Goal: Task Accomplishment & Management: Use online tool/utility

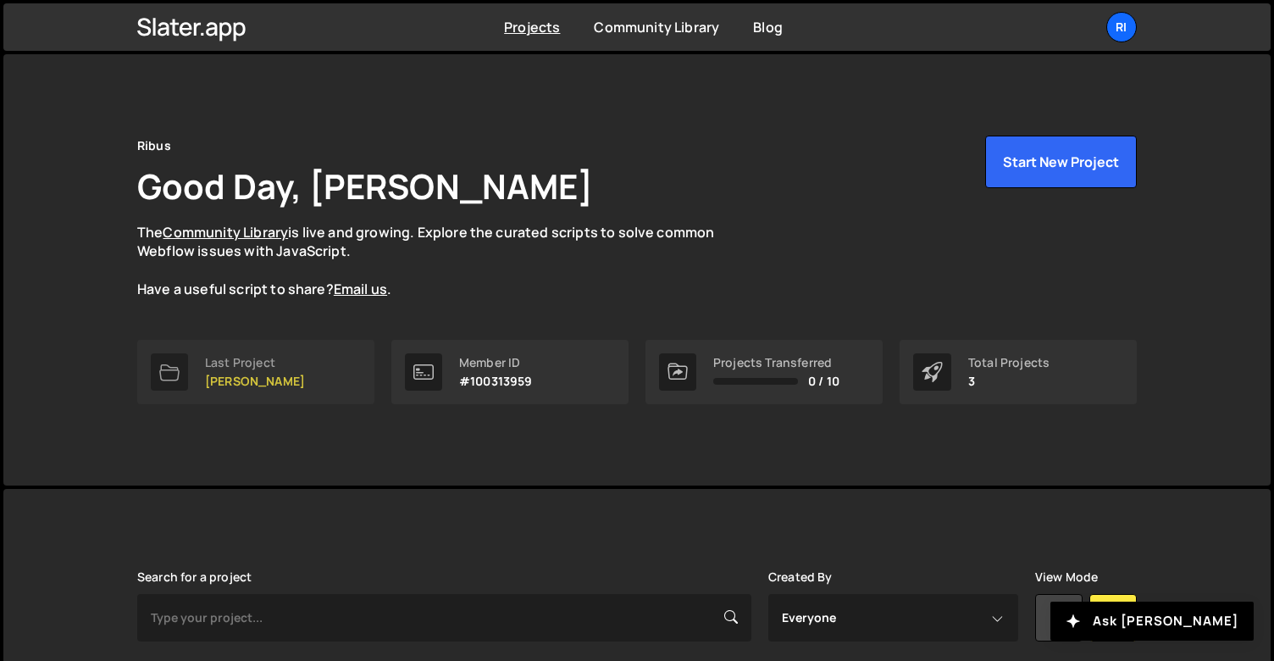
click at [268, 375] on p "[PERSON_NAME]" at bounding box center [255, 382] width 100 height 14
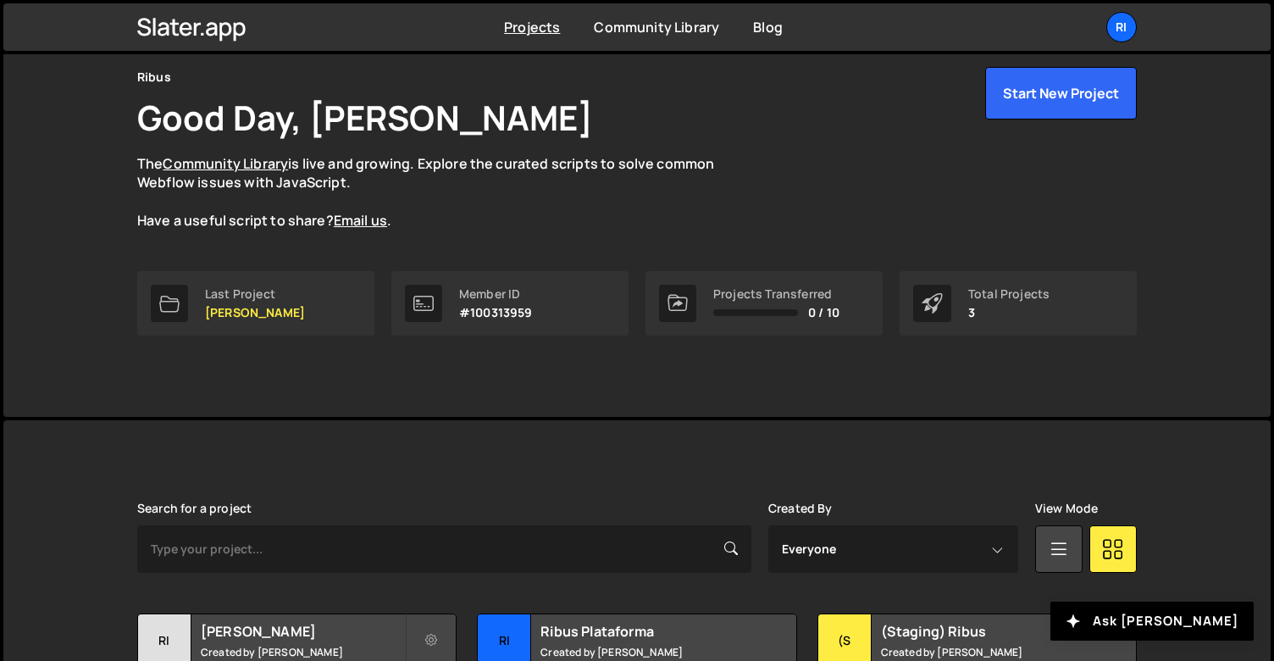
scroll to position [211, 0]
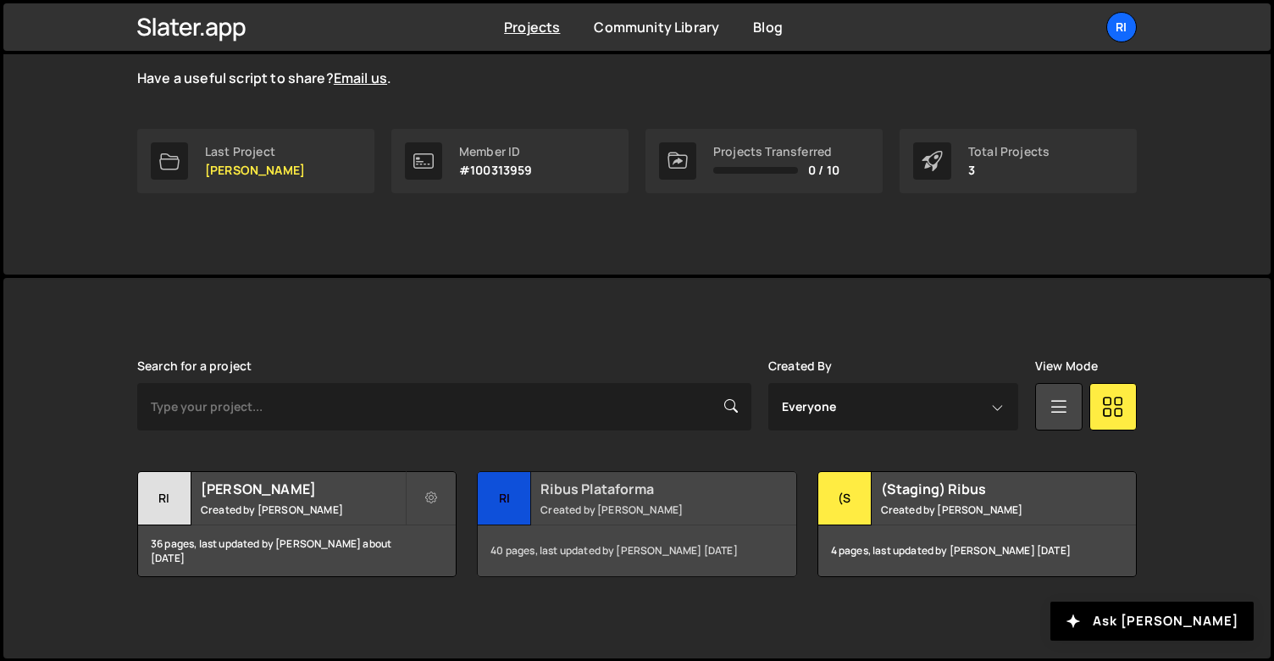
click at [591, 513] on small "Created by [PERSON_NAME]" at bounding box center [643, 509] width 204 height 14
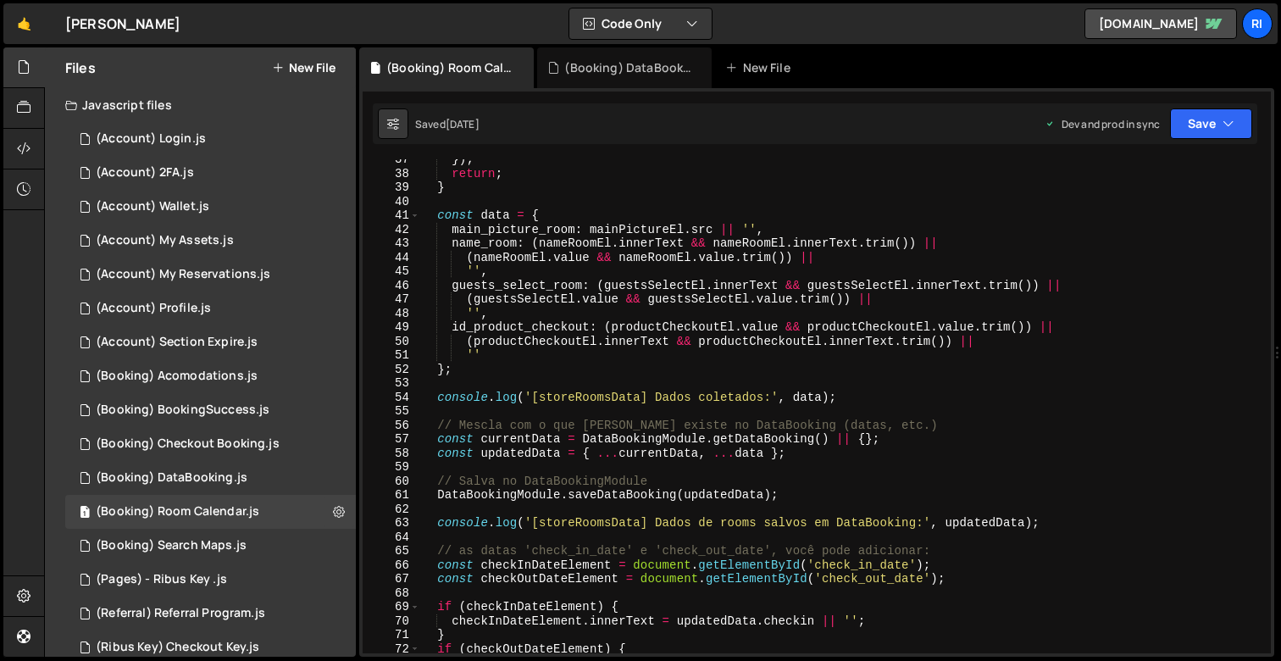
scroll to position [646, 0]
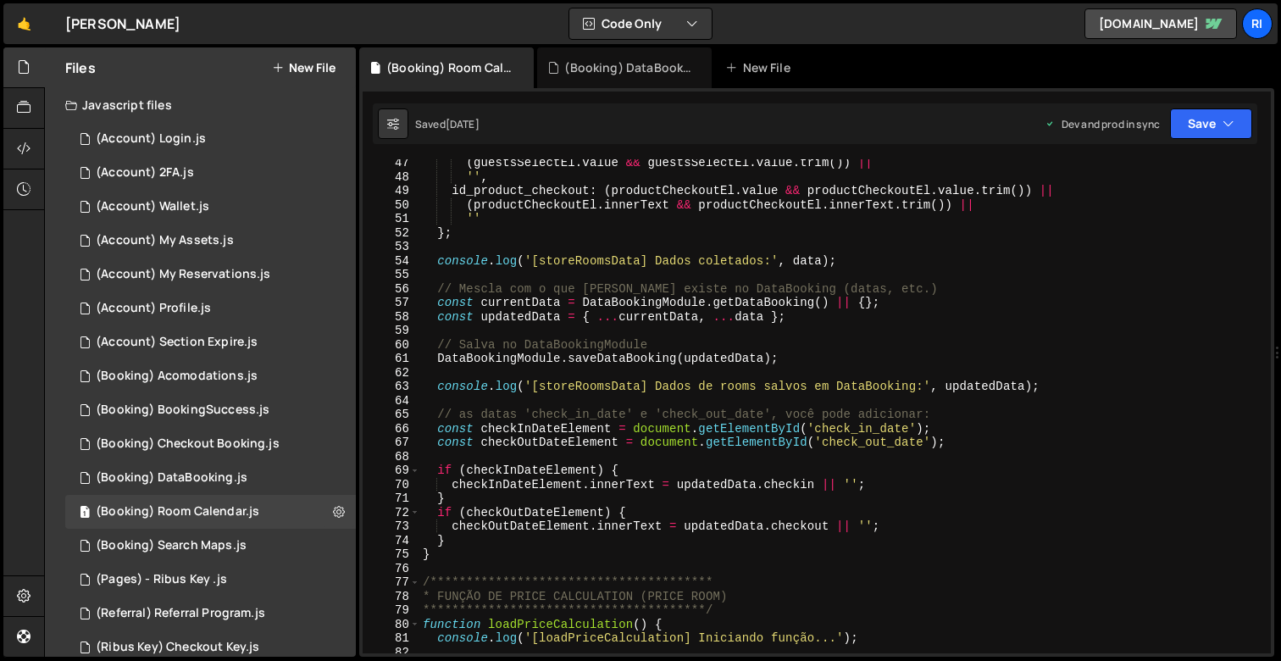
type textarea "const currentData = DataBookingModule.getDataBooking() || {};"
click at [1146, 308] on div "( guestsSelectEl . value && guestsSelectEl . value . trim ( )) || '' , id_produ…" at bounding box center [841, 417] width 845 height 522
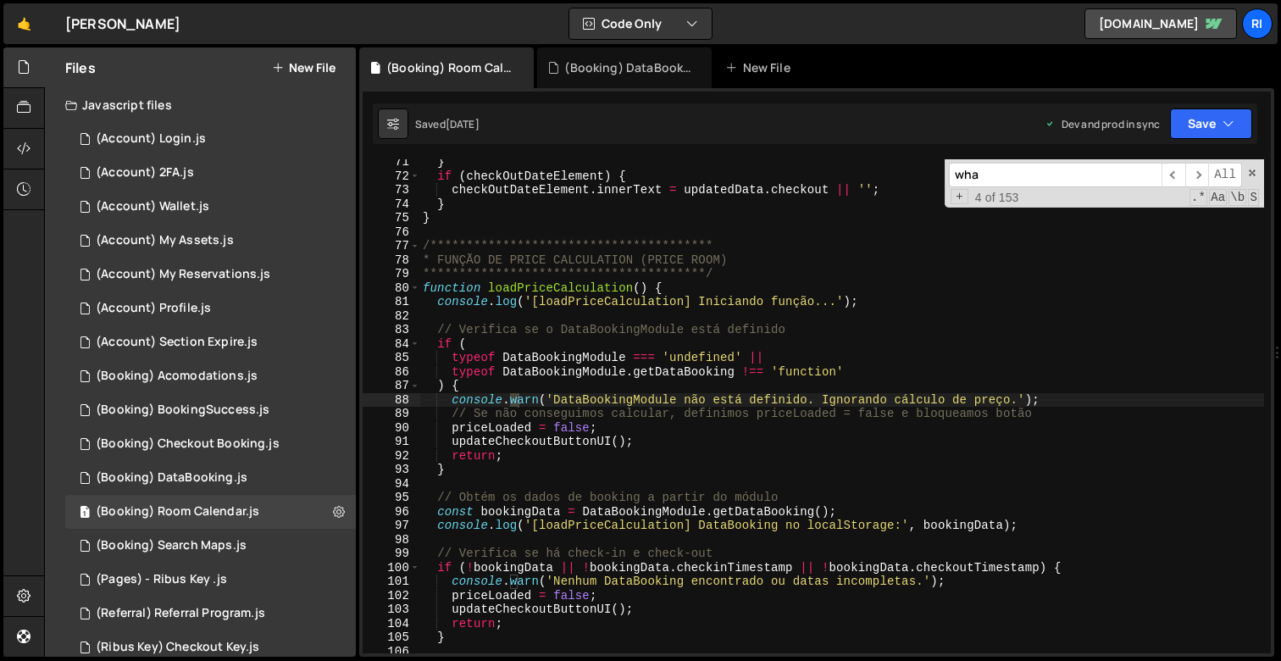
scroll to position [18165, 0]
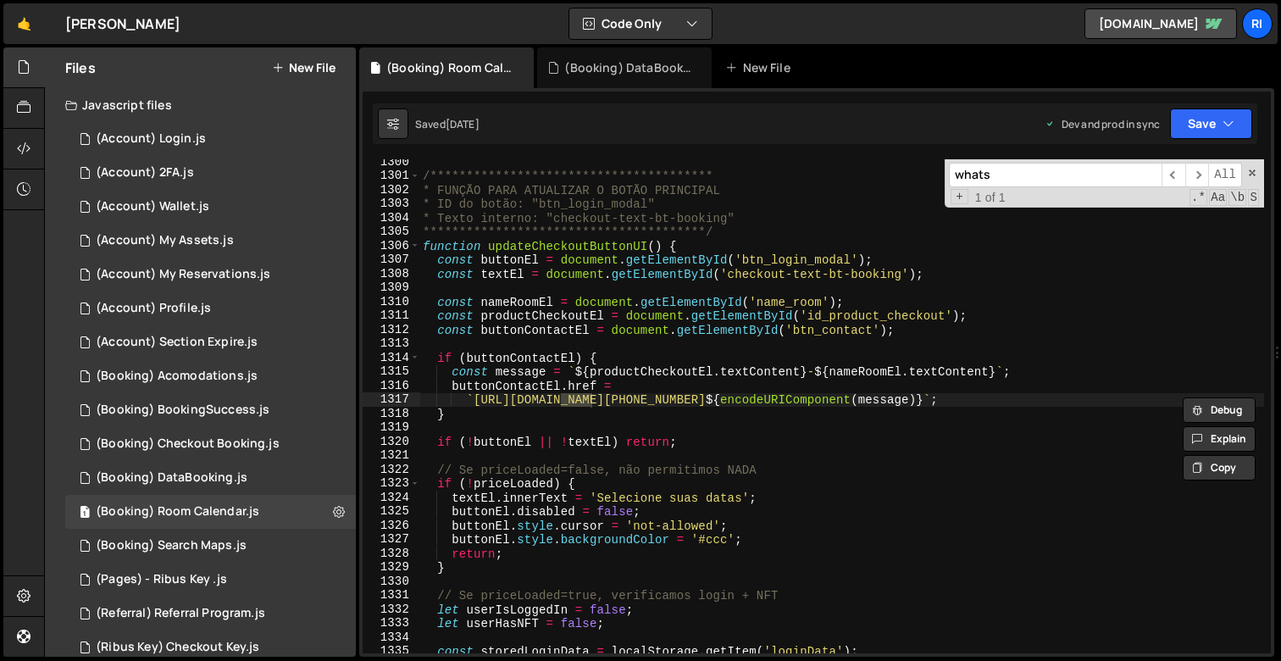
type input "whatsa"
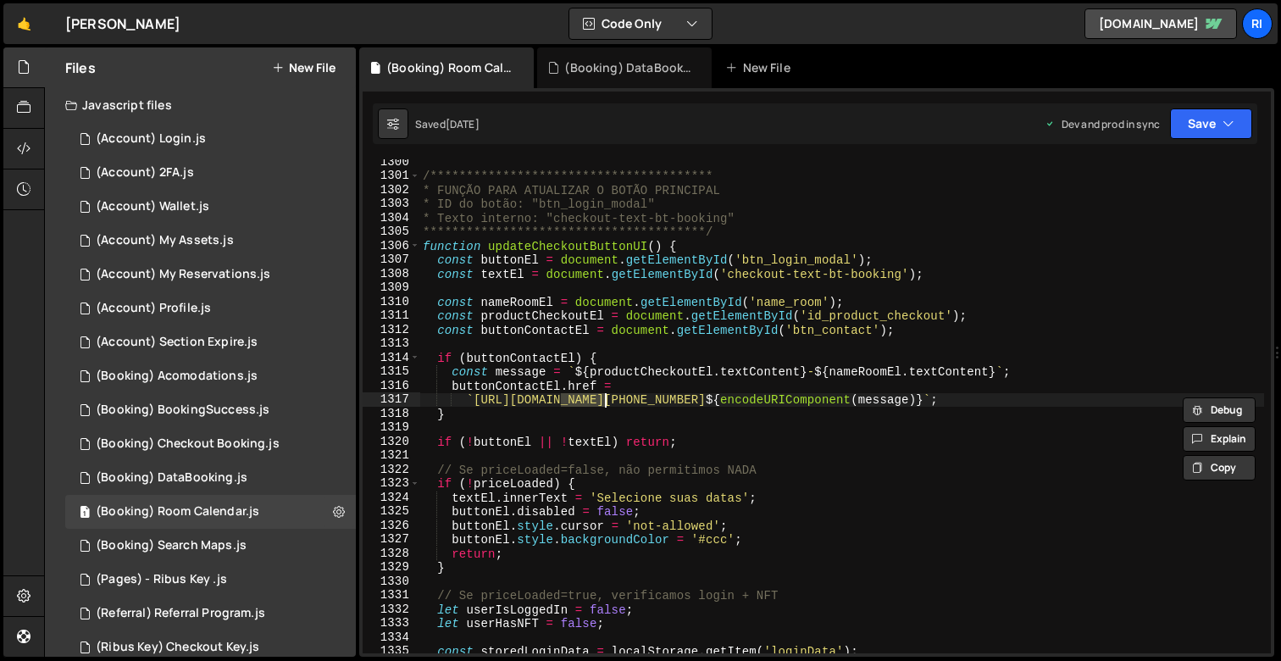
click at [847, 333] on div "**********" at bounding box center [841, 416] width 845 height 522
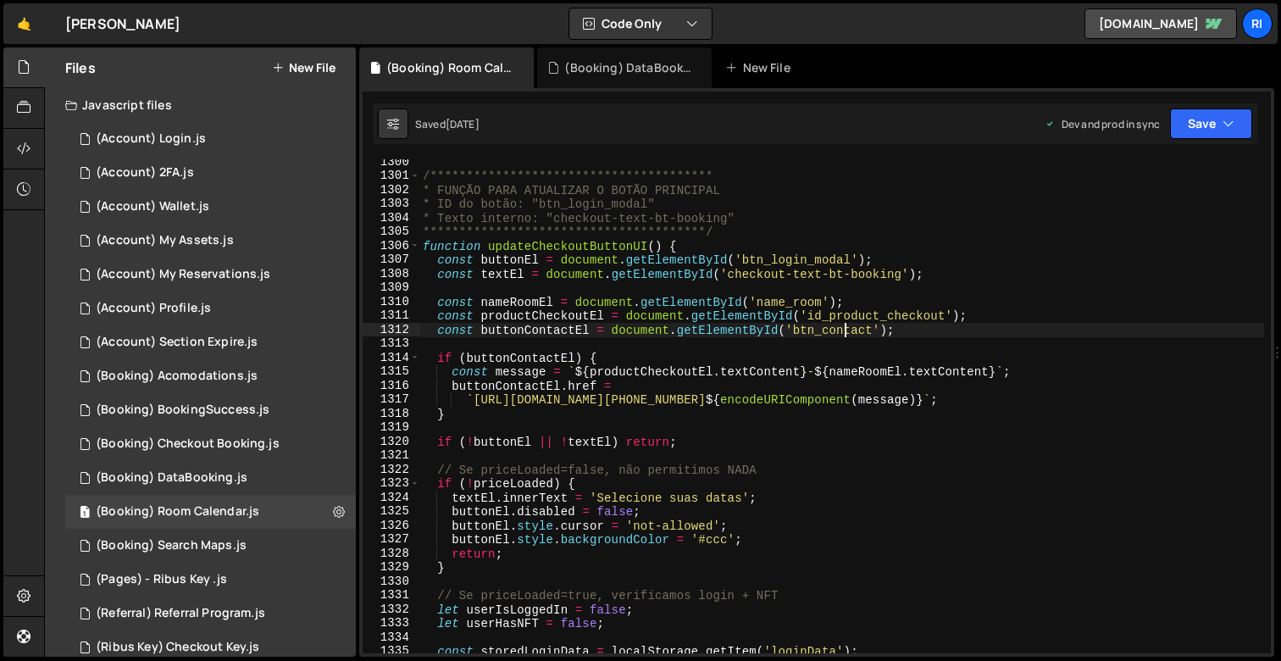
click at [847, 333] on div "**********" at bounding box center [841, 416] width 845 height 522
click at [515, 354] on div "**********" at bounding box center [841, 416] width 845 height 522
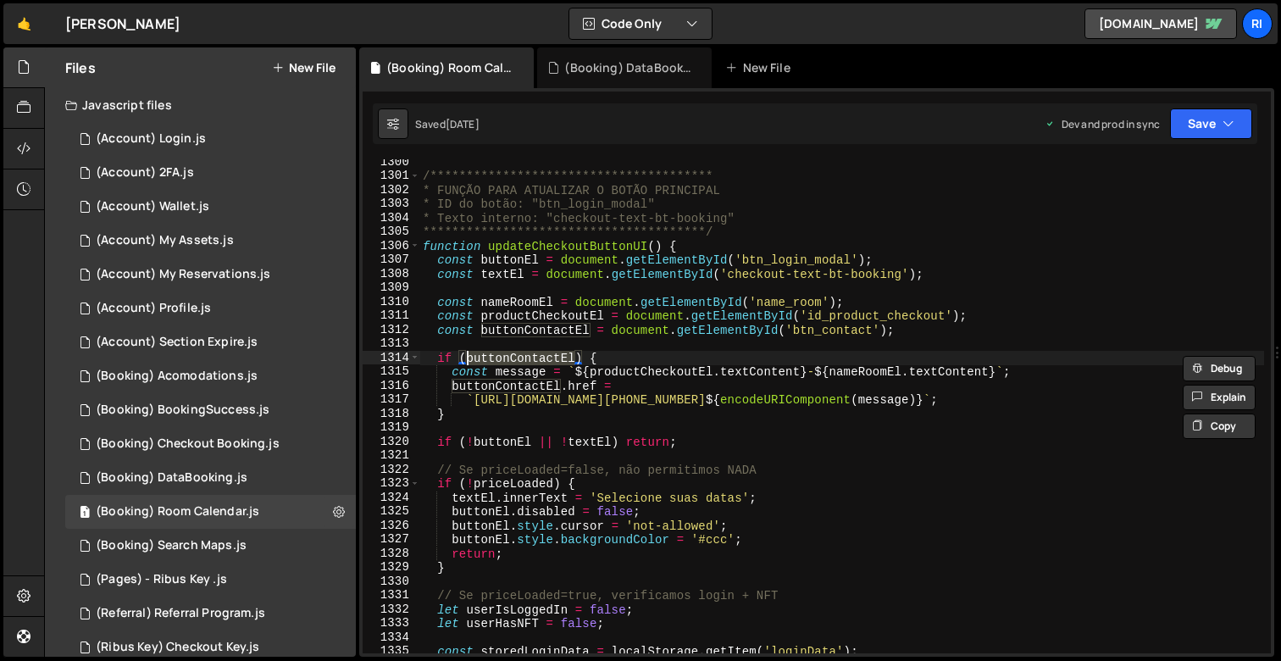
click at [534, 250] on div "**********" at bounding box center [841, 416] width 845 height 522
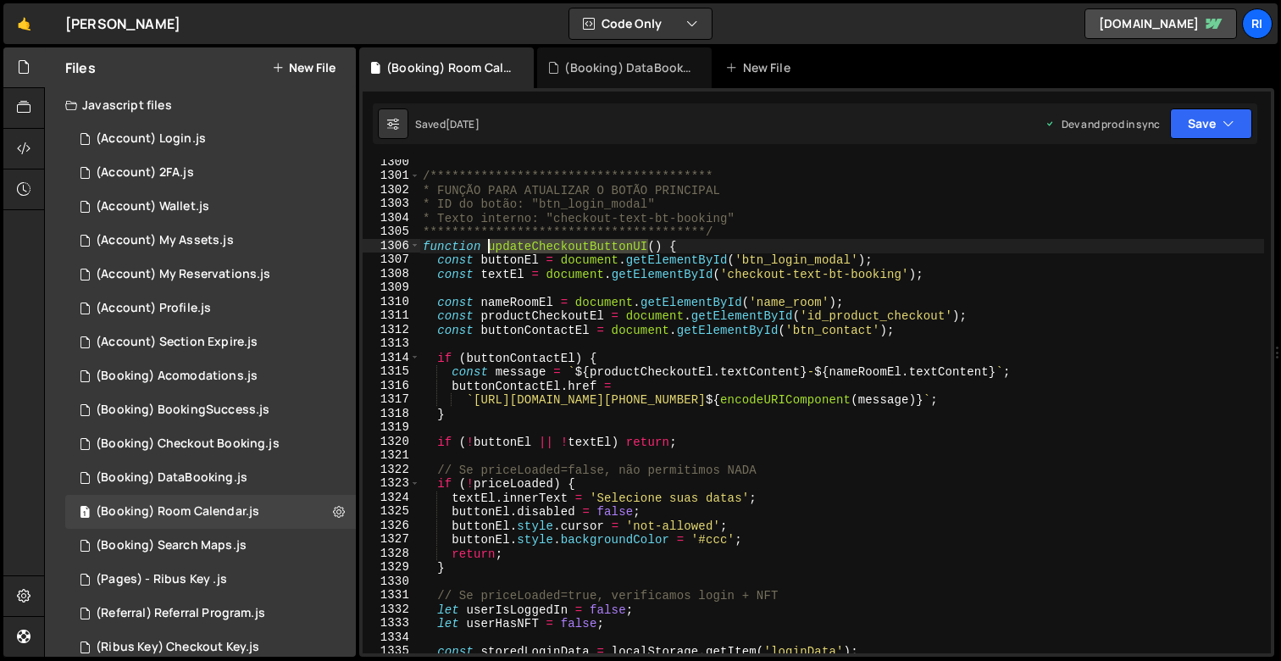
click at [534, 250] on div "**********" at bounding box center [841, 416] width 845 height 522
click at [535, 328] on div "**********" at bounding box center [841, 416] width 845 height 522
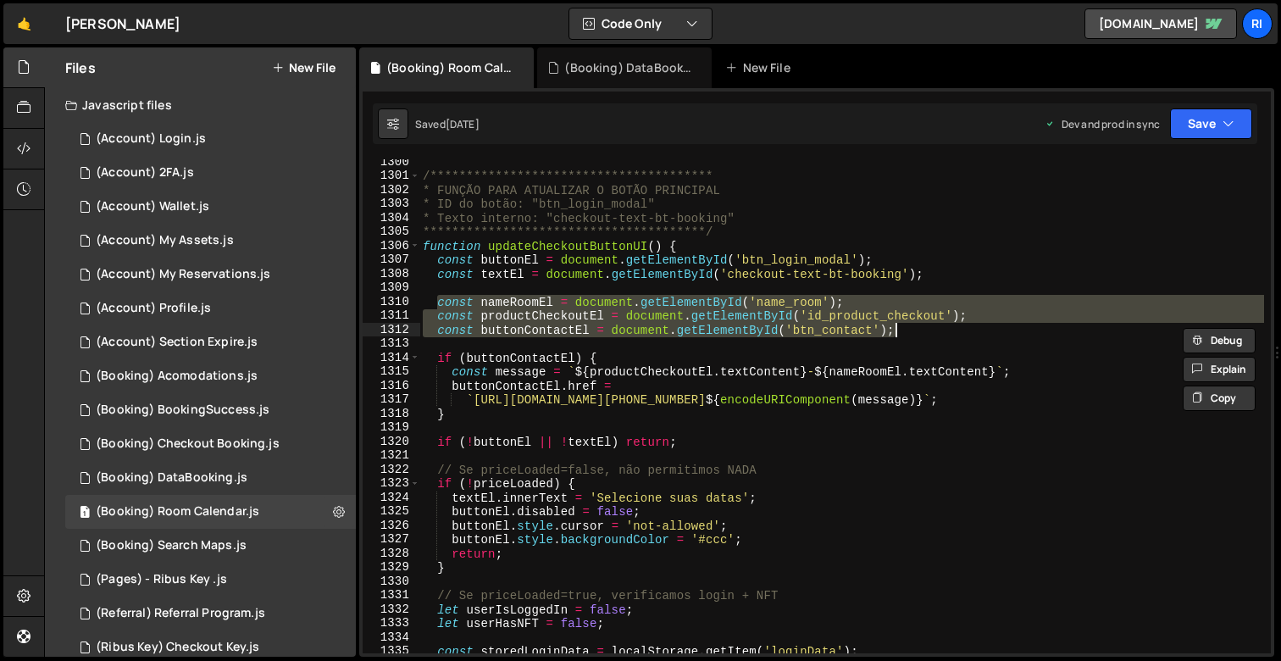
drag, startPoint x: 435, startPoint y: 300, endPoint x: 920, endPoint y: 334, distance: 486.7
click at [920, 334] on div "**********" at bounding box center [841, 416] width 845 height 522
type textarea "const productCheckoutEl = document.getElementById('id_product_checkout'); const…"
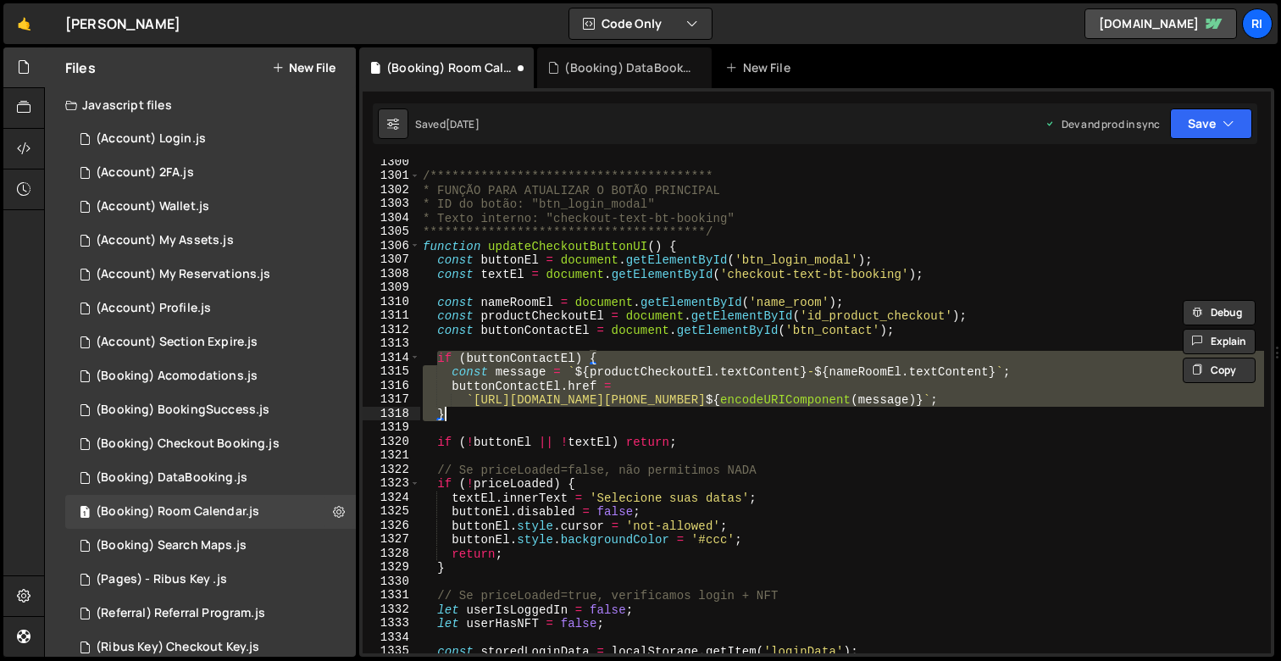
drag, startPoint x: 437, startPoint y: 360, endPoint x: 457, endPoint y: 413, distance: 56.8
click at [457, 413] on div "**********" at bounding box center [841, 416] width 845 height 522
click at [597, 533] on div "**********" at bounding box center [841, 416] width 845 height 522
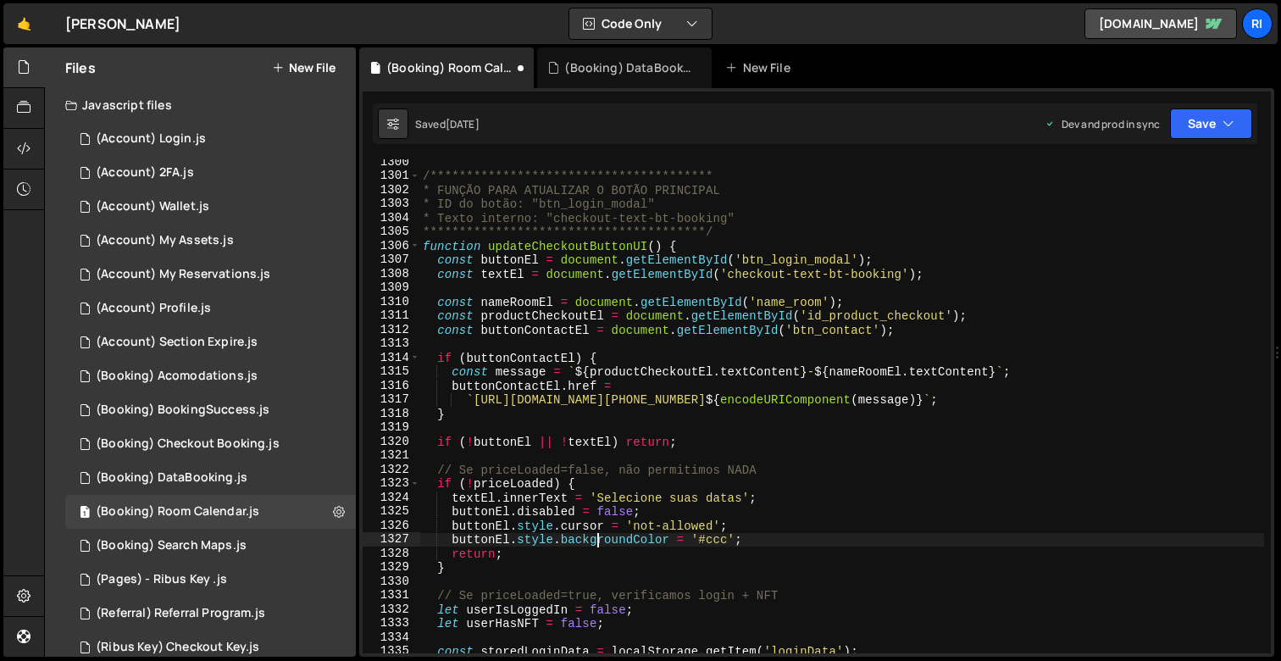
click at [568, 439] on div "**********" at bounding box center [841, 416] width 845 height 522
type textarea "if (!buttonEl || !textEl) return;"
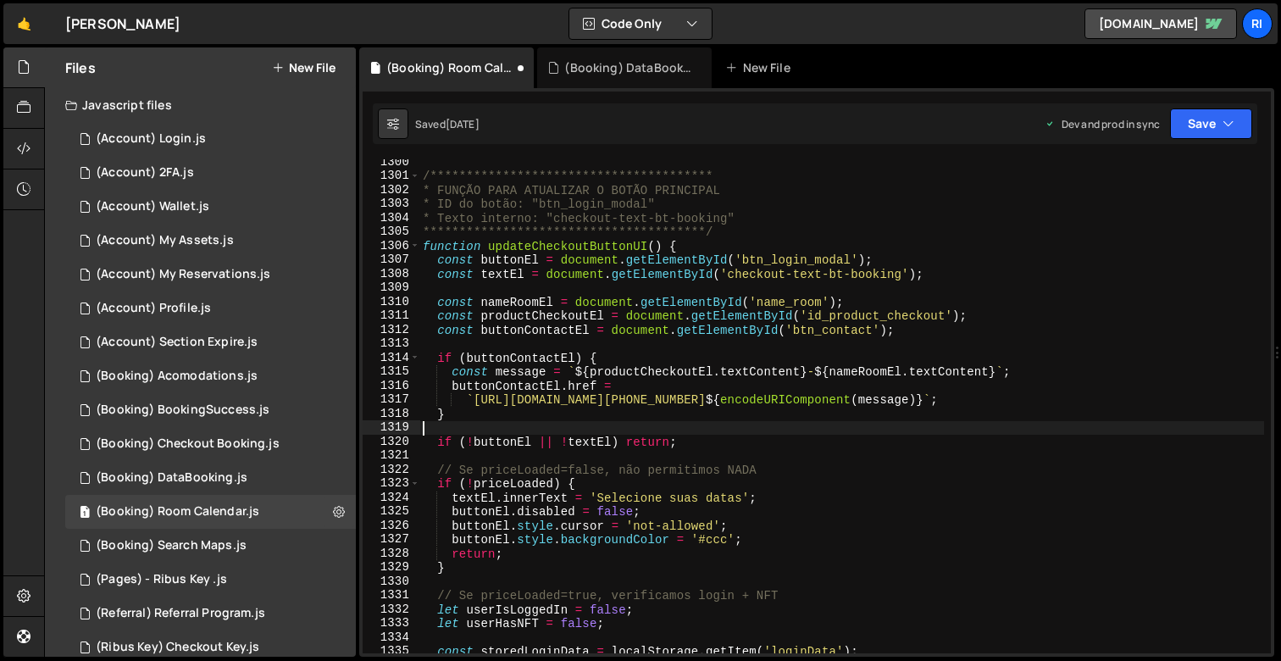
click at [571, 428] on div "**********" at bounding box center [841, 416] width 845 height 522
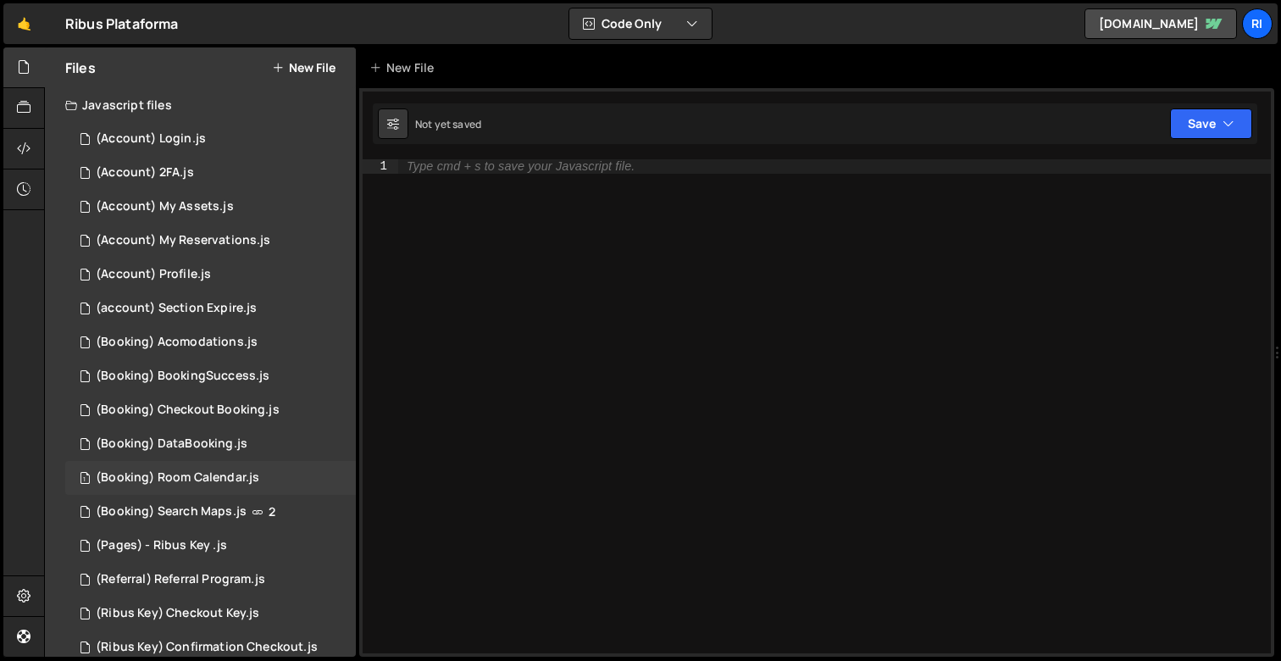
click at [187, 481] on div "(Booking) Room Calendar.js" at bounding box center [178, 477] width 164 height 15
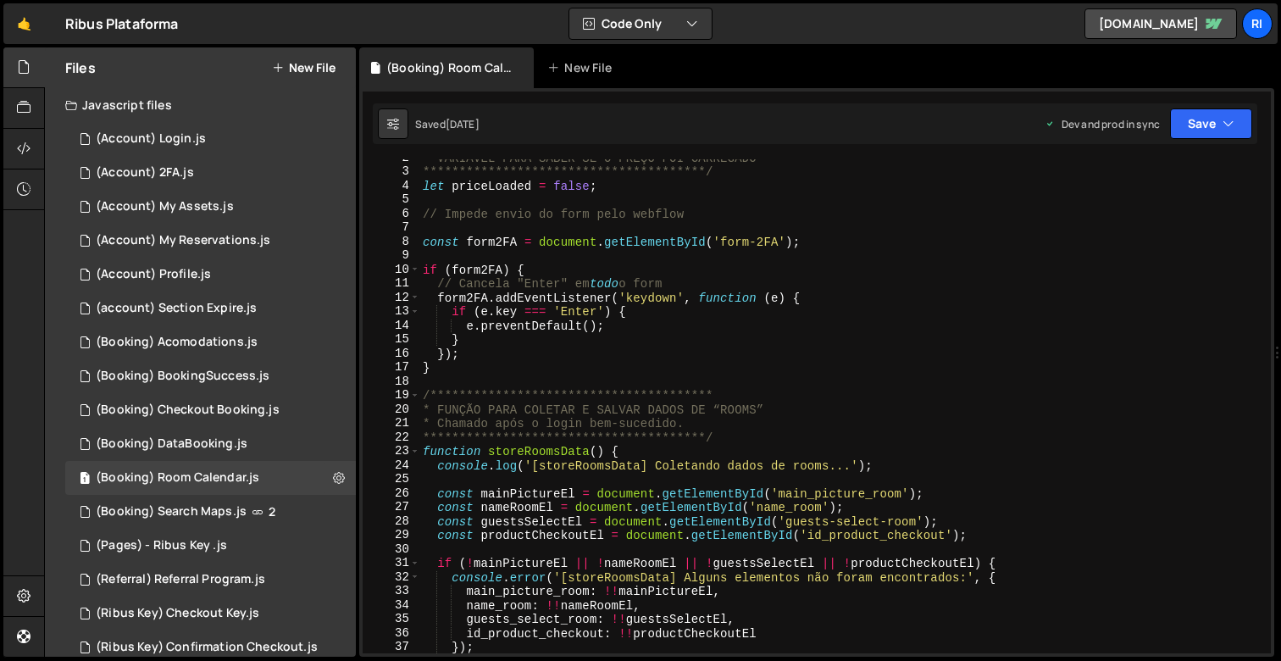
scroll to position [379, 0]
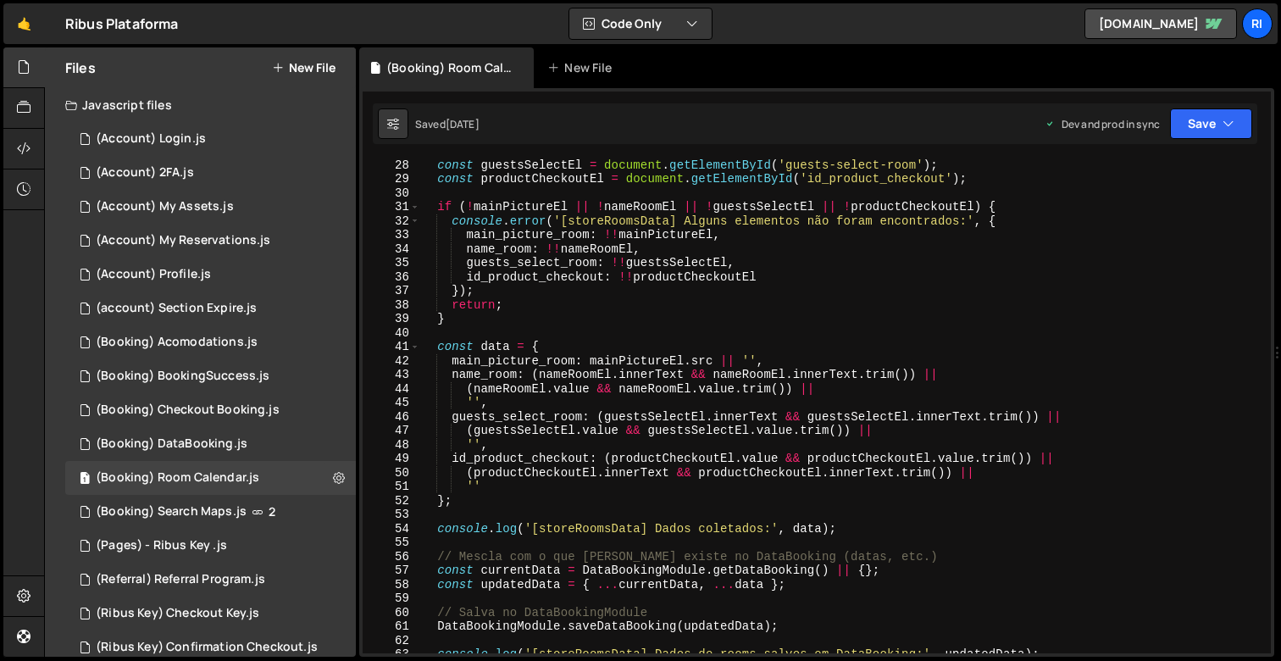
type textarea "'',"
click at [854, 408] on div "const guestsSelectEl = document . getElementById ( 'guests-select-room' ) ; con…" at bounding box center [841, 419] width 845 height 522
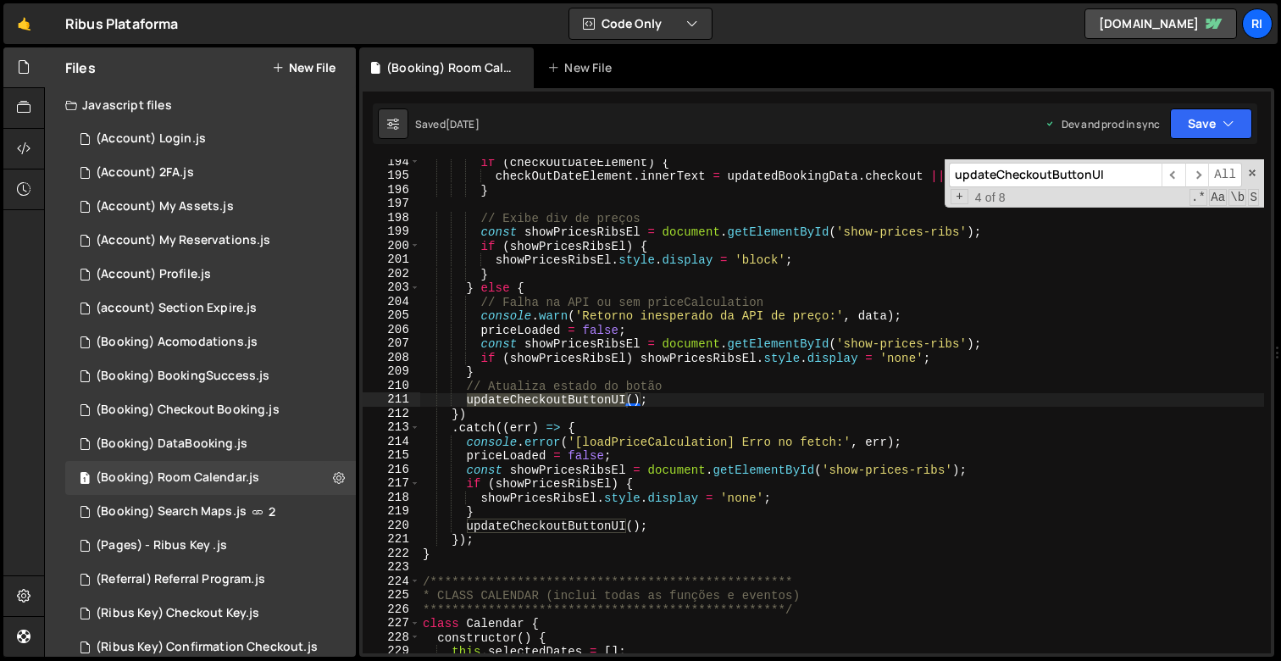
scroll to position [2703, 0]
type input "updateCheckoutButtonUI"
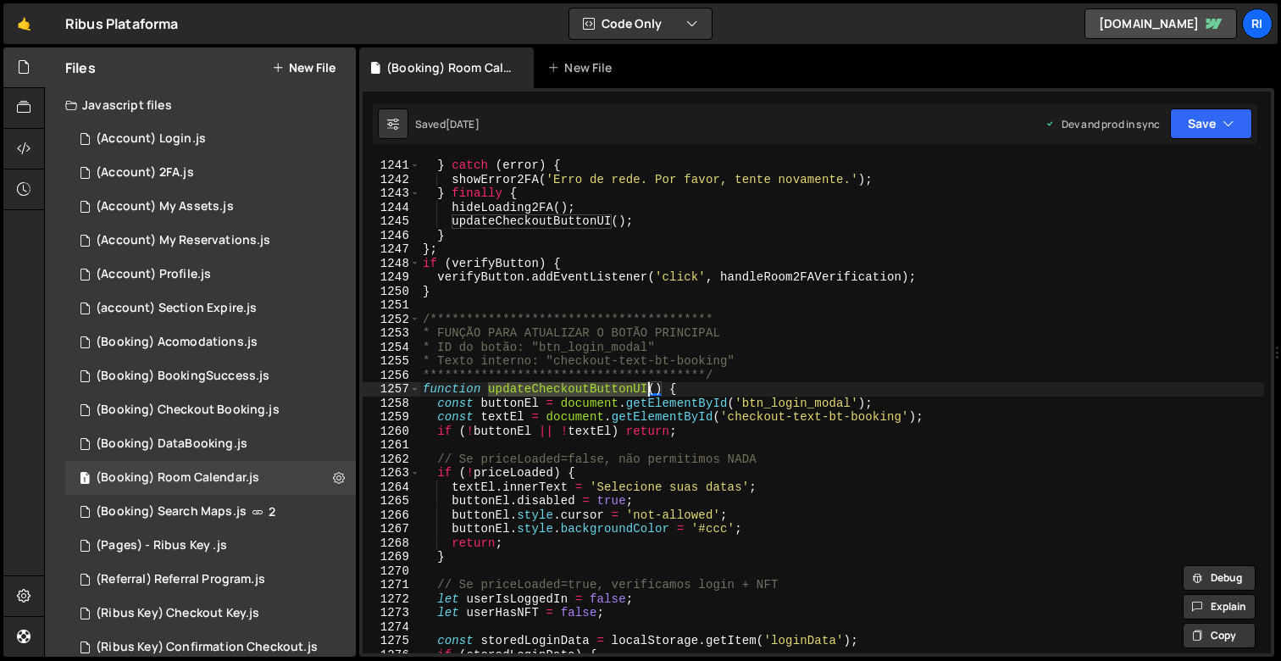
scroll to position [17418, 0]
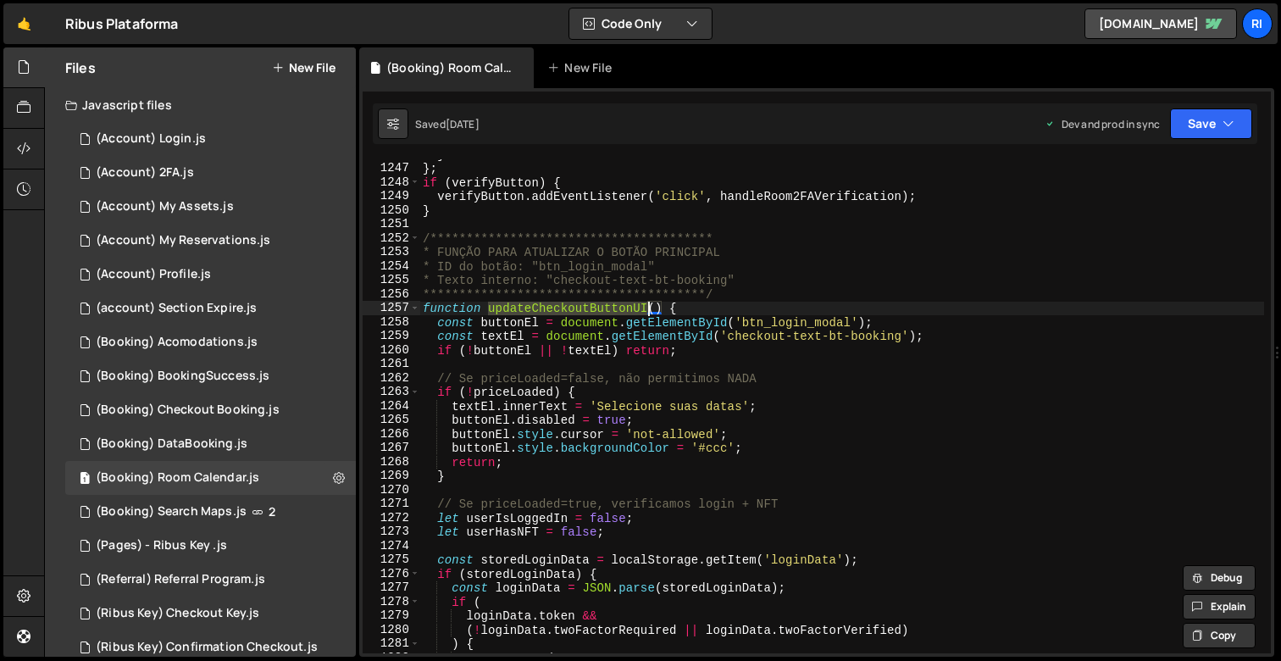
click at [441, 349] on div "**********" at bounding box center [841, 408] width 845 height 522
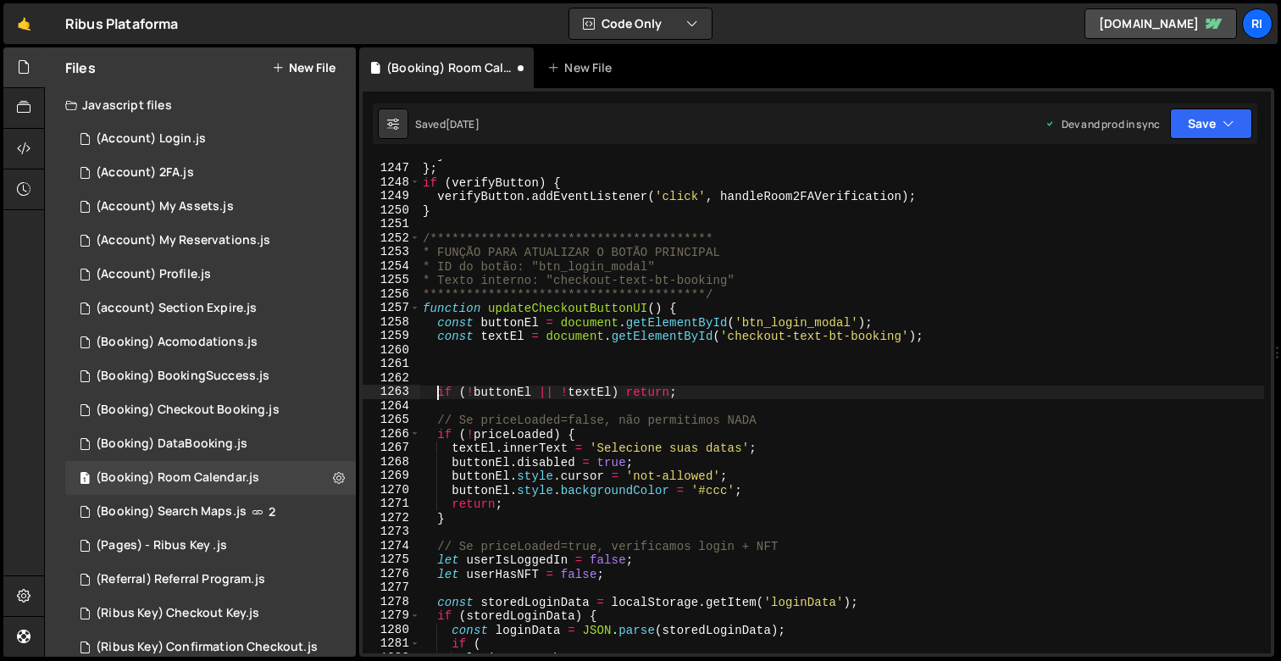
type textarea "if (!buttonEl || !textEl) return;"
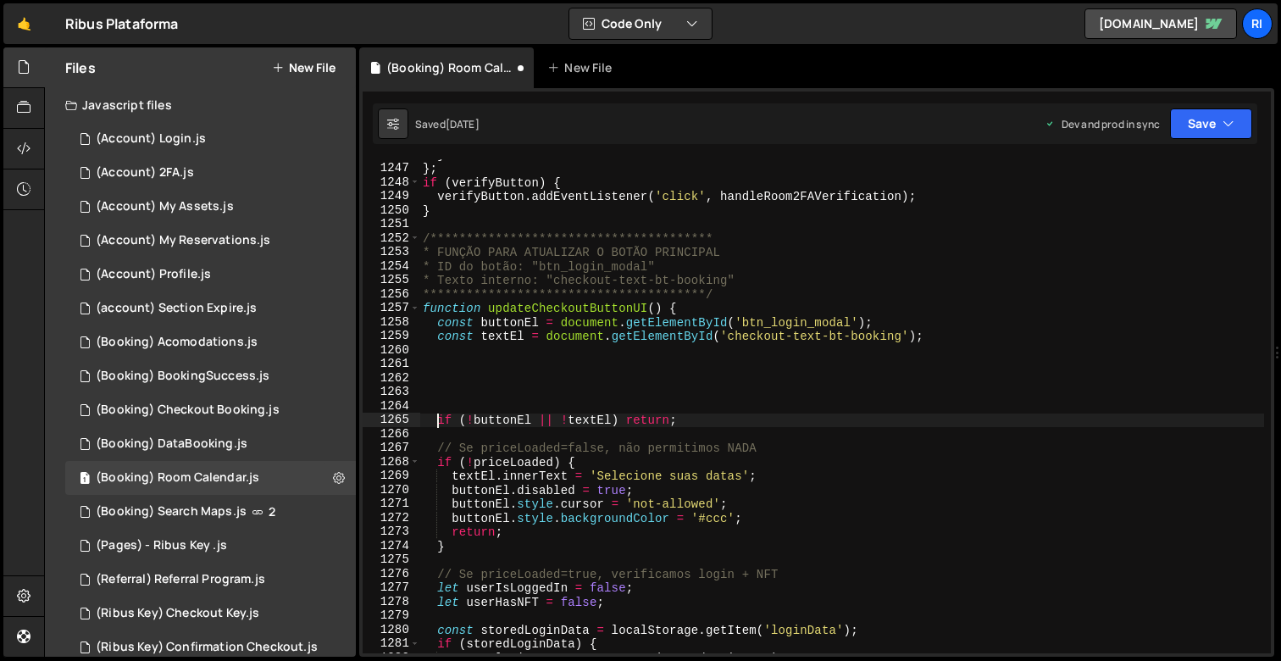
scroll to position [0, 0]
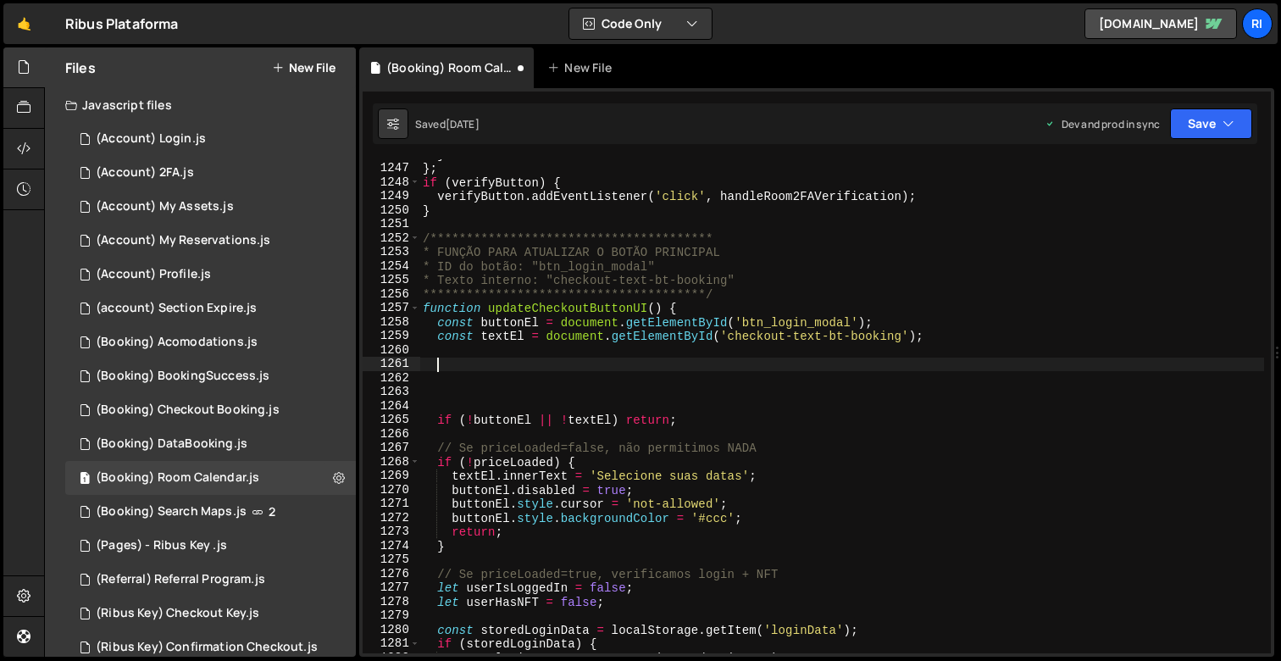
paste textarea "const buttonContactEl = document.getElementById('btn_contact');"
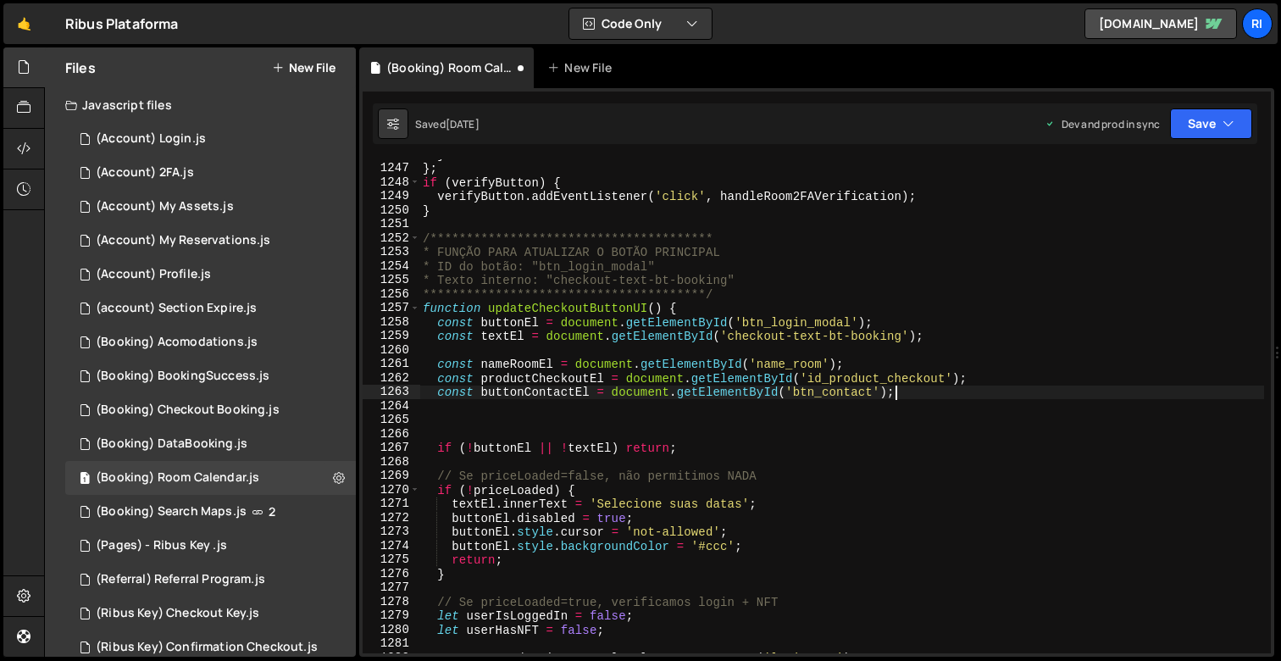
type textarea "const buttonContactEl = document.getElementById('btn_contact');"
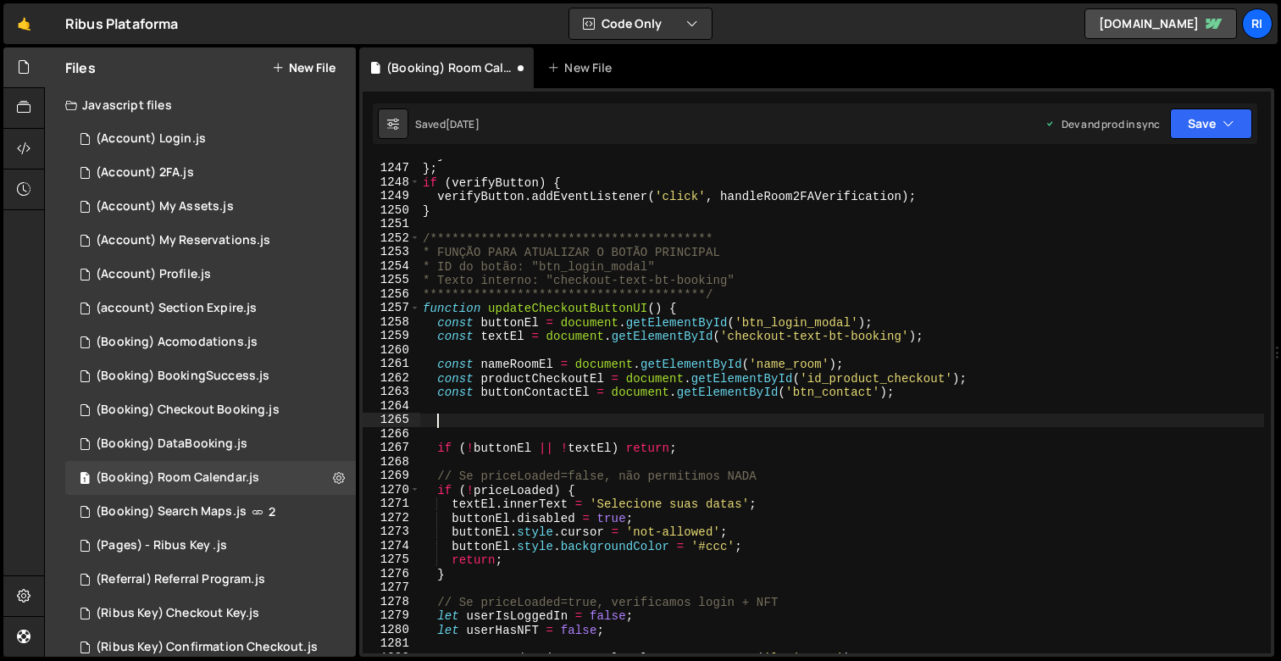
click at [510, 421] on div "**********" at bounding box center [841, 408] width 845 height 522
paste textarea "}"
type textarea "}"
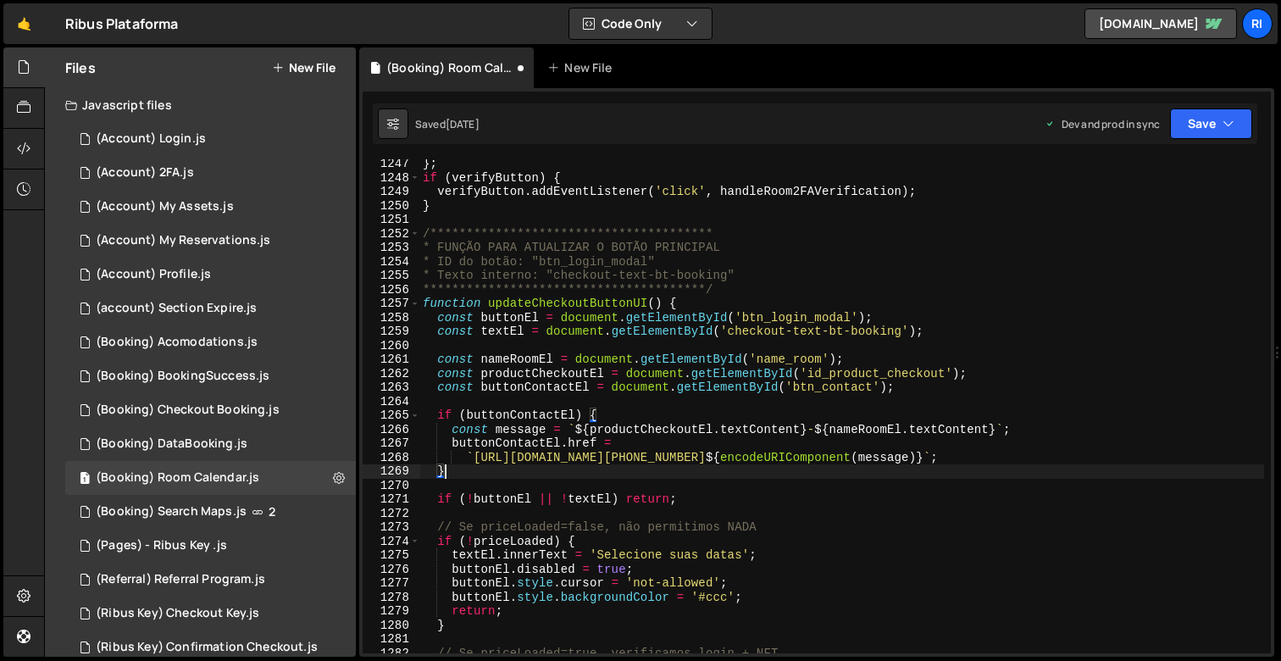
scroll to position [17436, 0]
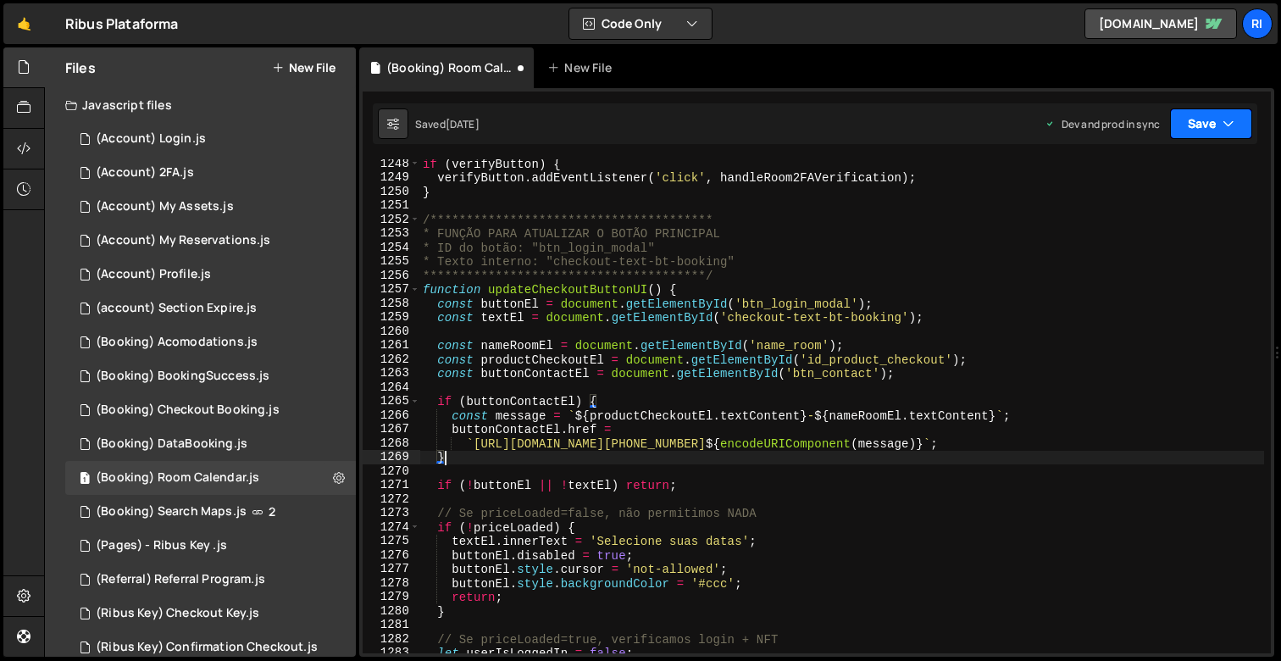
click at [1201, 119] on button "Save" at bounding box center [1211, 123] width 82 height 31
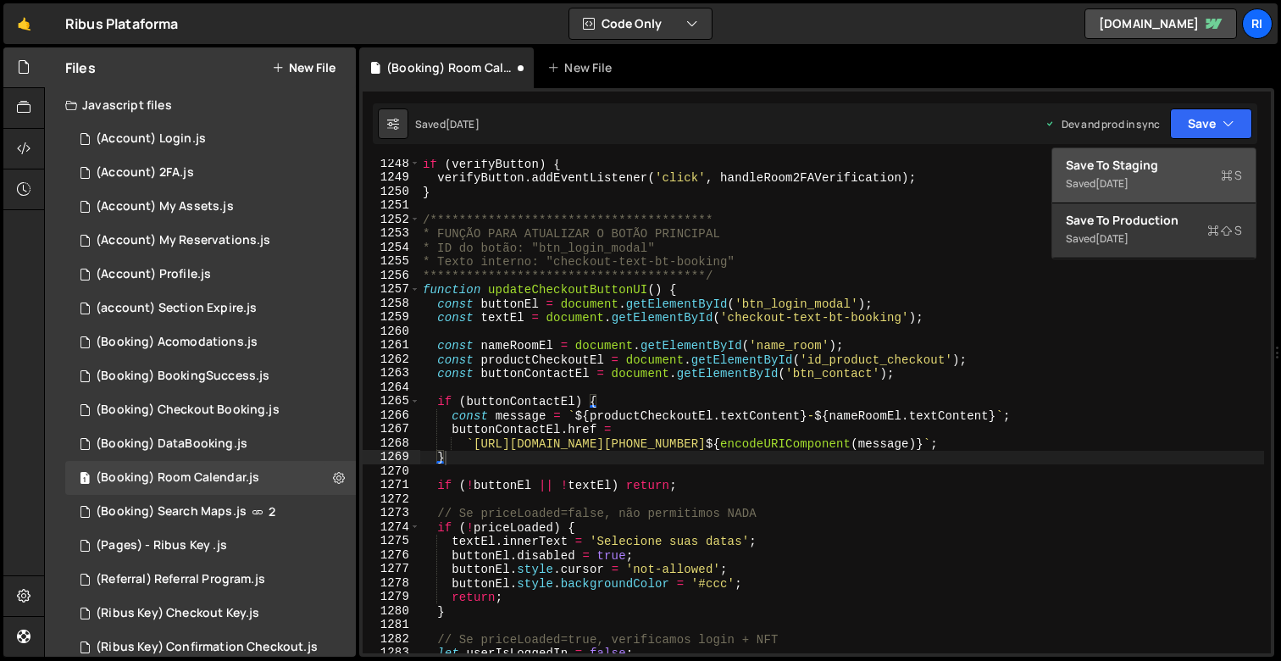
click at [1143, 157] on div "Save to Staging S" at bounding box center [1154, 165] width 176 height 17
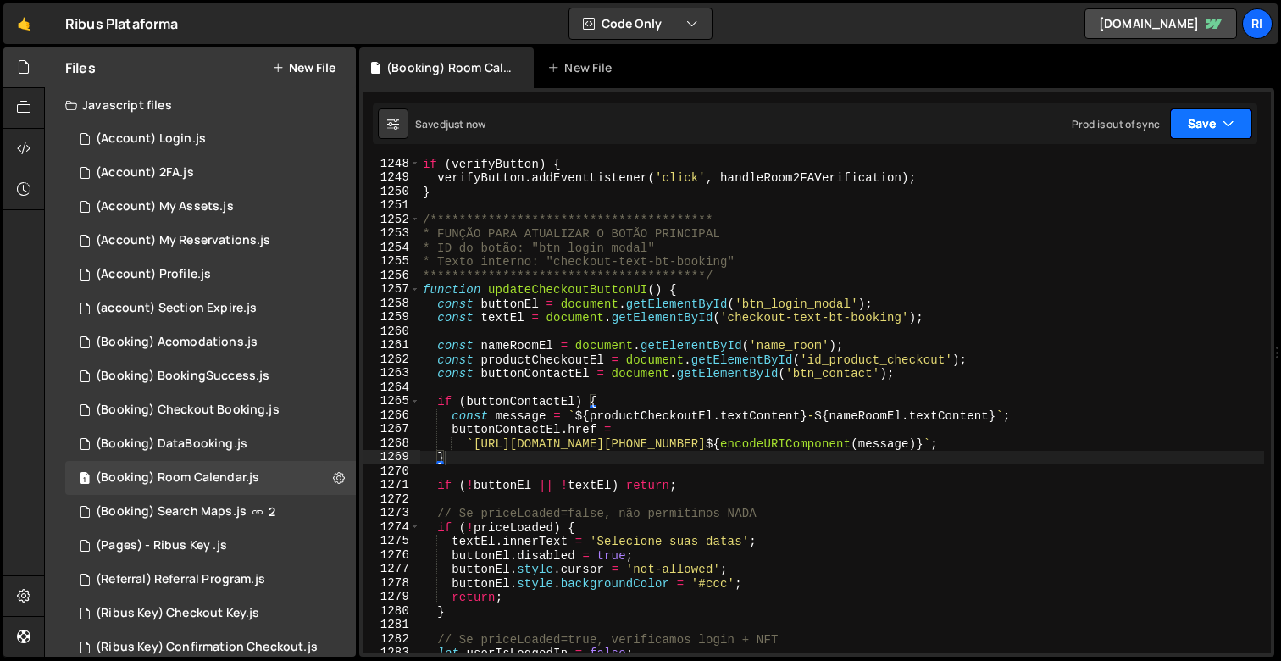
click at [1232, 123] on icon "button" at bounding box center [1229, 123] width 12 height 17
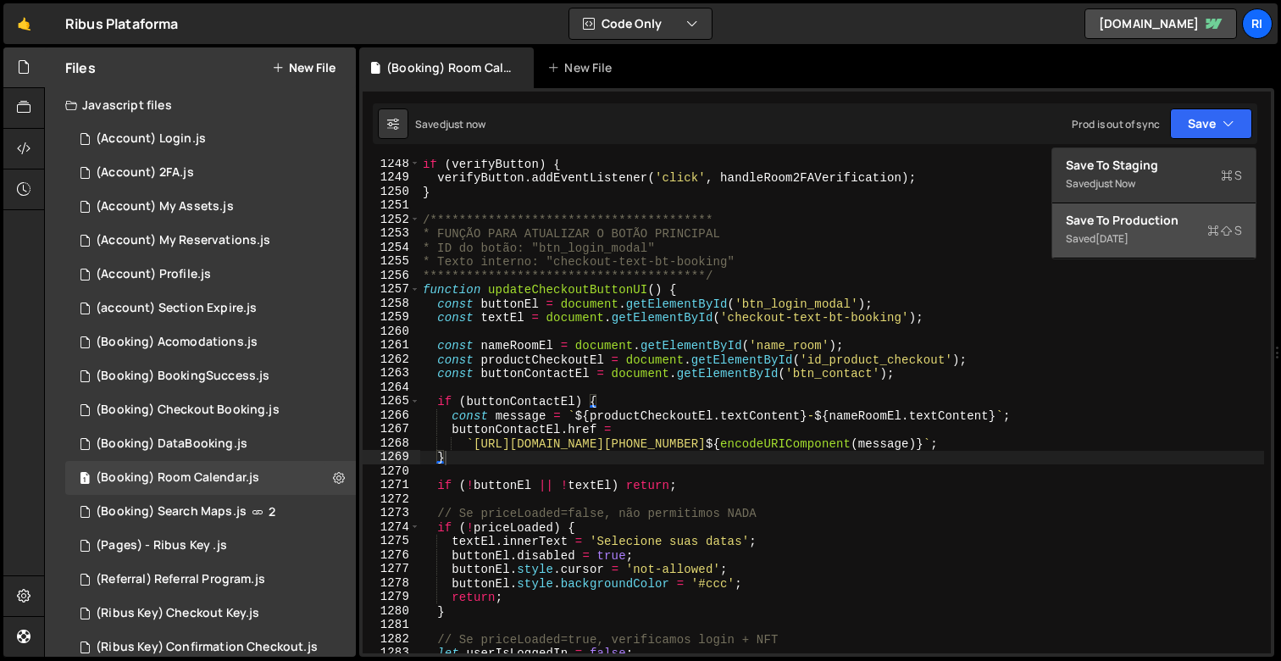
click at [1172, 229] on div "Saved 1 week ago" at bounding box center [1154, 239] width 176 height 20
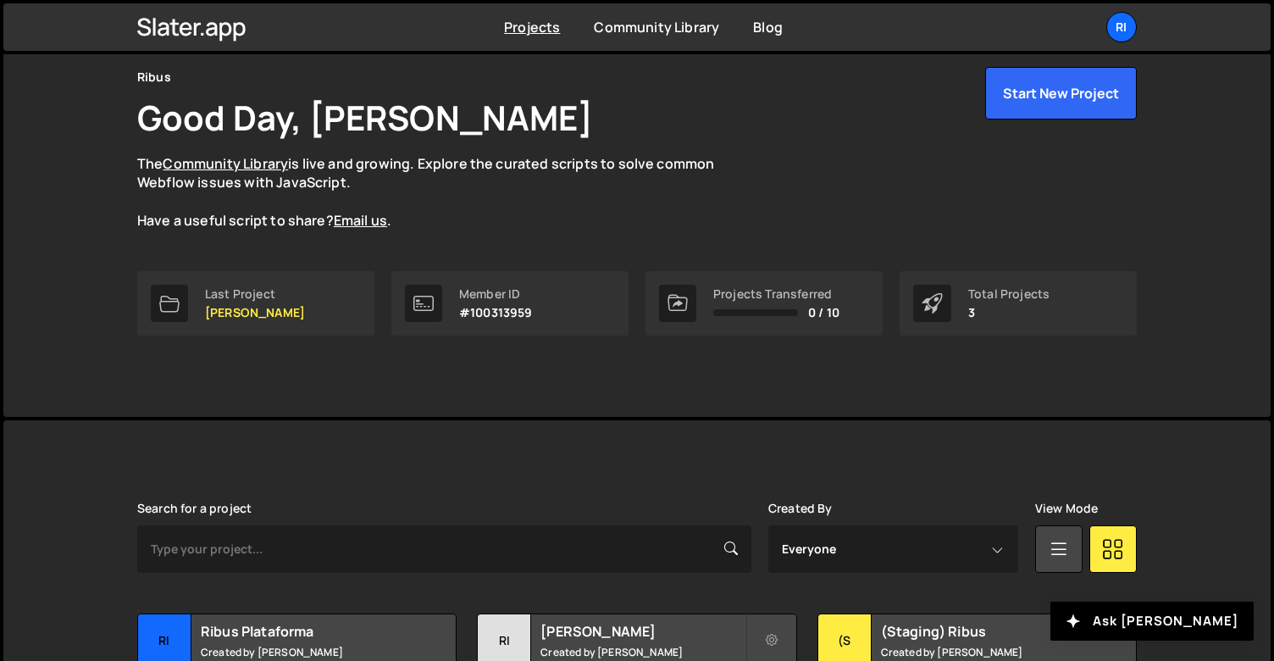
scroll to position [211, 0]
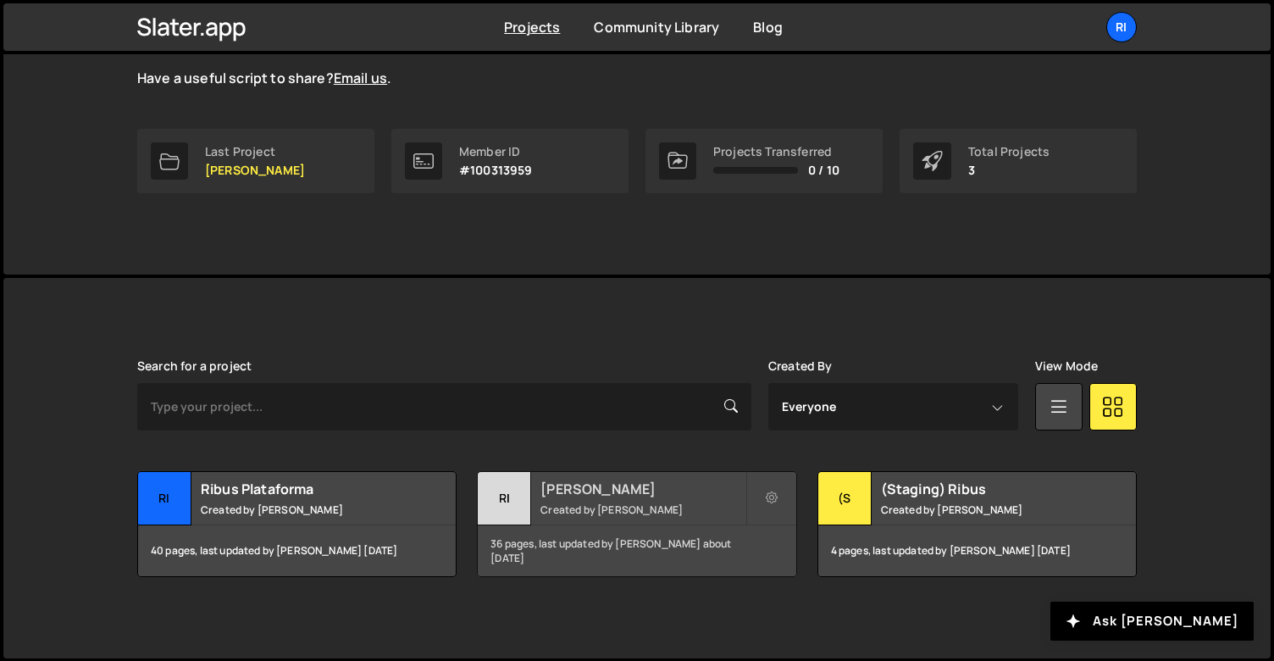
click at [612, 489] on h2 "[PERSON_NAME]" at bounding box center [643, 489] width 204 height 19
click at [330, 467] on div "Search for a project Created By Everyone Rodrigo Aiello Victor Fernandes View M…" at bounding box center [637, 468] width 1000 height 218
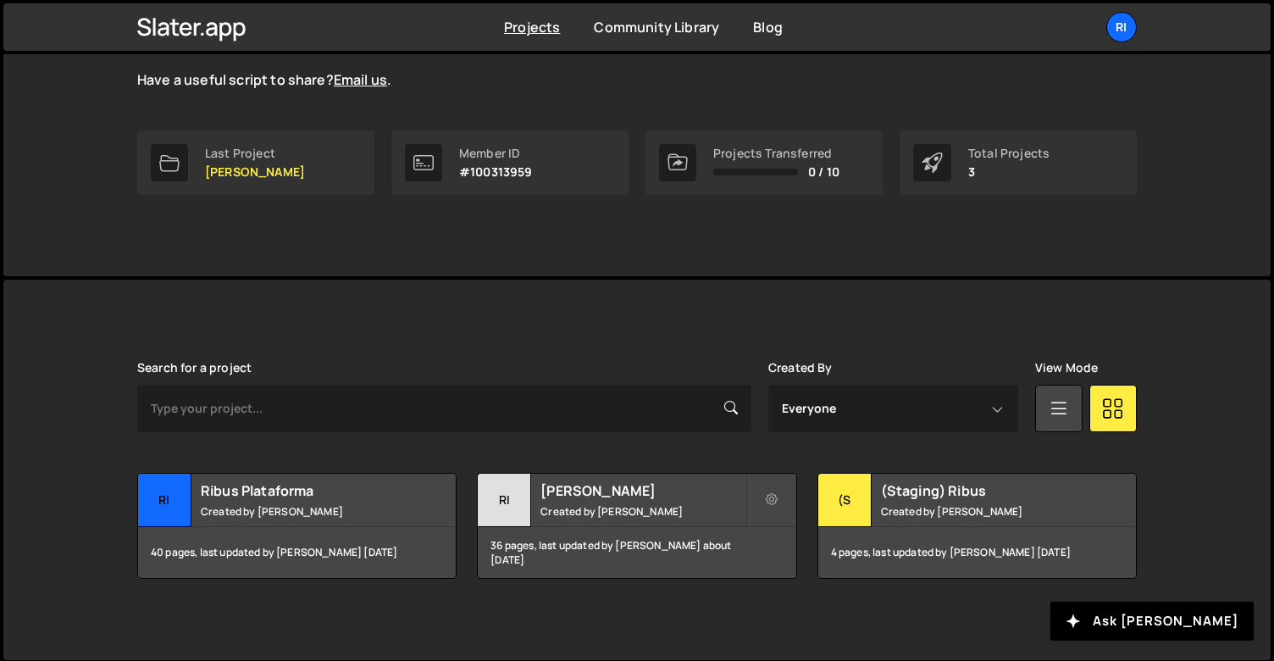
scroll to position [211, 0]
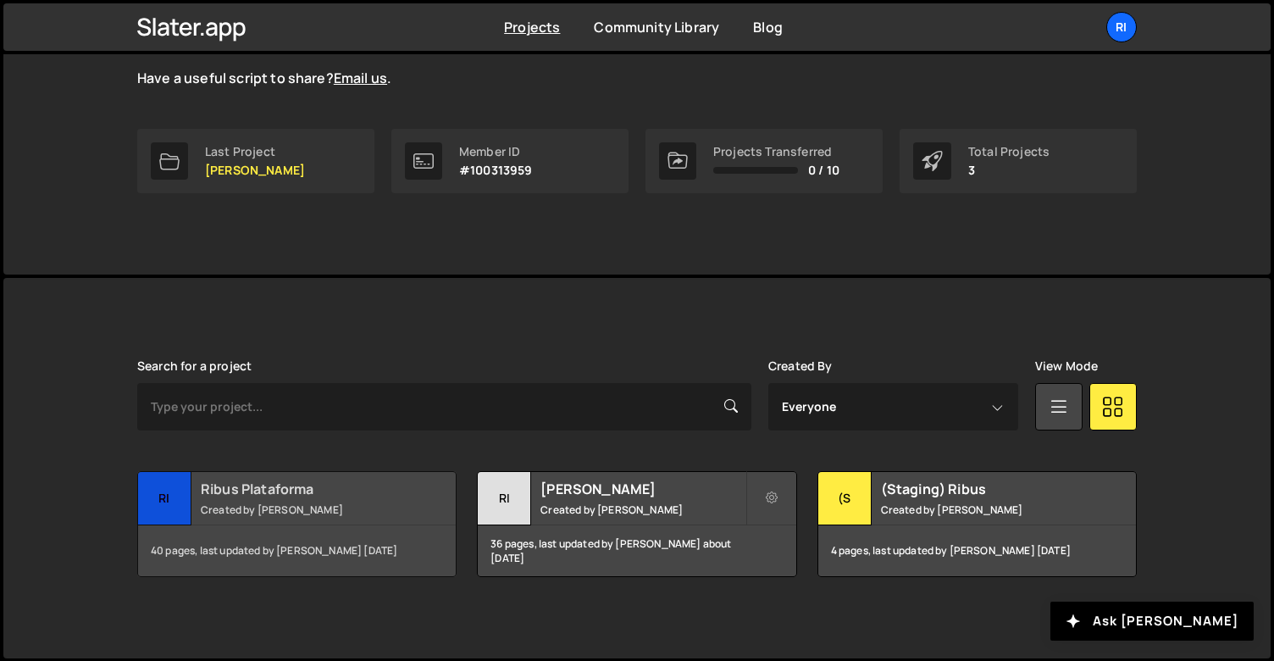
click at [277, 530] on div "40 pages, last updated by [PERSON_NAME] [DATE]" at bounding box center [297, 550] width 318 height 51
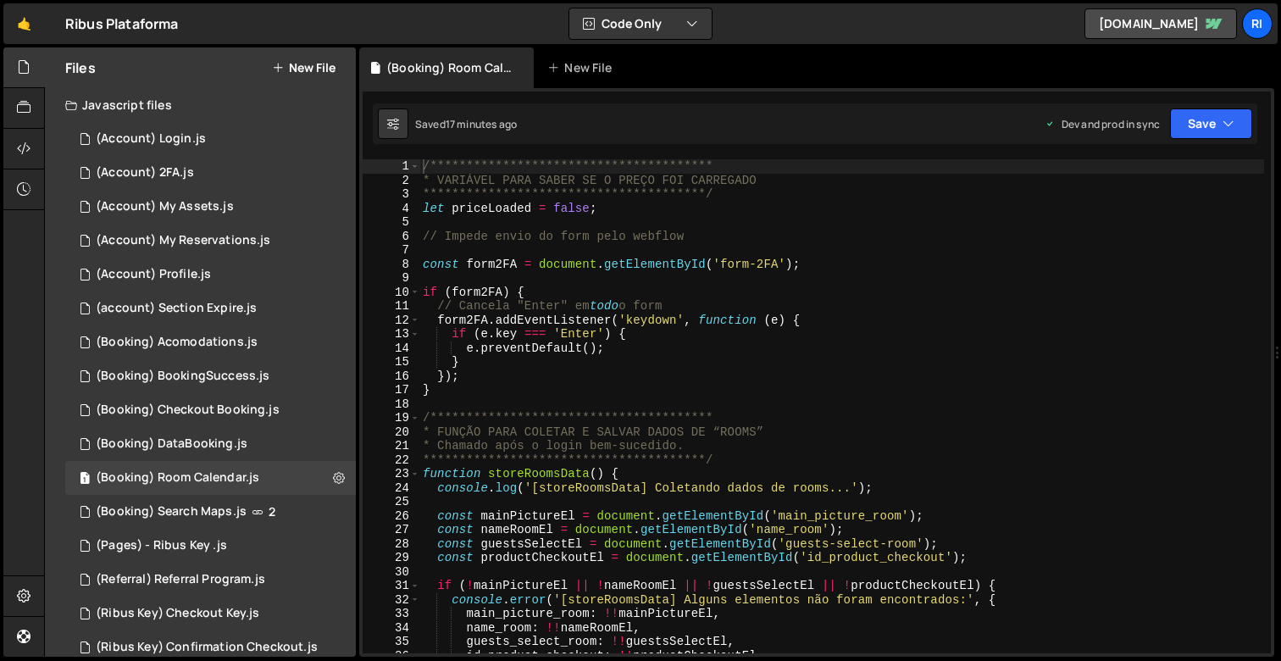
type textarea "if (form2FA) {"
click at [780, 296] on div "**********" at bounding box center [841, 420] width 845 height 522
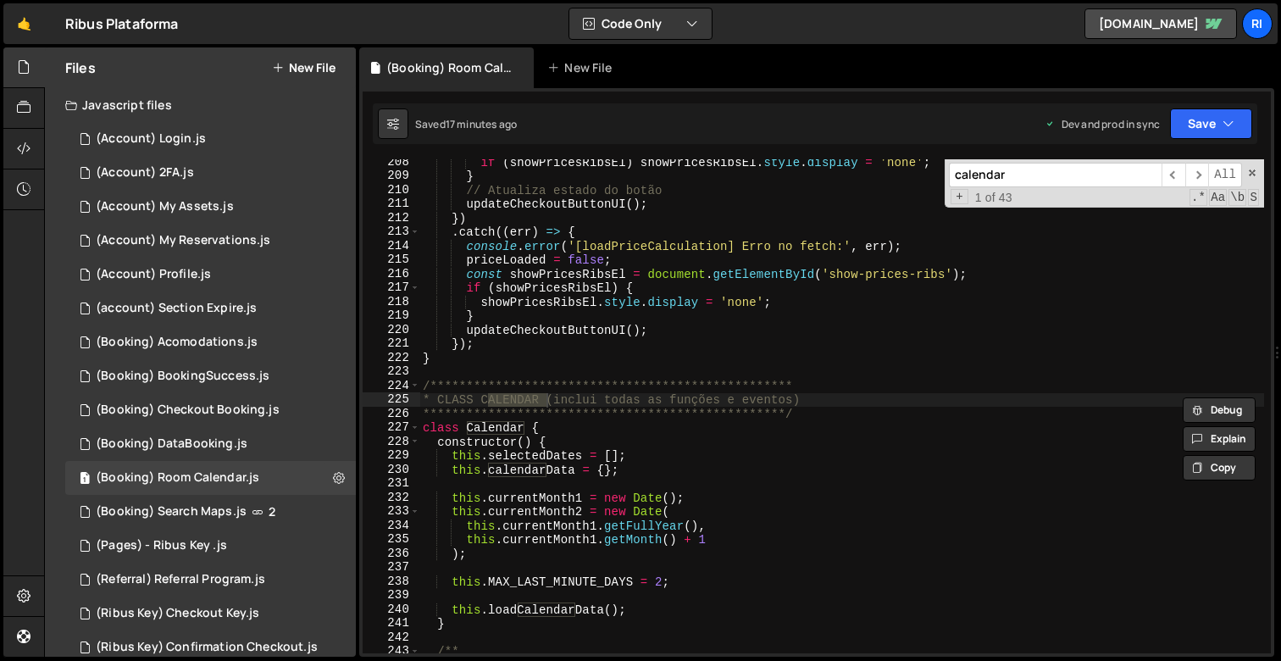
type input "/calendar"
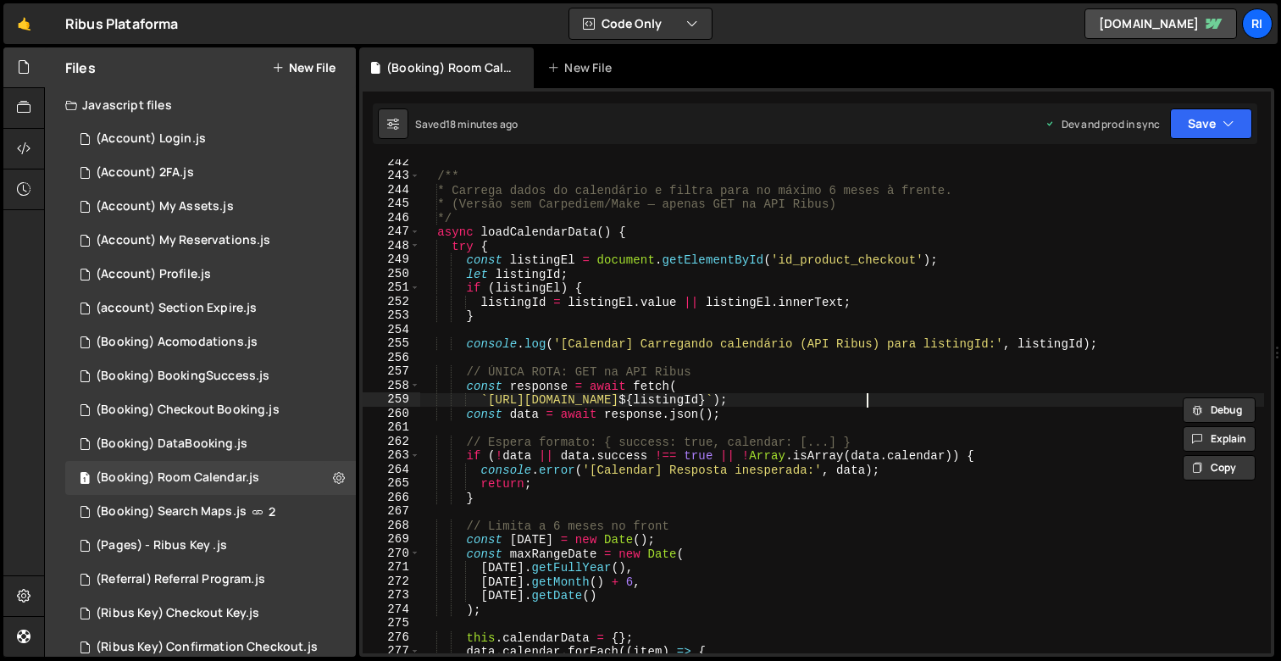
click at [870, 398] on div "/** * Carrega dados do calendário e filtra para no máximo 6 meses à frente. * (…" at bounding box center [841, 416] width 845 height 522
click at [521, 305] on div "/** * Carrega dados do calendário e filtra para no máximo 6 meses à frente. * (…" at bounding box center [841, 416] width 845 height 522
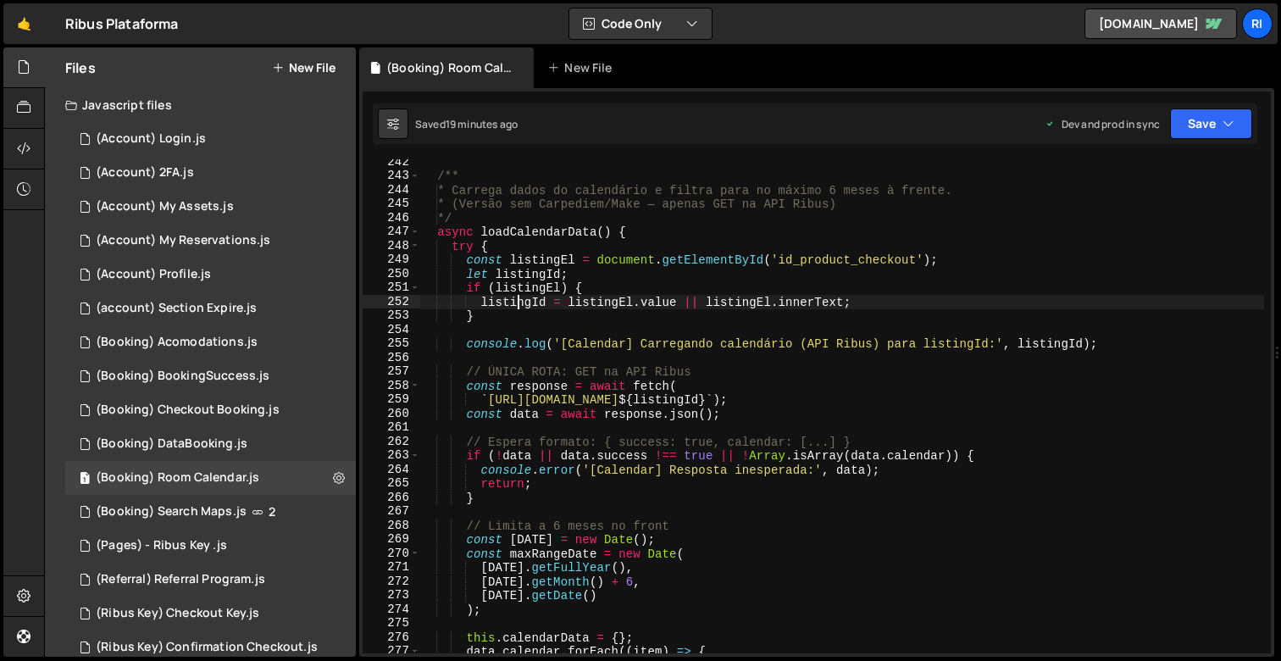
click at [521, 305] on div "/** * Carrega dados do calendário e filtra para no máximo 6 meses à frente. * (…" at bounding box center [841, 416] width 845 height 522
click at [658, 302] on div "/** * Carrega dados do calendário e filtra para no máximo 6 meses à frente. * (…" at bounding box center [841, 416] width 845 height 522
click at [498, 297] on div "/** * Carrega dados do calendário e filtra para no máximo 6 meses à frente. * (…" at bounding box center [841, 416] width 845 height 522
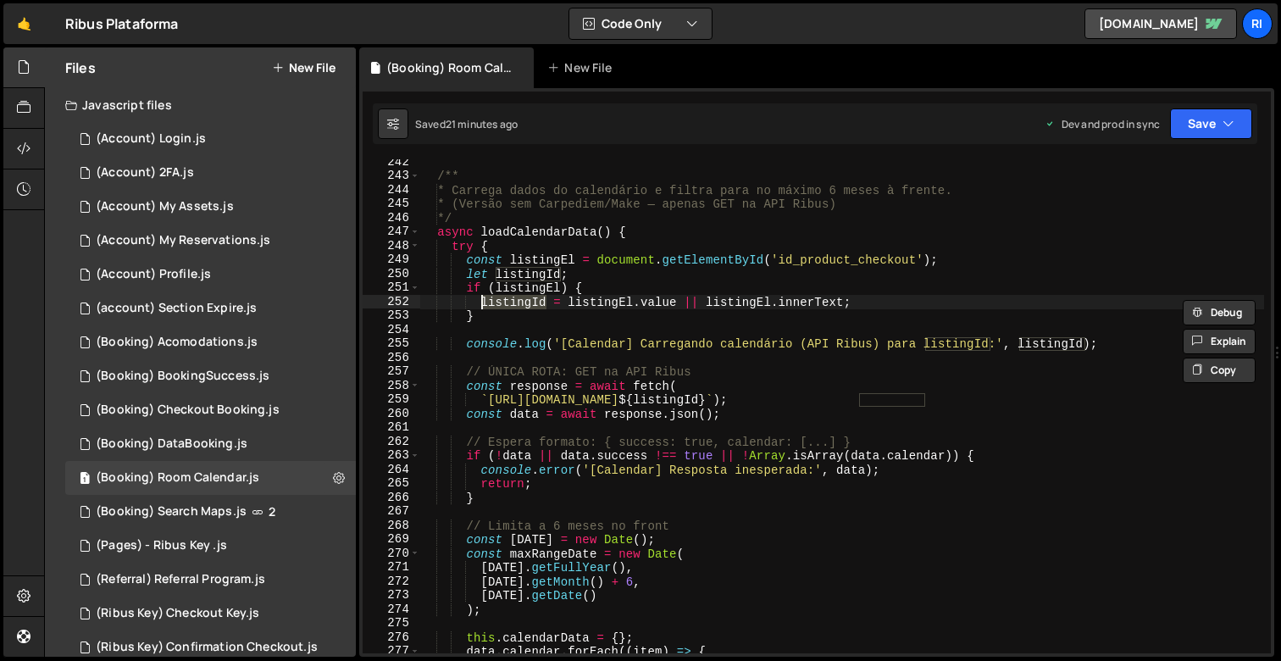
click at [943, 418] on div "/** * Carrega dados do calendário e filtra para no máximo 6 meses à frente. * (…" at bounding box center [841, 416] width 845 height 522
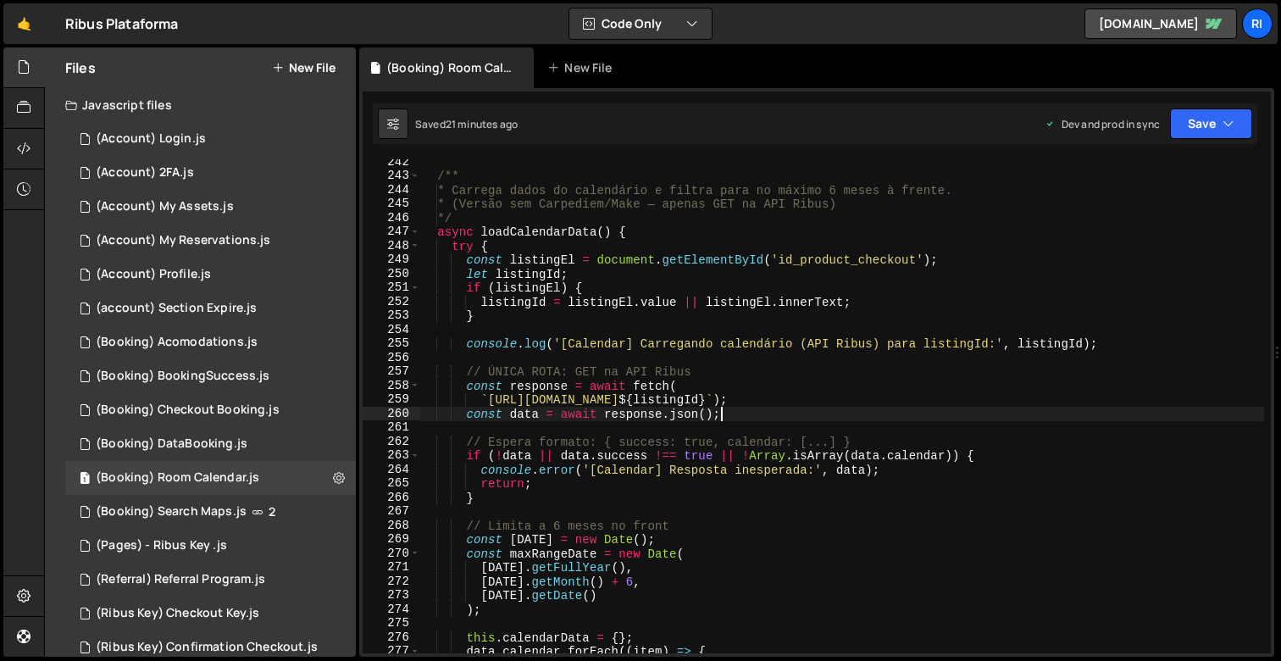
click at [923, 399] on div "/** * Carrega dados do calendário e filtra para no máximo 6 meses à frente. * (…" at bounding box center [841, 416] width 845 height 522
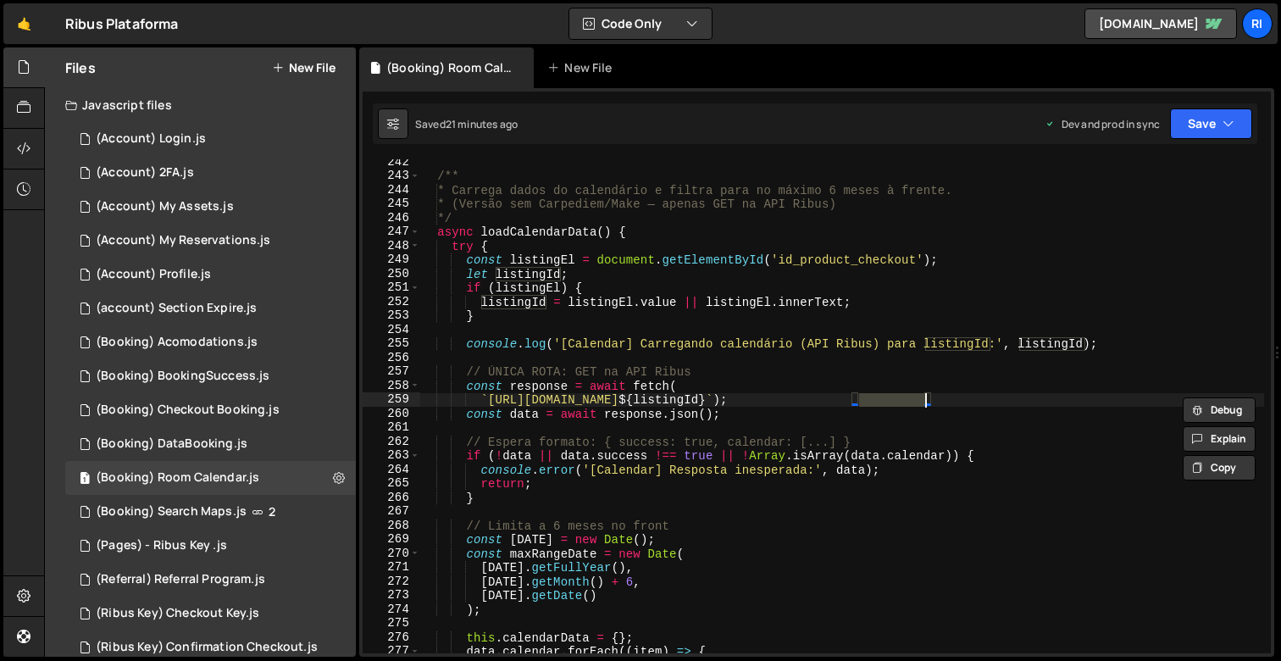
click at [879, 266] on div "/** * Carrega dados do calendário e filtra para no máximo 6 meses à frente. * (…" at bounding box center [841, 416] width 845 height 522
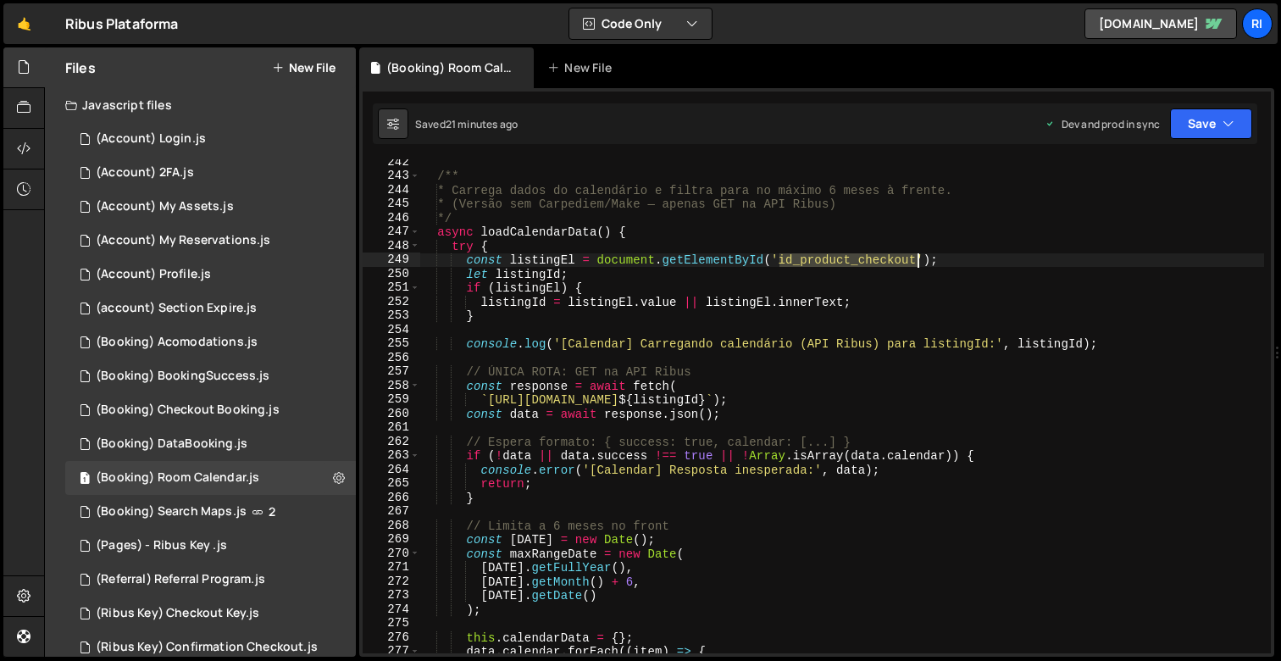
click at [879, 266] on div "/** * Carrega dados do calendário e filtra para no máximo 6 meses à frente. * (…" at bounding box center [841, 416] width 845 height 522
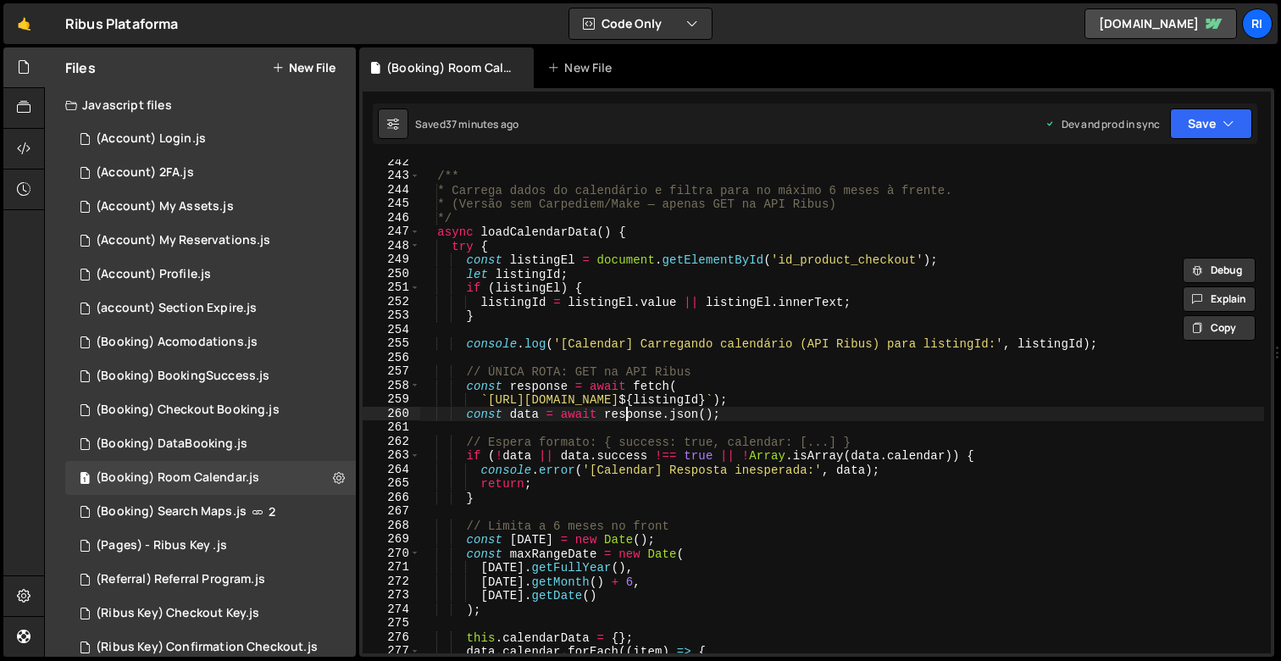
click at [625, 413] on div "/** * Carrega dados do calendário e filtra para no máximo 6 meses à frente. * (…" at bounding box center [841, 416] width 845 height 522
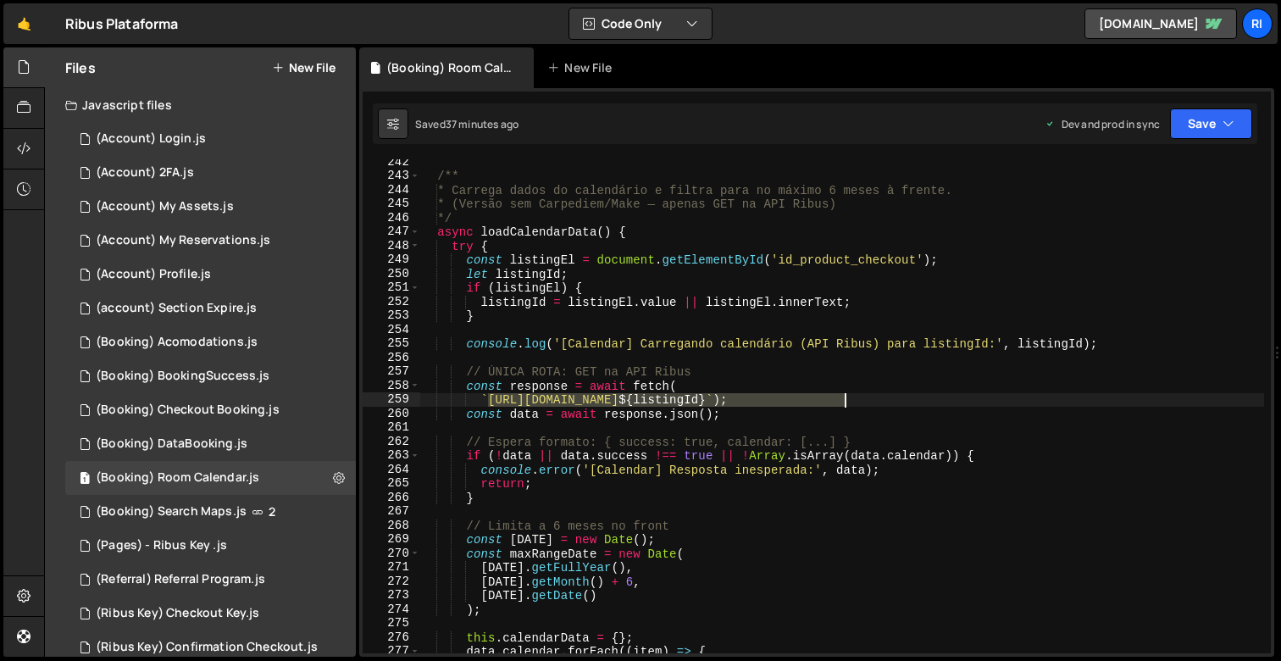
drag, startPoint x: 491, startPoint y: 402, endPoint x: 855, endPoint y: 485, distance: 373.9
click at [845, 398] on div "/** * Carrega dados do calendário e filtra para no máximo 6 meses à frente. * (…" at bounding box center [841, 416] width 845 height 522
click at [513, 313] on div "/** * Carrega dados do calendário e filtra para no máximo 6 meses à frente. * (…" at bounding box center [841, 416] width 845 height 522
type textarea "}"
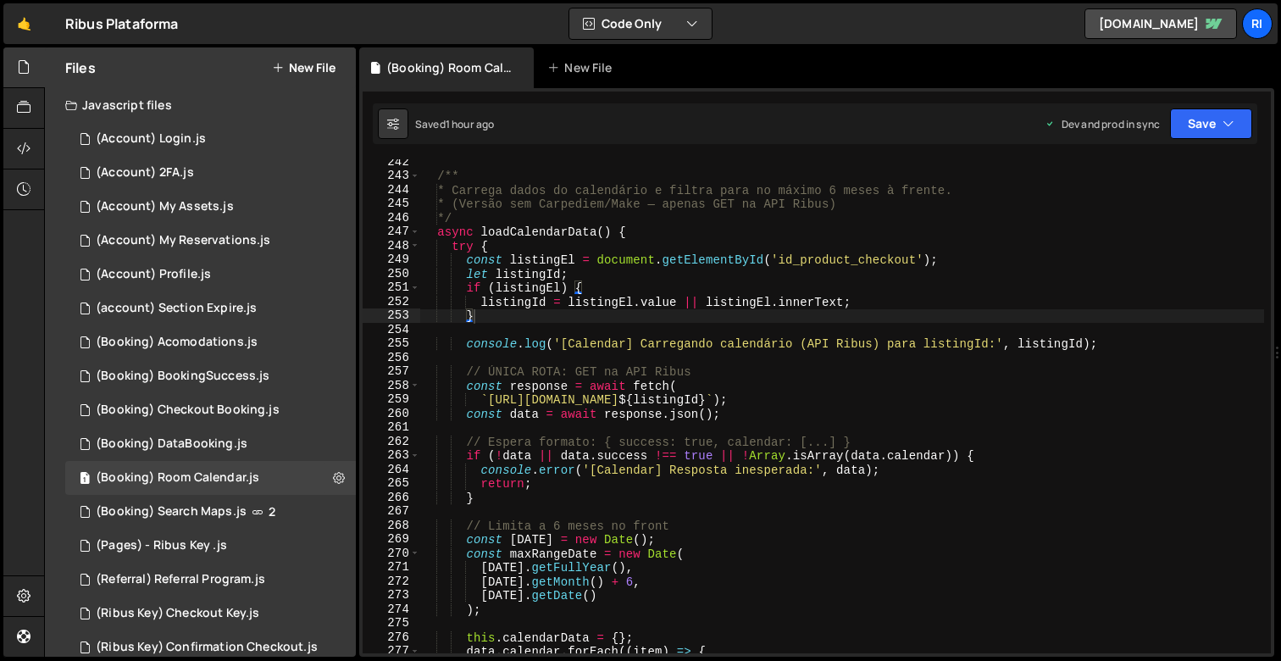
scroll to position [3369, 0]
click at [830, 164] on div "/** * Carrega dados do calendário e filtra para no máximo 6 meses à frente. * (…" at bounding box center [841, 416] width 845 height 522
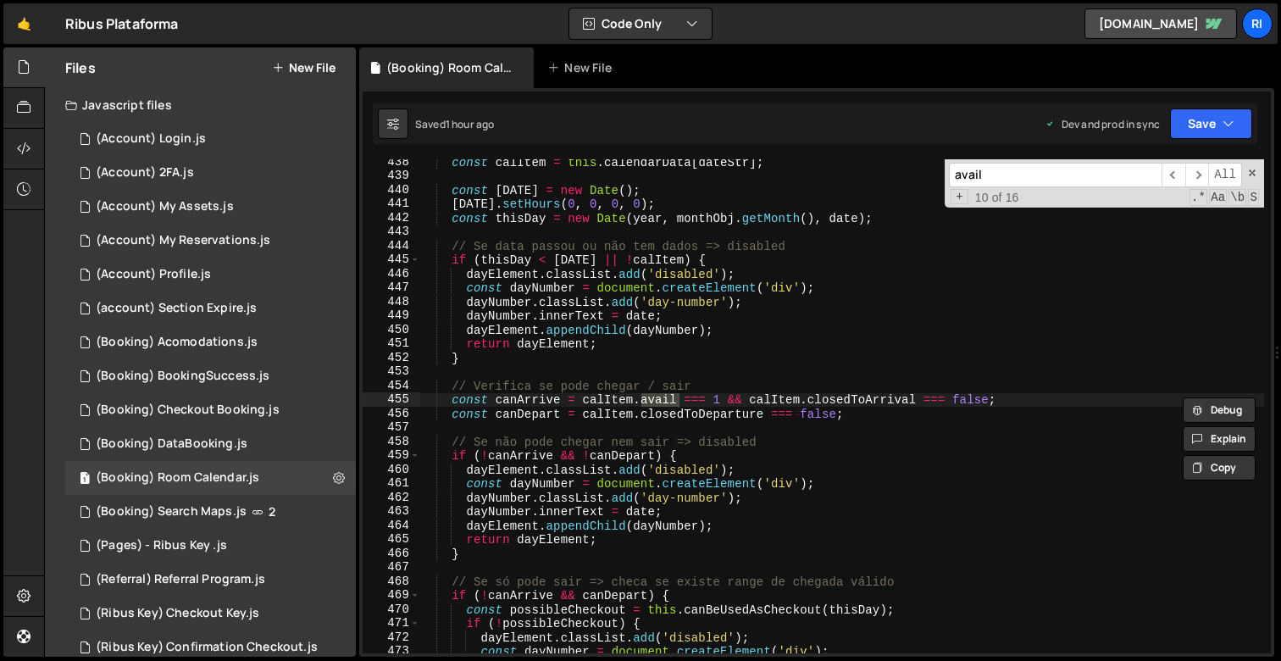
scroll to position [6114, 0]
type input "avail"
type textarea "const canDepart = calItem.closedToDeparture === false;"
click at [662, 407] on div "const calItem = this . calendarData [ dateStr ] ; const today = new Date ( ) ; …" at bounding box center [841, 416] width 845 height 522
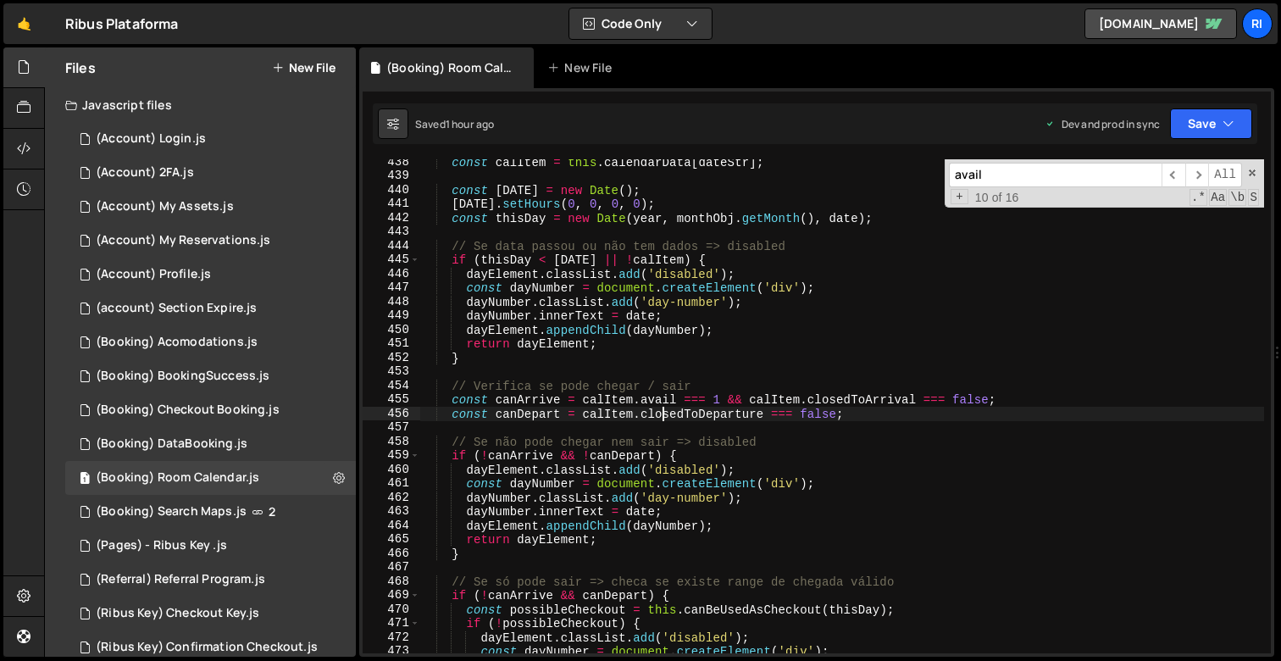
click at [659, 434] on div "const calItem = this . calendarData [ dateStr ] ; const today = new Date ( ) ; …" at bounding box center [841, 416] width 845 height 522
click at [669, 403] on div "const calItem = this . calendarData [ dateStr ] ; const today = new Date ( ) ; …" at bounding box center [841, 416] width 845 height 522
type textarea "const canArrive = calItem.avail === 1 && calItem.closedToArrival === false;"
click at [691, 398] on div "const calItem = this . calendarData [ dateStr ] ; const today = new Date ( ) ; …" at bounding box center [841, 416] width 845 height 522
click at [710, 397] on div "const calItem = this . calendarData [ dateStr ] ; const today = new Date ( ) ; …" at bounding box center [841, 416] width 845 height 522
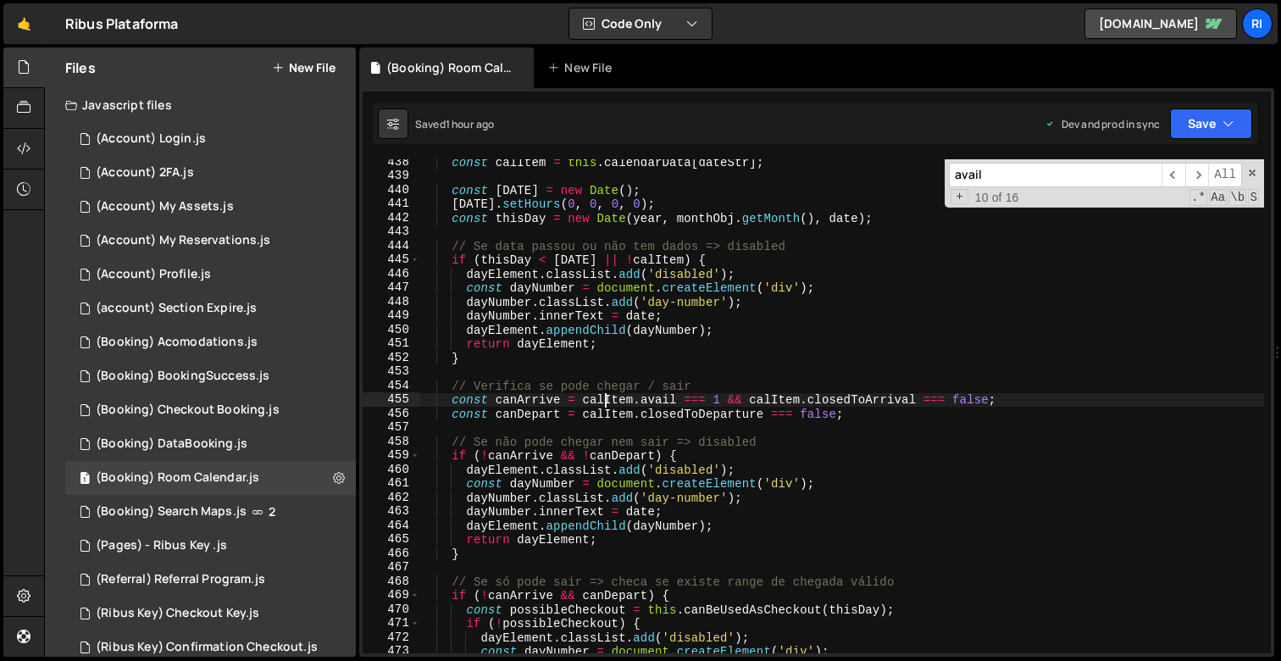
click at [602, 402] on div "const calItem = this . calendarData [ dateStr ] ; const today = new Date ( ) ; …" at bounding box center [841, 416] width 845 height 522
click at [651, 401] on div "const calItem = this . calendarData [ dateStr ] ; const today = new Date ( ) ; …" at bounding box center [841, 416] width 845 height 522
click at [602, 403] on div "const calItem = this . calendarData [ dateStr ] ; const today = new Date ( ) ; …" at bounding box center [841, 416] width 845 height 522
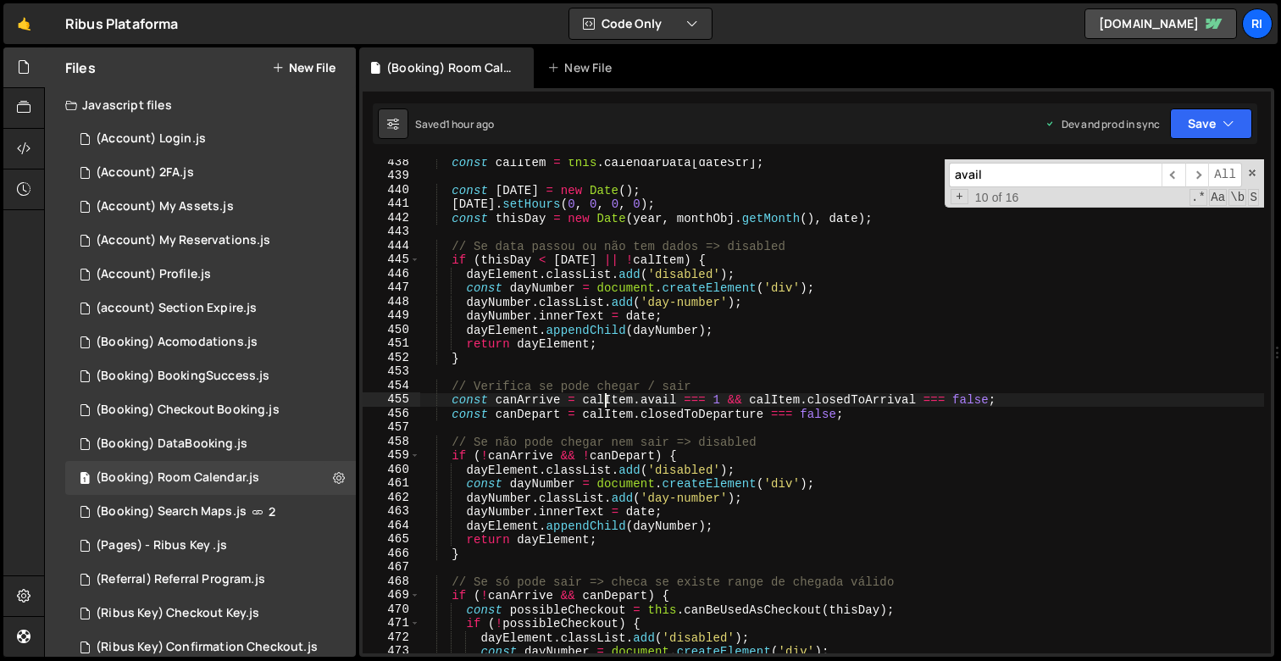
click at [602, 403] on div "const calItem = this . calendarData [ dateStr ] ; const today = new Date ( ) ; …" at bounding box center [841, 416] width 845 height 522
type input "calItem.avail"
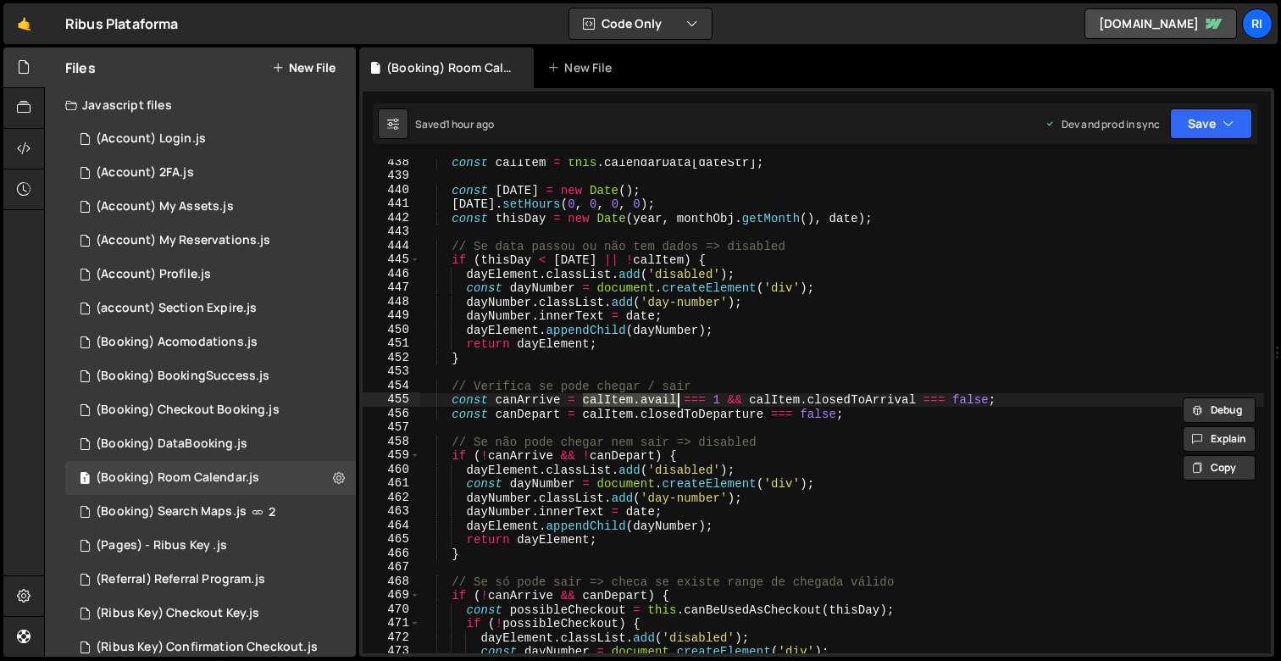
click at [719, 397] on div "const calItem = this . calendarData [ dateStr ] ; const today = new Date ( ) ; …" at bounding box center [841, 416] width 845 height 522
click at [545, 399] on div "const calItem = this . calendarData [ dateStr ] ; const today = new Date ( ) ; …" at bounding box center [841, 416] width 845 height 522
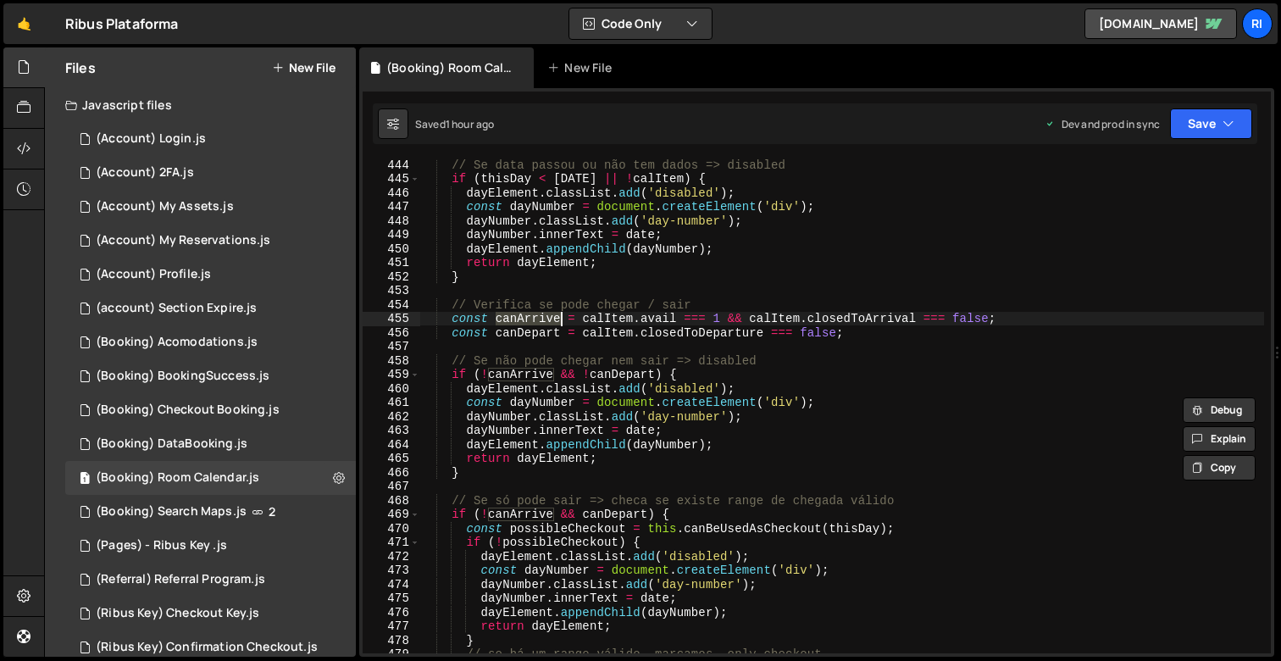
click at [711, 363] on div "// Se data passou ou não tem dados => disabled if ( thisDay < today || ! calIte…" at bounding box center [841, 419] width 845 height 522
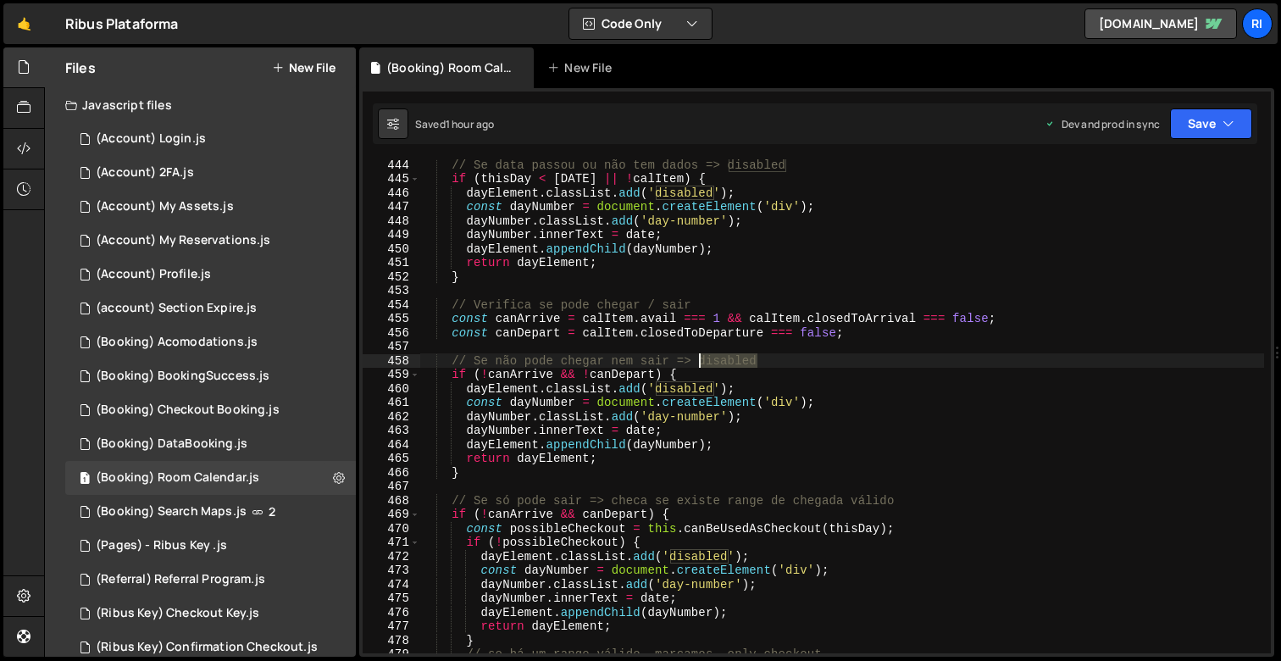
click at [711, 363] on div "// Se data passou ou não tem dados => disabled if ( thisDay < today || ! calIte…" at bounding box center [841, 419] width 845 height 522
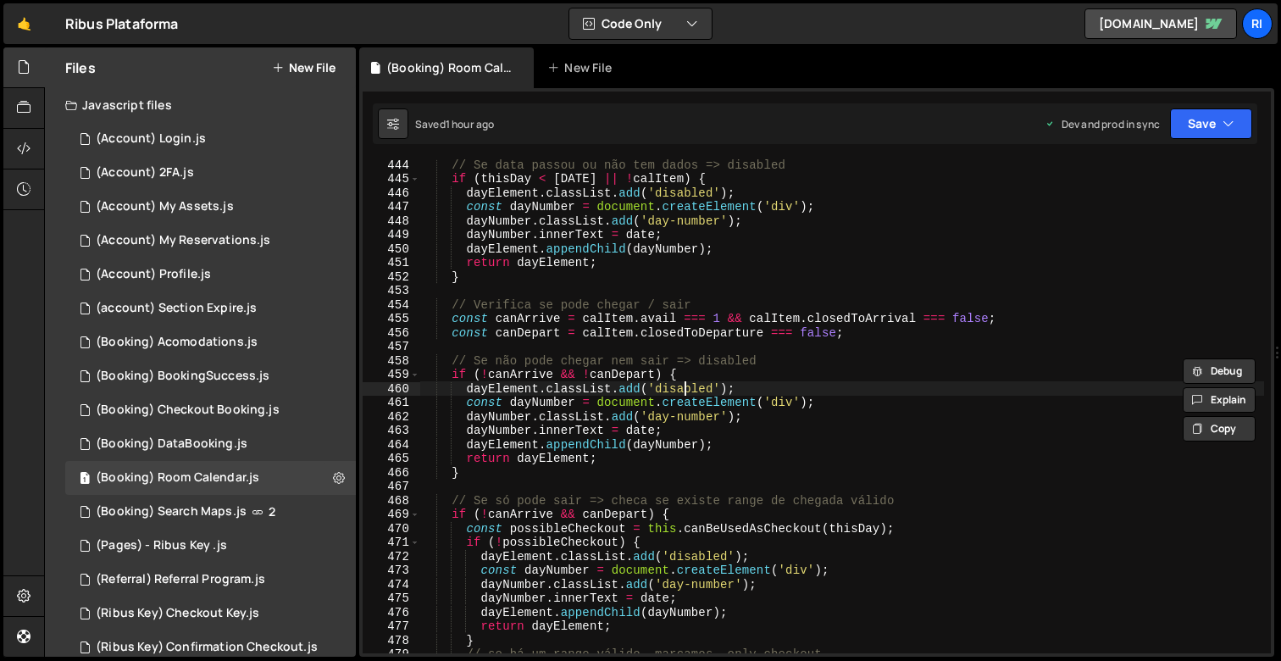
click at [687, 386] on div "// Se data passou ou não tem dados => disabled if ( thisDay < today || ! calIte…" at bounding box center [841, 419] width 845 height 522
type textarea "dayElement.classList.add('disabled');"
click at [687, 386] on div "// Se data passou ou não tem dados => disabled if ( thisDay < today || ! calIte…" at bounding box center [841, 419] width 845 height 522
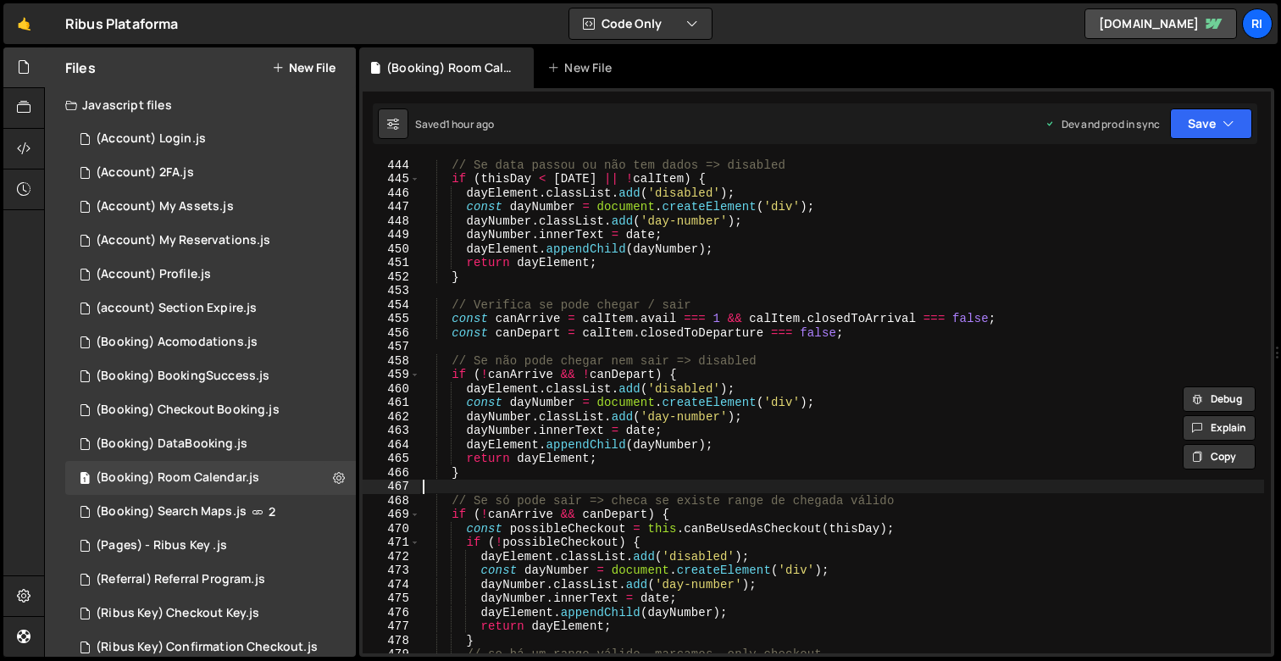
click at [473, 480] on div "// Se data passou ou não tem dados => disabled if ( thisDay < today || ! calIte…" at bounding box center [841, 419] width 845 height 522
click at [486, 469] on div "// Se data passou ou não tem dados => disabled if ( thisDay < today || ! calIte…" at bounding box center [841, 419] width 845 height 522
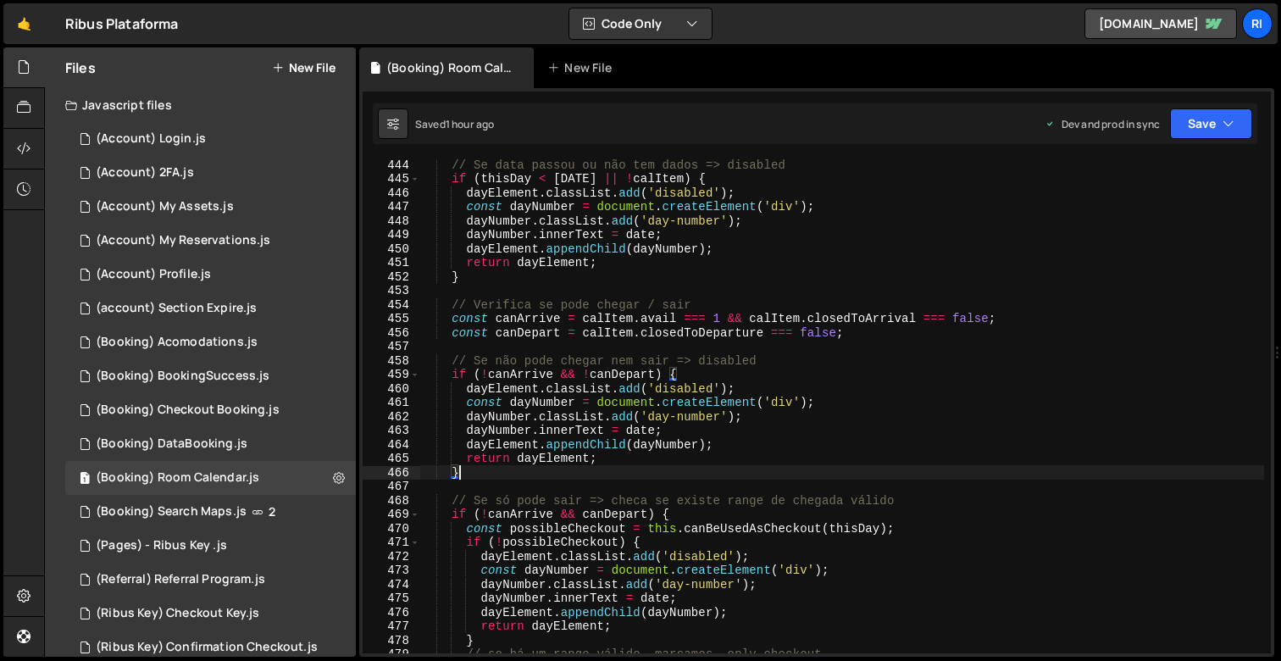
scroll to position [6283, 0]
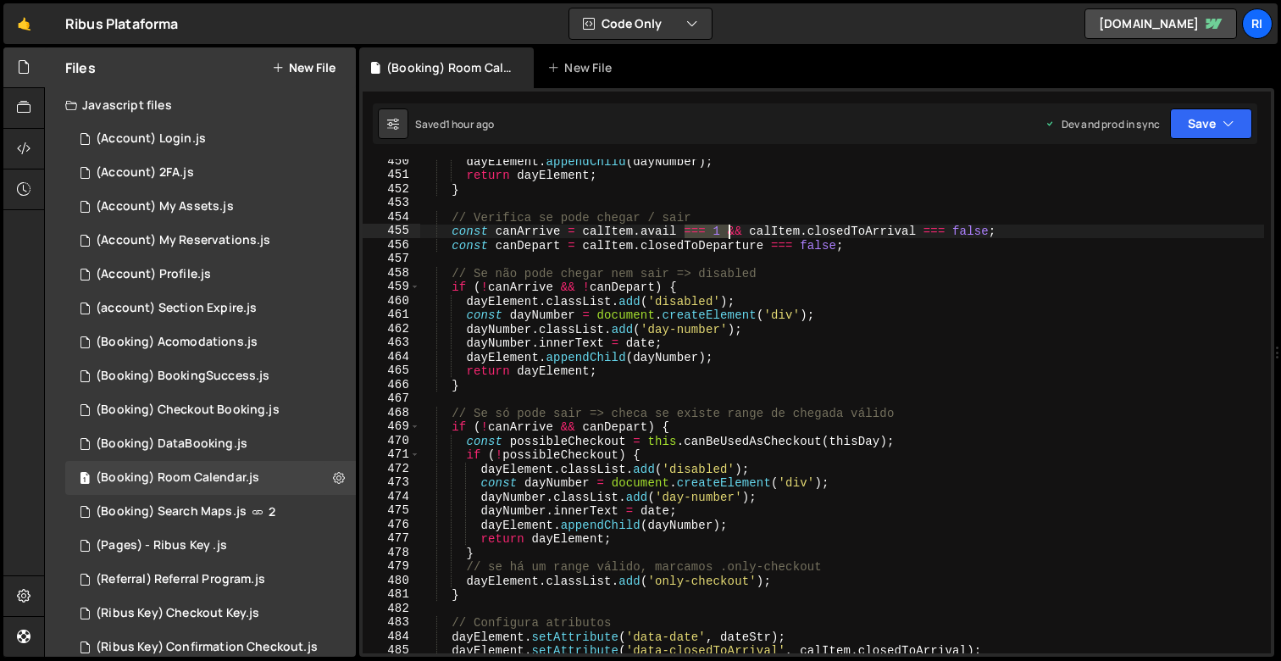
drag, startPoint x: 682, startPoint y: 232, endPoint x: 726, endPoint y: 232, distance: 44.1
click at [726, 232] on div "dayElement . appendChild ( dayNumber ) ; return dayElement ; } // Verifica se p…" at bounding box center [841, 415] width 845 height 522
click at [713, 298] on div "dayElement . appendChild ( dayNumber ) ; return dayElement ; } // Verifica se p…" at bounding box center [841, 415] width 845 height 522
drag, startPoint x: 722, startPoint y: 231, endPoint x: 775, endPoint y: 230, distance: 53.4
click at [775, 230] on div "dayElement . appendChild ( dayNumber ) ; return dayElement ; } // Verifica se p…" at bounding box center [841, 415] width 845 height 522
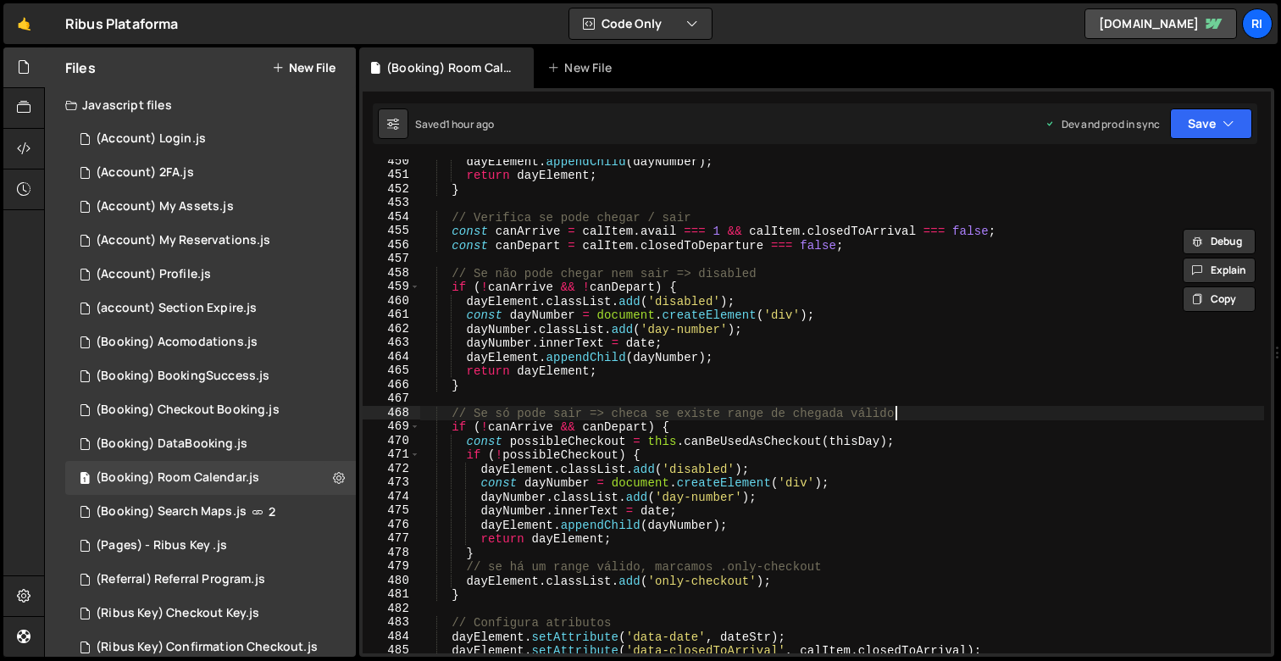
click at [900, 414] on div "dayElement . appendChild ( dayNumber ) ; return dayElement ; } // Verifica se p…" at bounding box center [841, 415] width 845 height 522
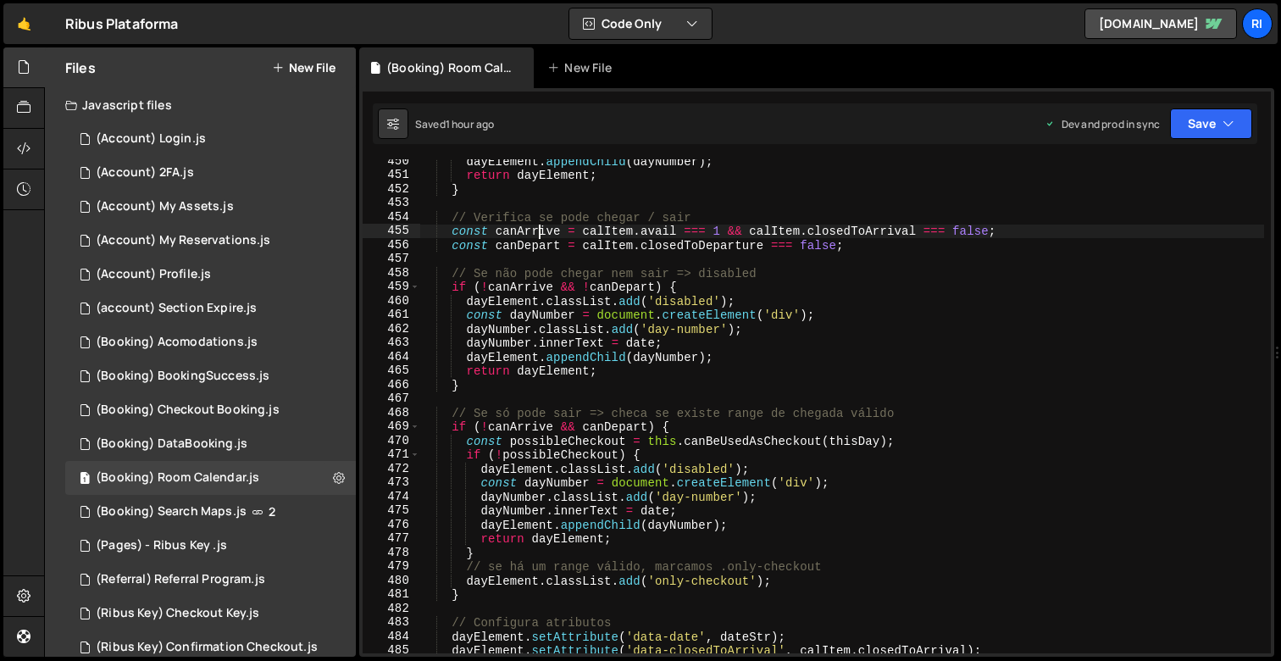
click at [537, 232] on div "dayElement . appendChild ( dayNumber ) ; return dayElement ; } // Verifica se p…" at bounding box center [841, 415] width 845 height 522
click at [719, 232] on div "dayElement . appendChild ( dayNumber ) ; return dayElement ; } // Verifica se p…" at bounding box center [841, 415] width 845 height 522
drag, startPoint x: 585, startPoint y: 234, endPoint x: 719, endPoint y: 233, distance: 133.9
click at [719, 233] on div "dayElement . appendChild ( dayNumber ) ; return dayElement ; } // Verifica se p…" at bounding box center [841, 415] width 845 height 522
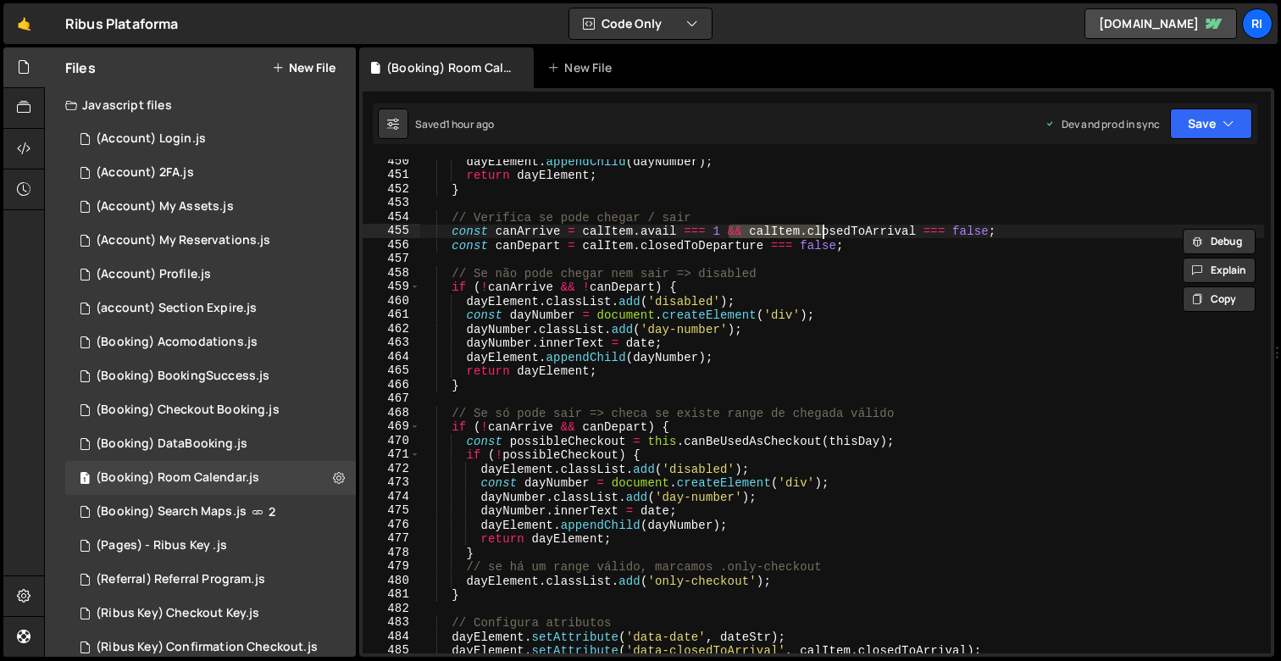
drag, startPoint x: 726, startPoint y: 231, endPoint x: 833, endPoint y: 232, distance: 106.8
click at [831, 232] on div "dayElement . appendChild ( dayNumber ) ; return dayElement ; } // Verifica se p…" at bounding box center [841, 415] width 845 height 522
click at [535, 231] on div "dayElement . appendChild ( dayNumber ) ; return dayElement ; } // Verifica se p…" at bounding box center [841, 415] width 845 height 522
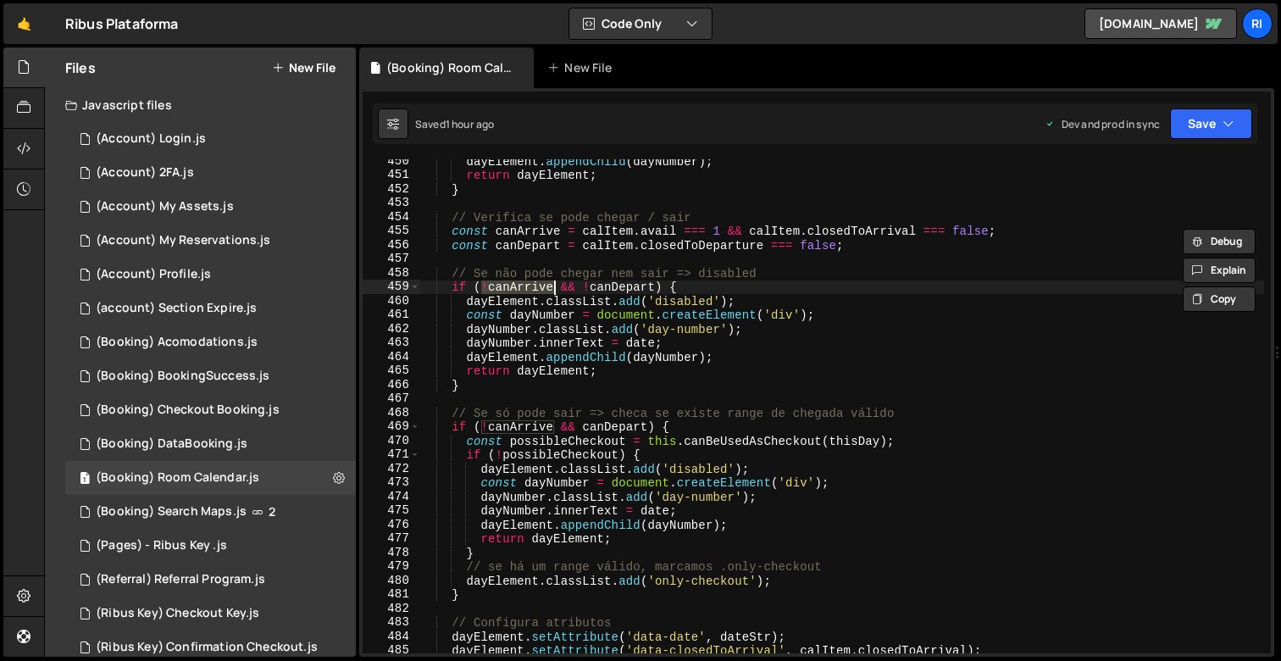
drag, startPoint x: 479, startPoint y: 285, endPoint x: 552, endPoint y: 285, distance: 73.7
click at [552, 285] on div "dayElement . appendChild ( dayNumber ) ; return dayElement ; } // Verifica se p…" at bounding box center [841, 415] width 845 height 522
click at [541, 226] on div "dayElement . appendChild ( dayNumber ) ; return dayElement ; } // Verifica se p…" at bounding box center [841, 415] width 845 height 522
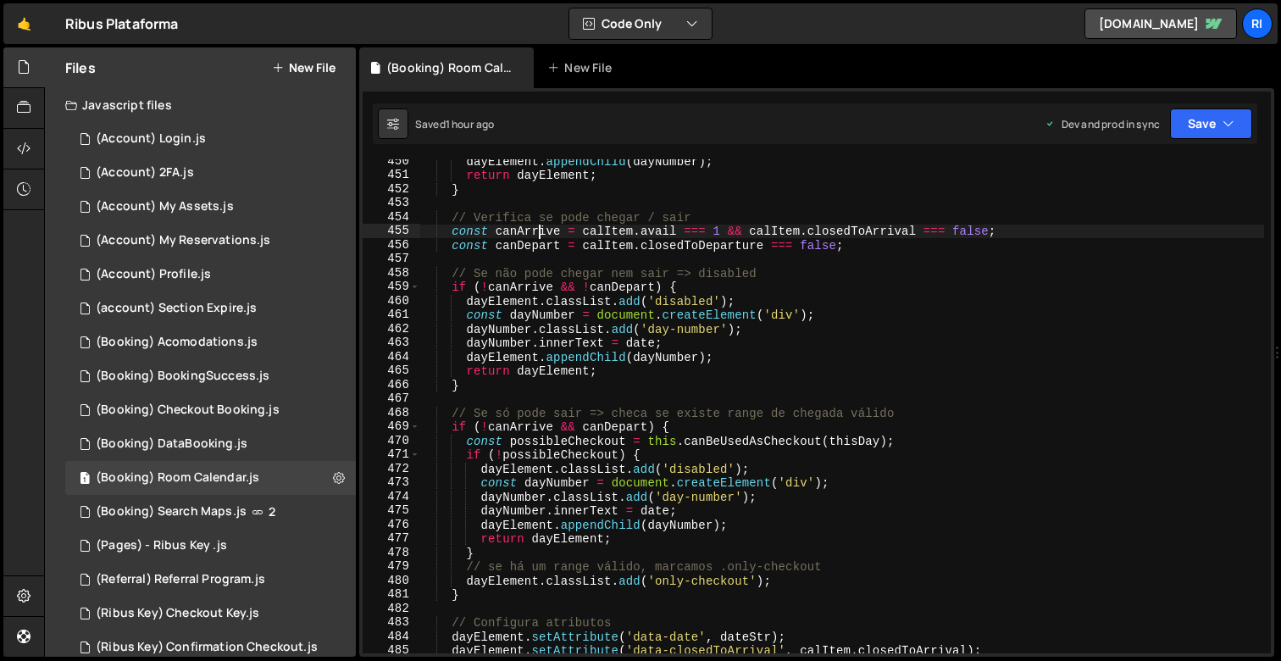
click at [541, 226] on div "dayElement . appendChild ( dayNumber ) ; return dayElement ; } // Verifica se p…" at bounding box center [841, 415] width 845 height 522
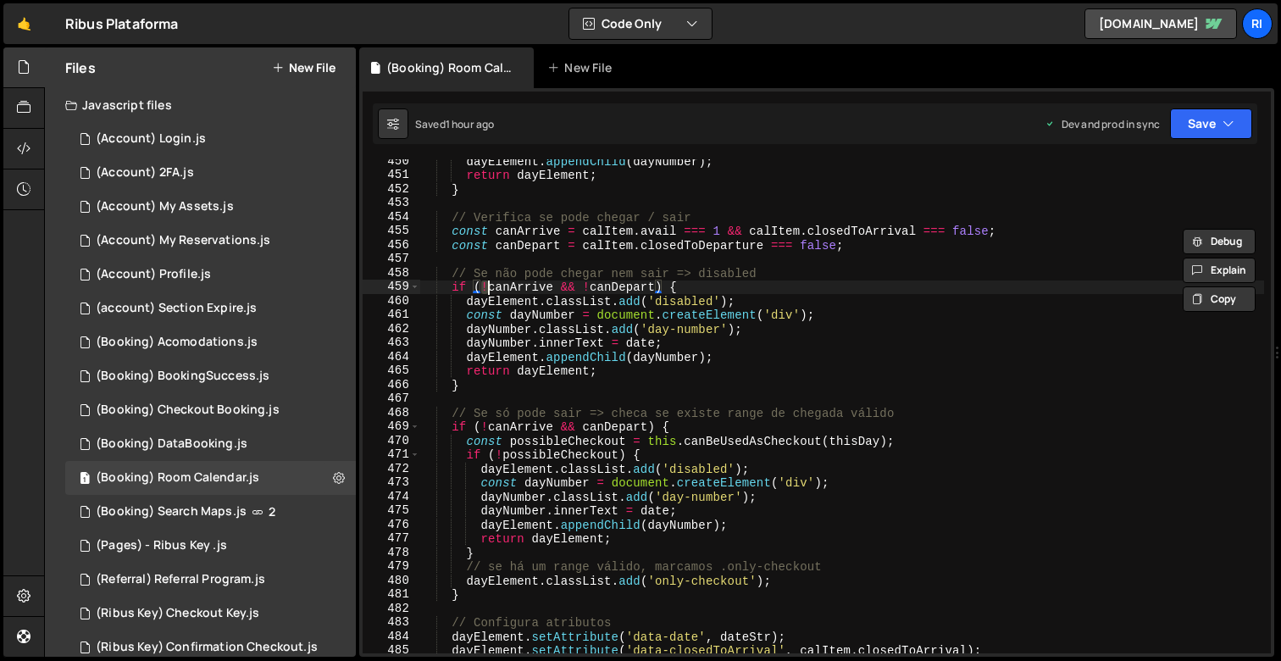
click at [488, 290] on div "dayElement . appendChild ( dayNumber ) ; return dayElement ; } // Verifica se p…" at bounding box center [841, 415] width 845 height 522
click at [486, 290] on div "dayElement . appendChild ( dayNumber ) ; return dayElement ; } // Verifica se p…" at bounding box center [841, 406] width 845 height 494
drag, startPoint x: 480, startPoint y: 290, endPoint x: 600, endPoint y: 445, distance: 196.3
click at [552, 289] on div "dayElement . appendChild ( dayNumber ) ; return dayElement ; } // Verifica se p…" at bounding box center [841, 415] width 845 height 522
drag, startPoint x: 582, startPoint y: 288, endPoint x: 608, endPoint y: 286, distance: 25.5
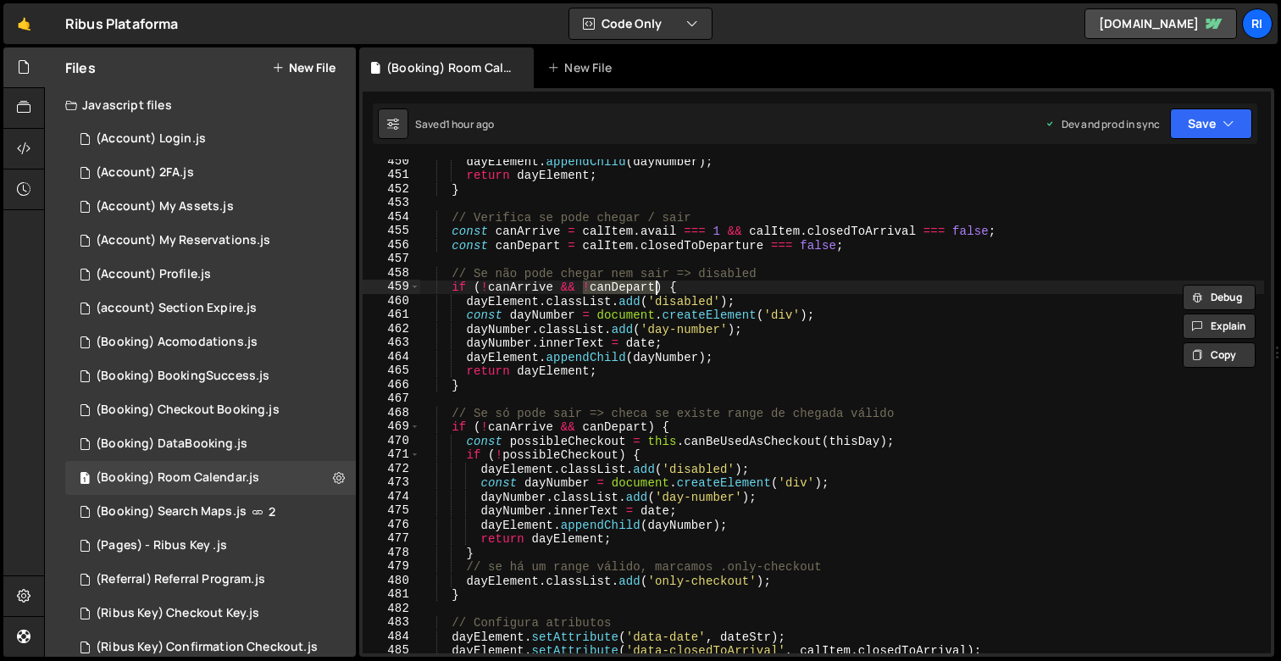
click at [677, 286] on div "dayElement . appendChild ( dayNumber ) ; return dayElement ; } // Verifica se p…" at bounding box center [841, 415] width 845 height 522
drag, startPoint x: 450, startPoint y: 284, endPoint x: 735, endPoint y: 285, distance: 285.5
click at [735, 285] on div "dayElement . appendChild ( dayNumber ) ; return dayElement ; } // Verifica se p…" at bounding box center [841, 415] width 845 height 522
click at [571, 313] on div "dayElement . appendChild ( dayNumber ) ; return dayElement ; } // Verifica se p…" at bounding box center [841, 415] width 845 height 522
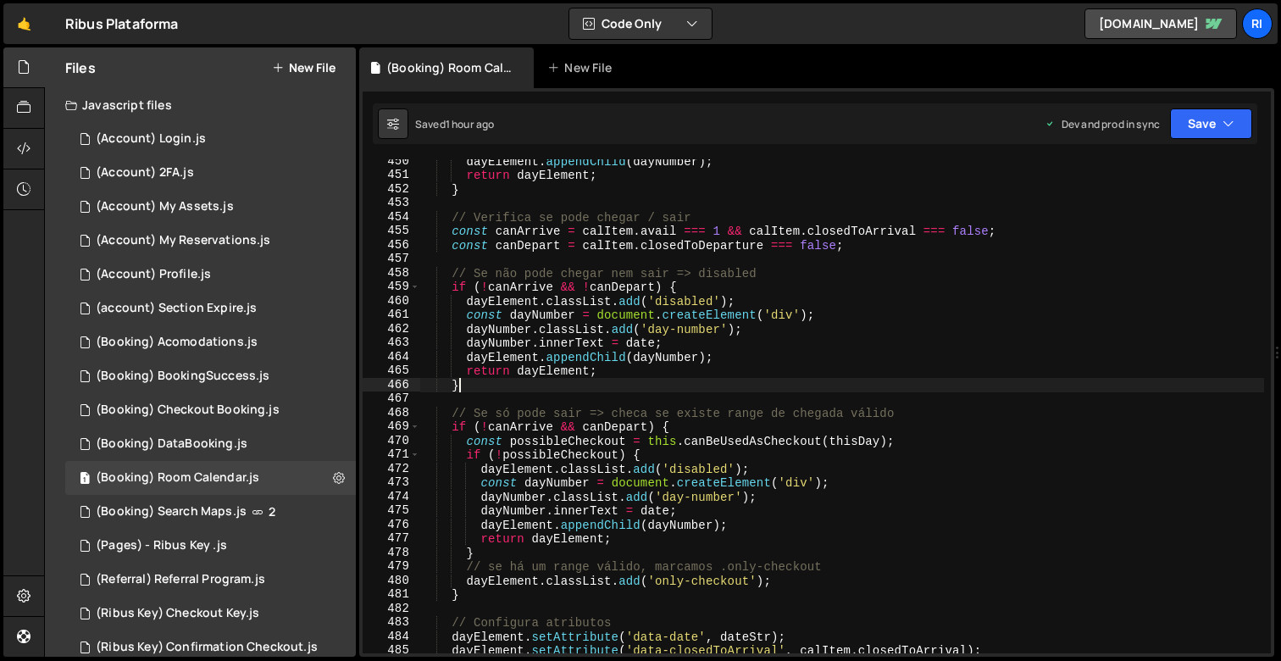
click at [596, 385] on div "dayElement . appendChild ( dayNumber ) ; return dayElement ; } // Verifica se p…" at bounding box center [841, 415] width 845 height 522
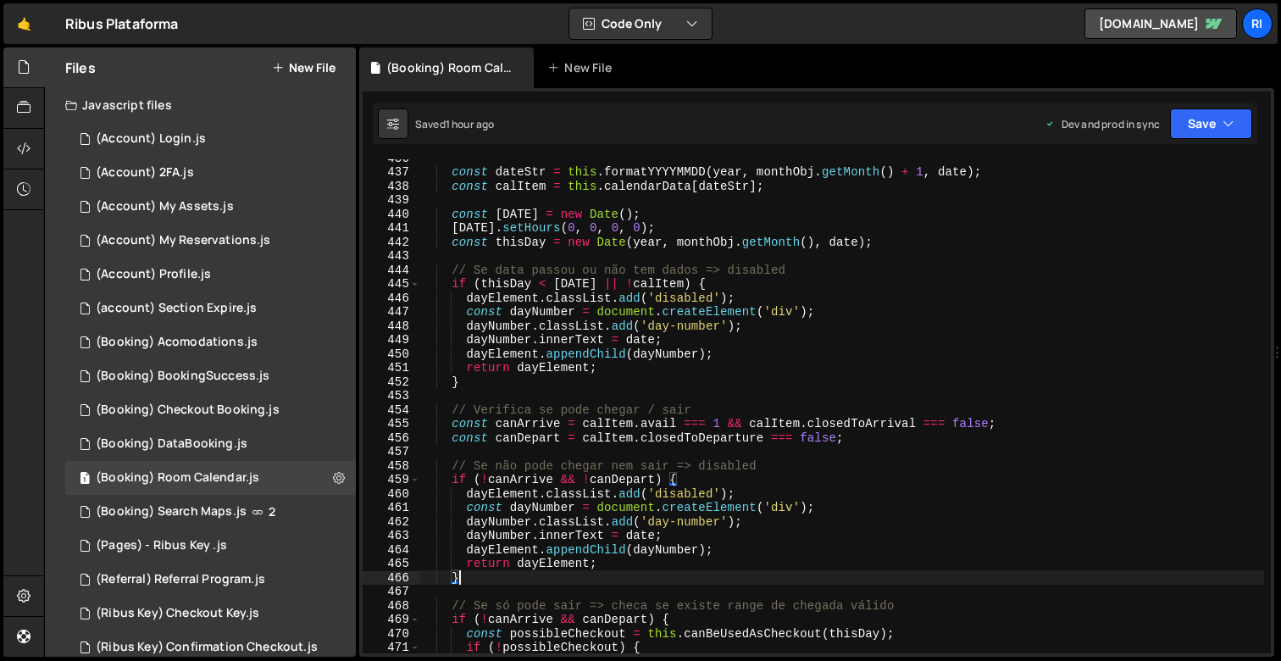
scroll to position [6248, 0]
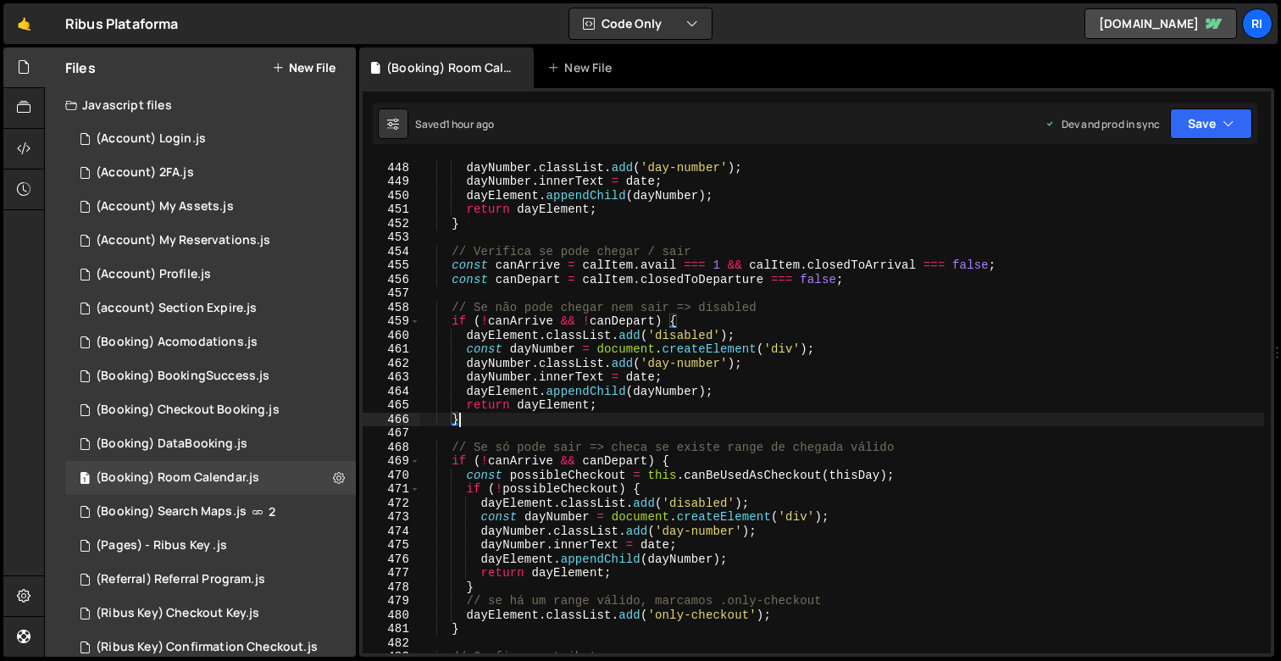
click at [520, 264] on div "const dayNumber = document . createElement ( 'div' ) ; dayNumber . classList . …" at bounding box center [841, 408] width 845 height 522
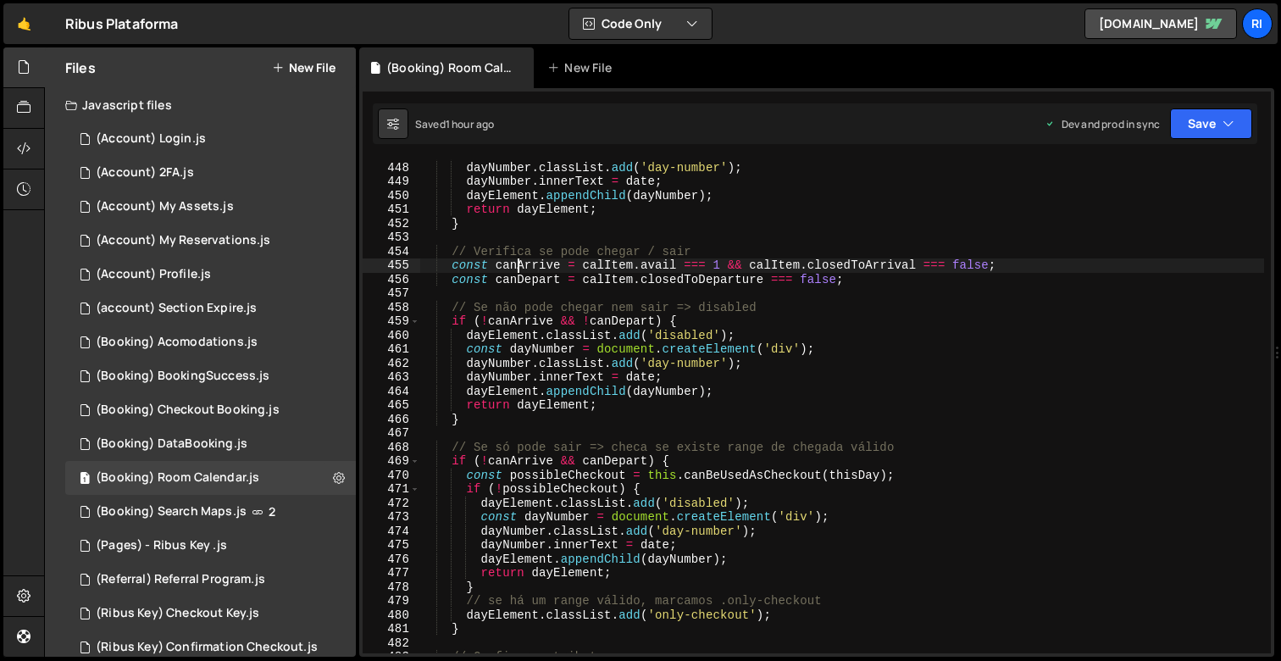
click at [520, 274] on div "const dayNumber = document . createElement ( 'div' ) ; dayNumber . classList . …" at bounding box center [841, 408] width 845 height 522
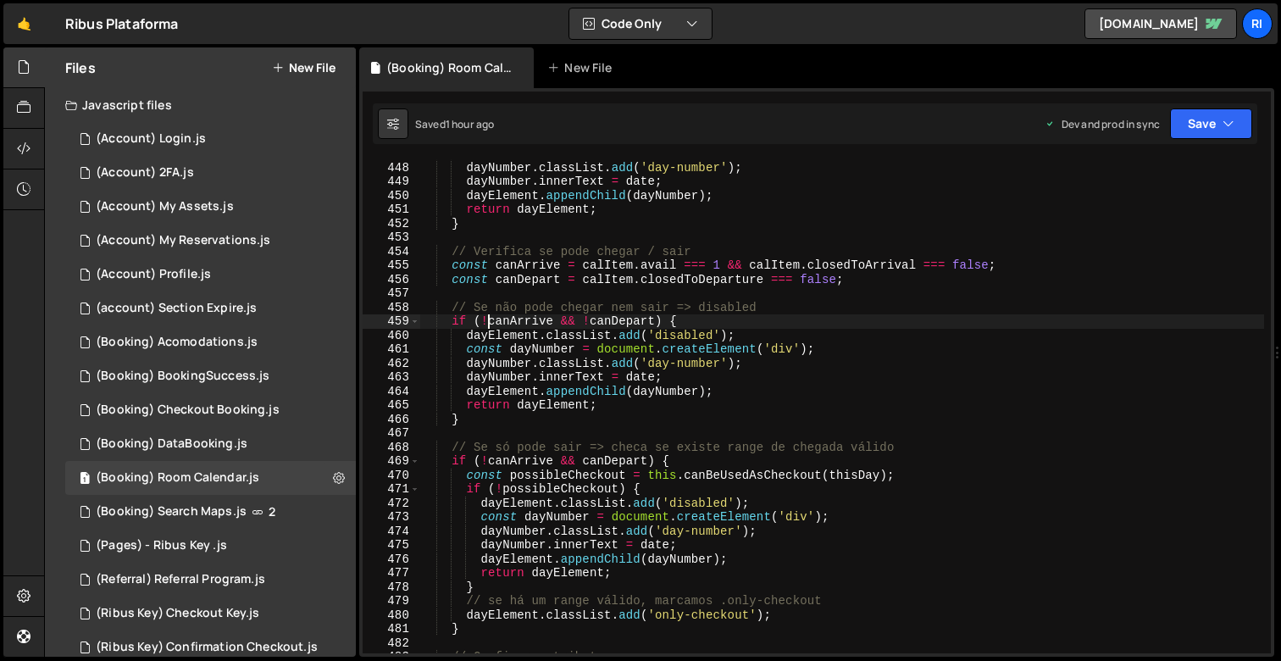
click at [489, 326] on div "const dayNumber = document . createElement ( 'div' ) ; dayNumber . classList . …" at bounding box center [841, 408] width 845 height 522
type textarea "if (!canArrive && !canDepart) {"
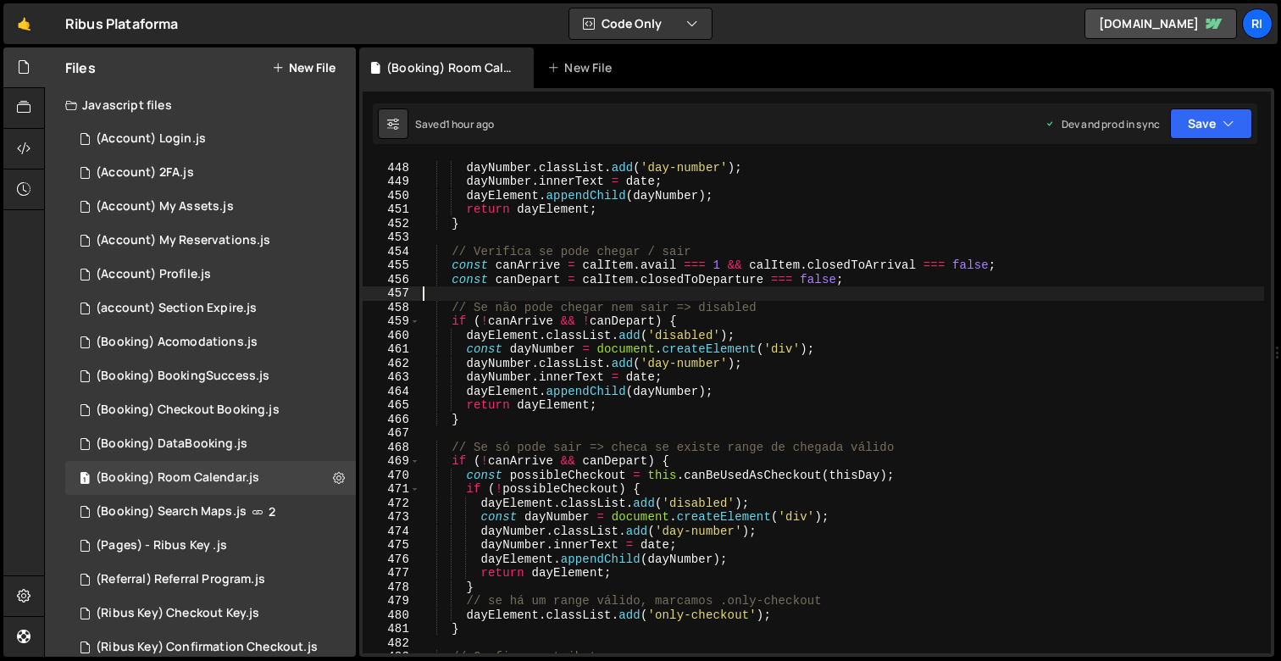
click at [627, 289] on div "const dayNumber = document . createElement ( 'div' ) ; dayNumber . classList . …" at bounding box center [841, 408] width 845 height 522
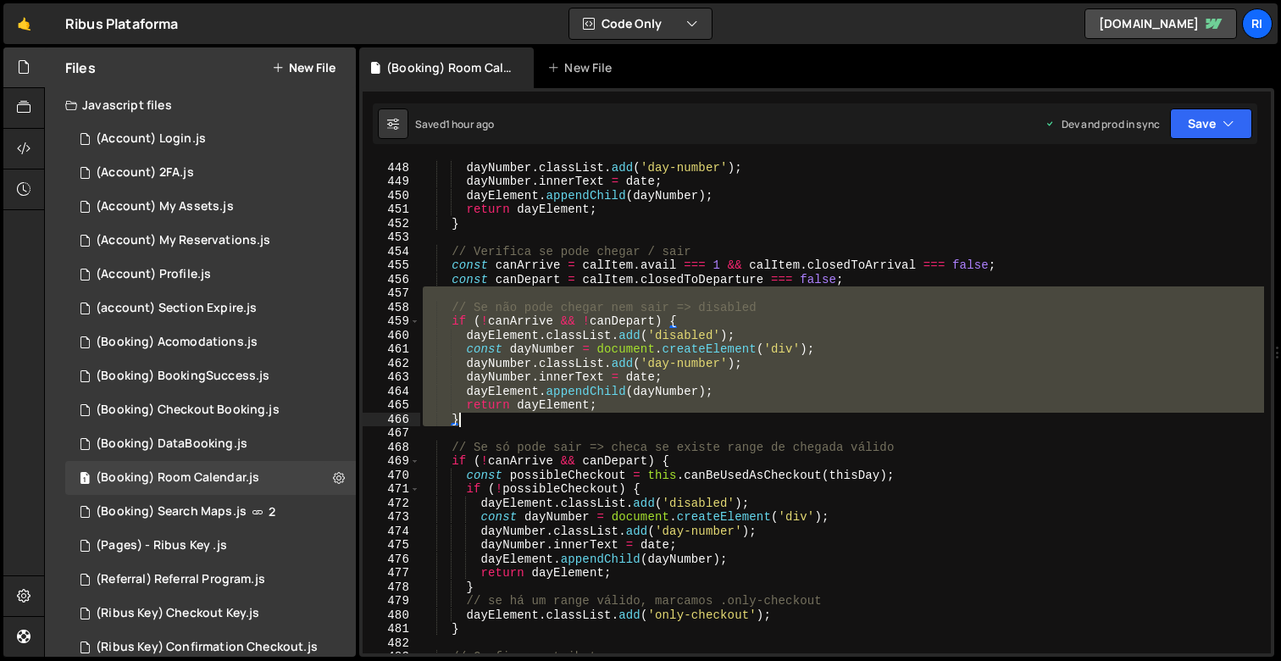
drag, startPoint x: 472, startPoint y: 355, endPoint x: 499, endPoint y: 416, distance: 66.8
click at [499, 416] on div "const dayNumber = document . createElement ( 'div' ) ; dayNumber . classList . …" at bounding box center [841, 408] width 845 height 522
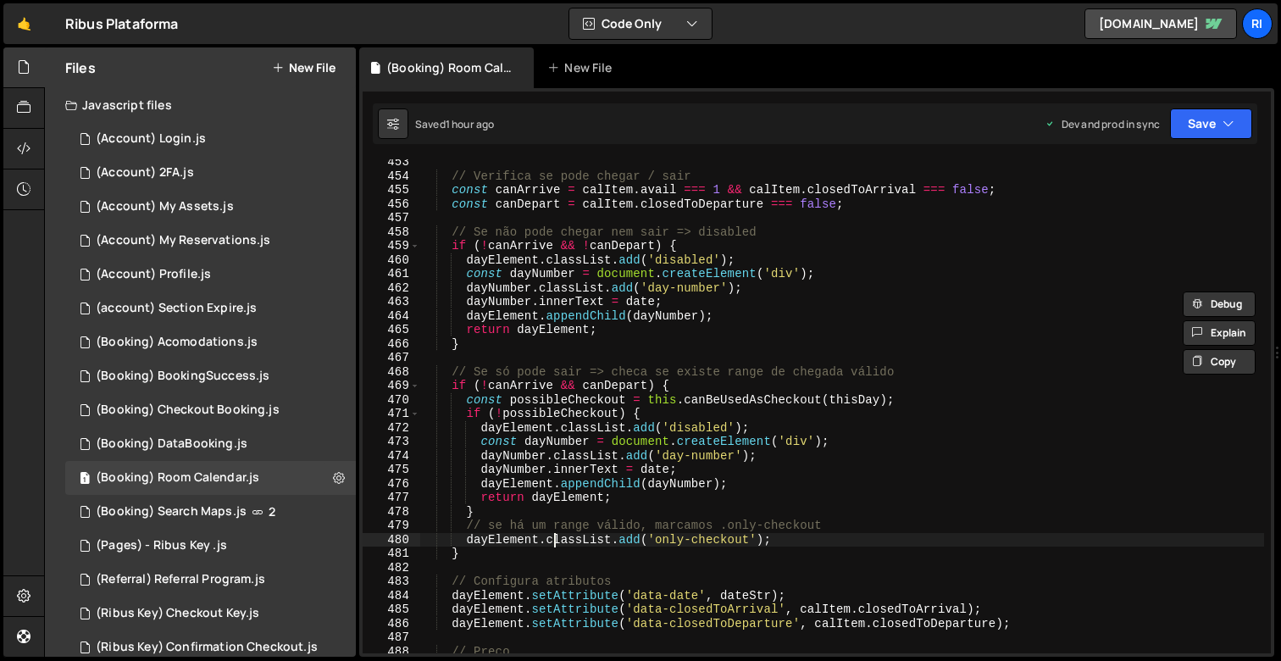
click at [557, 536] on div "// Verifica se pode chegar / sair const canArrive = calItem . avail === 1 && ca…" at bounding box center [841, 416] width 845 height 522
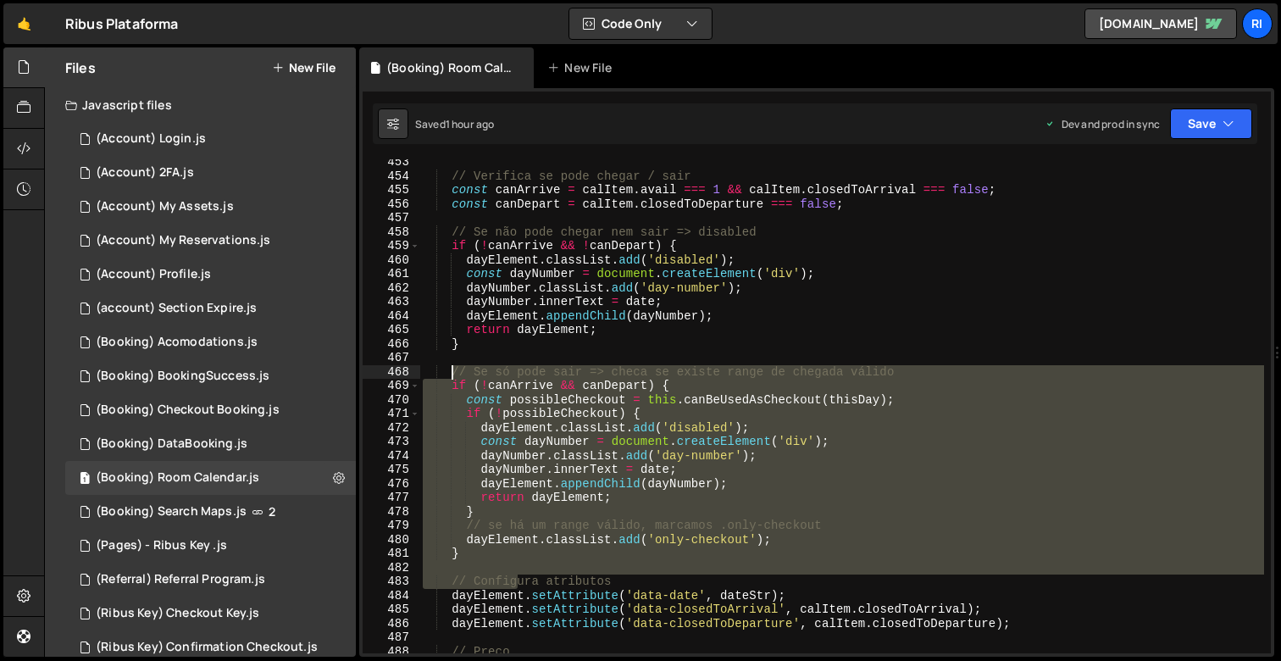
drag, startPoint x: 519, startPoint y: 576, endPoint x: 449, endPoint y: 369, distance: 218.9
click at [449, 369] on div "// Verifica se pode chegar / sair const canArrive = calItem . avail === 1 && ca…" at bounding box center [841, 416] width 845 height 522
click at [561, 446] on div "// Verifica se pode chegar / sair const canArrive = calItem . avail === 1 && ca…" at bounding box center [841, 406] width 845 height 494
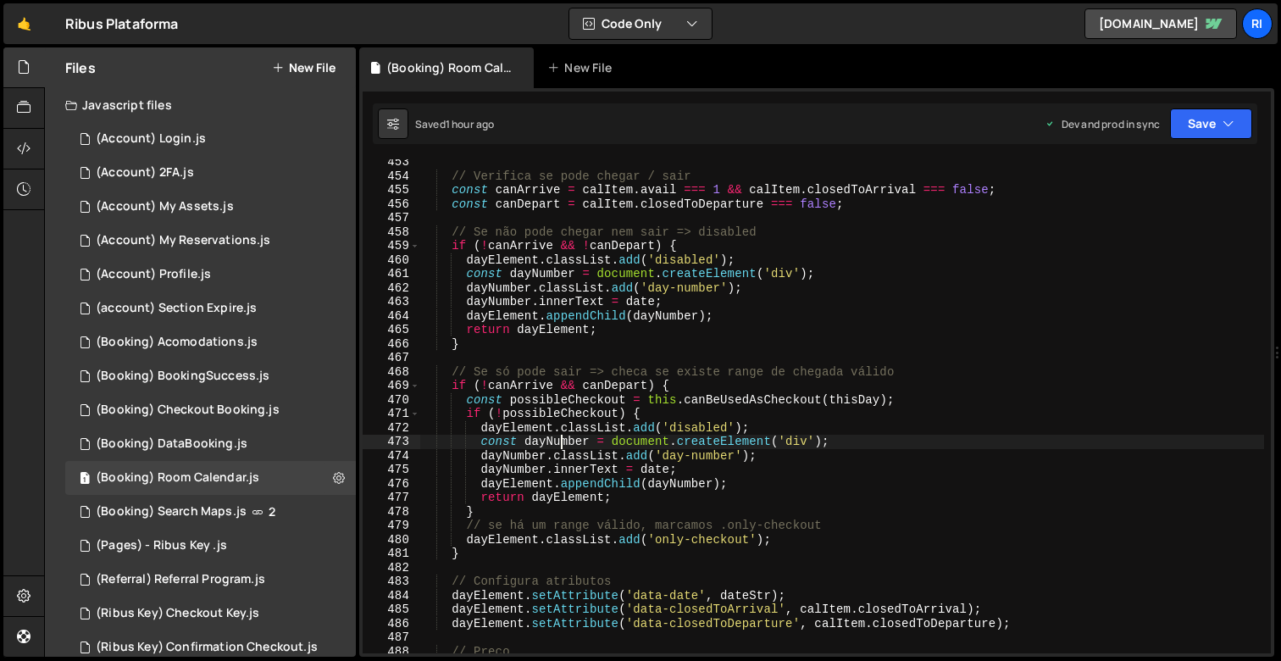
click at [491, 510] on div "// Verifica se pode chegar / sair const canArrive = calItem . avail === 1 && ca…" at bounding box center [841, 416] width 845 height 522
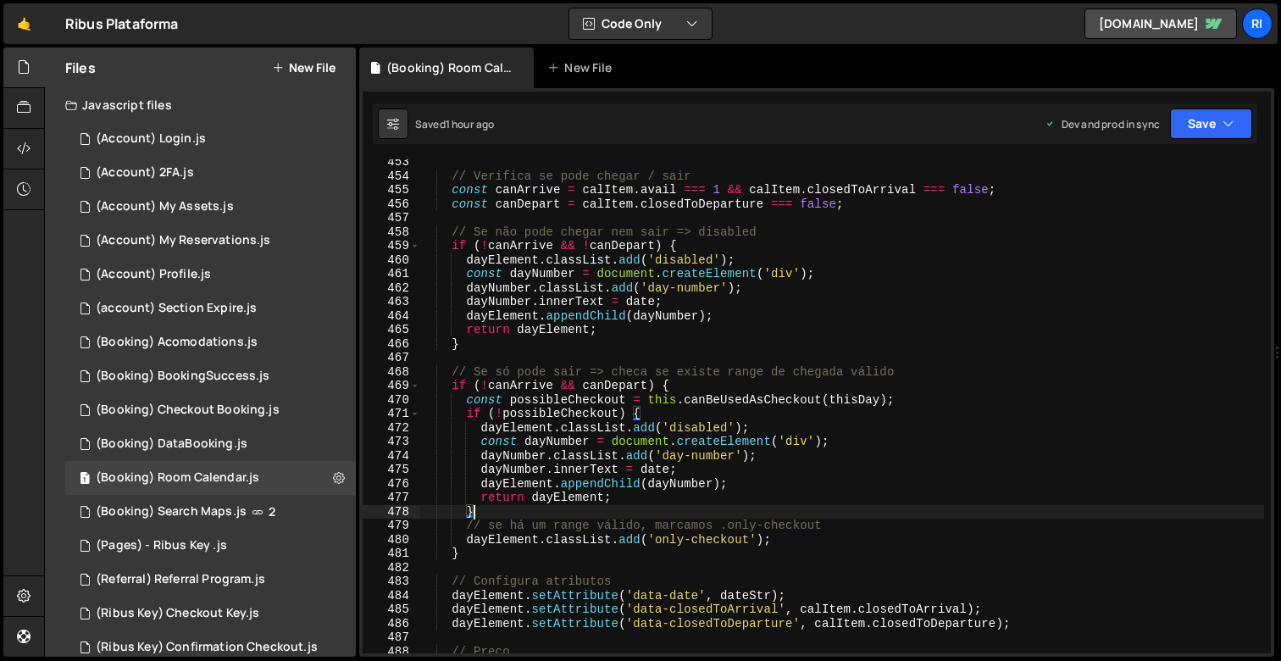
click at [775, 397] on div "// Verifica se pode chegar / sair const canArrive = calItem . avail === 1 && ca…" at bounding box center [841, 416] width 845 height 522
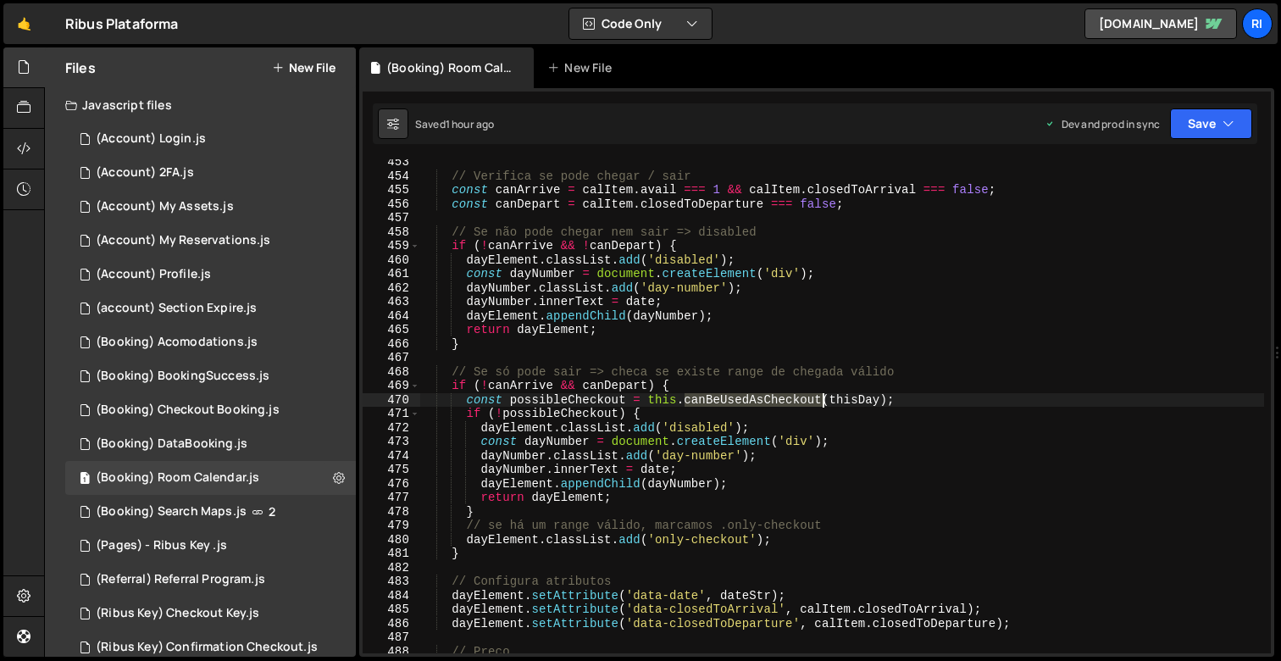
click at [775, 397] on div "// Verifica se pode chegar / sair const canArrive = calItem . avail === 1 && ca…" at bounding box center [841, 416] width 845 height 522
click at [746, 401] on div "// Verifica se pode chegar / sair const canArrive = calItem . avail === 1 && ca…" at bounding box center [841, 406] width 845 height 494
drag, startPoint x: 562, startPoint y: 405, endPoint x: 705, endPoint y: 414, distance: 143.5
click at [563, 405] on div "// Verifica se pode chegar / sair const canArrive = calItem . avail === 1 && ca…" at bounding box center [841, 416] width 845 height 522
click at [825, 391] on div "// Verifica se pode chegar / sair const canArrive = calItem . avail === 1 && ca…" at bounding box center [841, 416] width 845 height 522
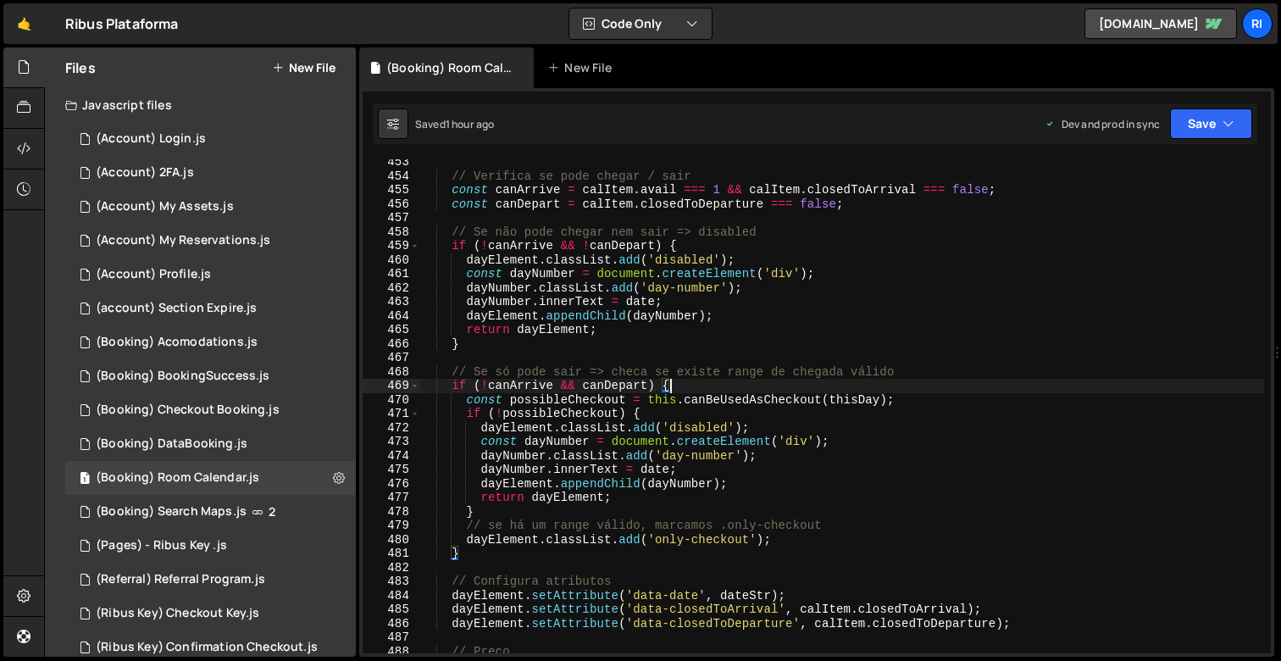
click at [779, 399] on div "// Verifica se pode chegar / sair const canArrive = calItem . avail === 1 && ca…" at bounding box center [841, 416] width 845 height 522
type textarea "const possibleCheckout = this.canBeUsedAsCheckout(thisDay);"
click at [779, 399] on div "// Verifica se pode chegar / sair const canArrive = calItem . avail === 1 && ca…" at bounding box center [841, 416] width 845 height 522
type input "canBeUsedAsCheckout"
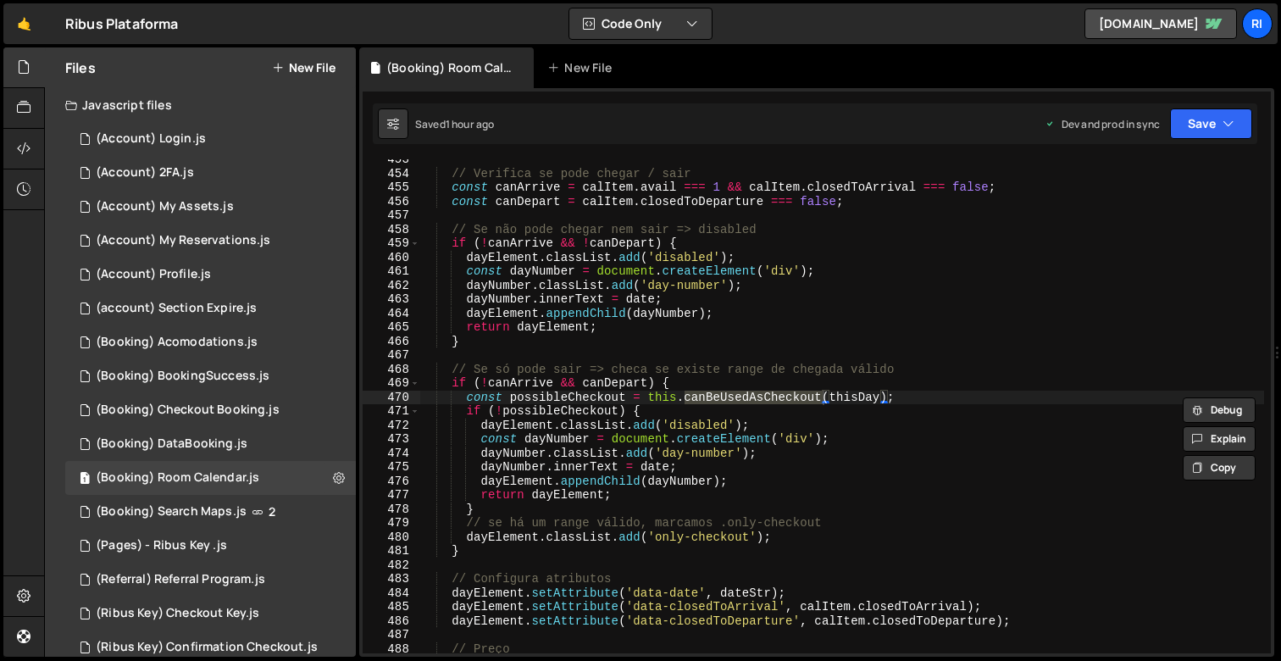
click at [747, 517] on div "// Verifica se pode chegar / sair const canArrive = calItem . avail === 1 && ca…" at bounding box center [841, 414] width 845 height 522
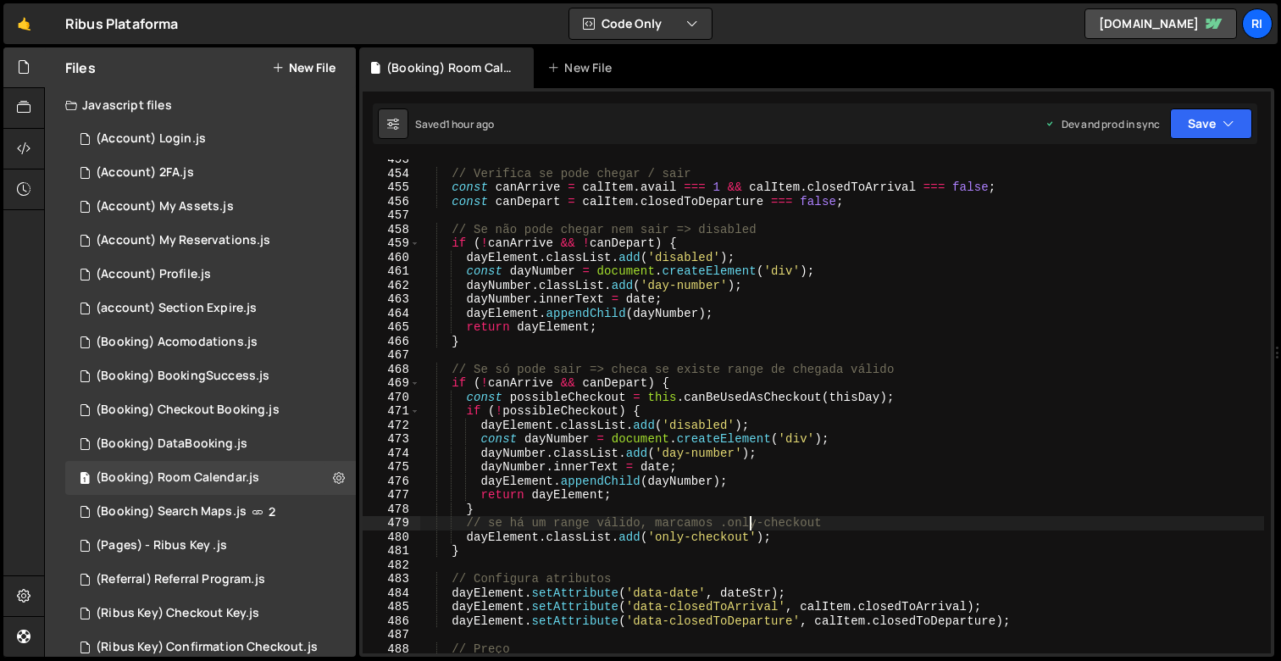
click at [883, 463] on div "// Verifica se pode chegar / sair const canArrive = calItem . avail === 1 && ca…" at bounding box center [841, 414] width 845 height 522
type textarea "dayNumber.innerText = date;"
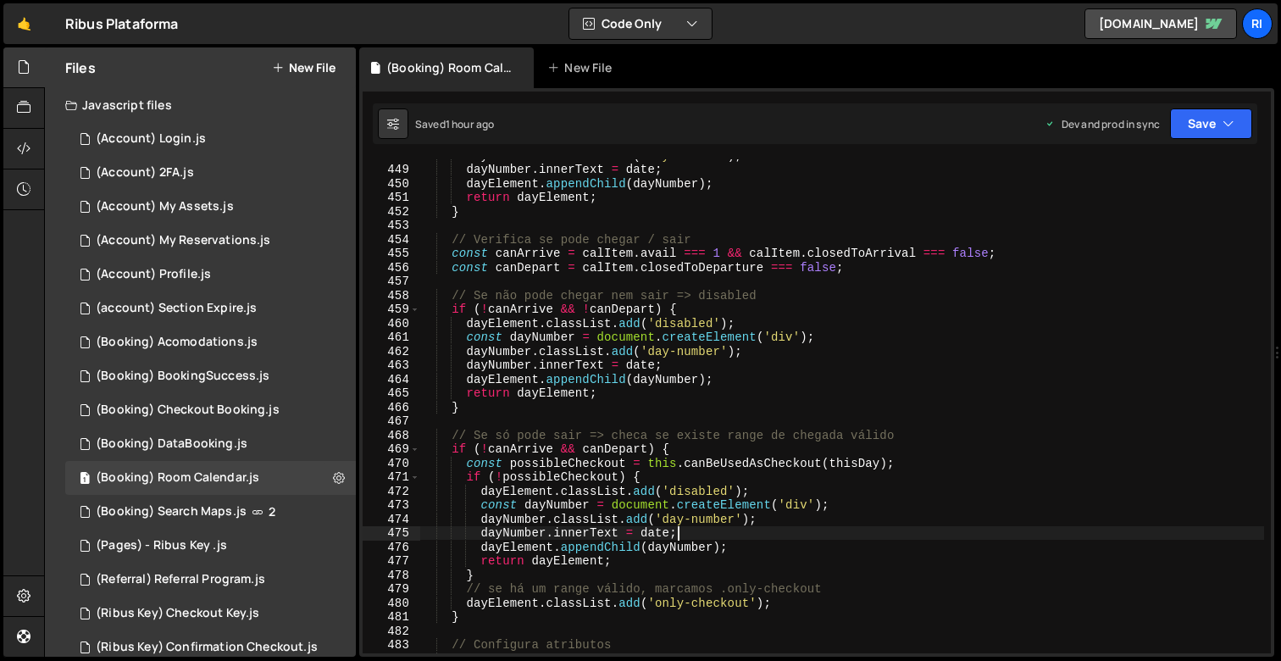
scroll to position [6060, 0]
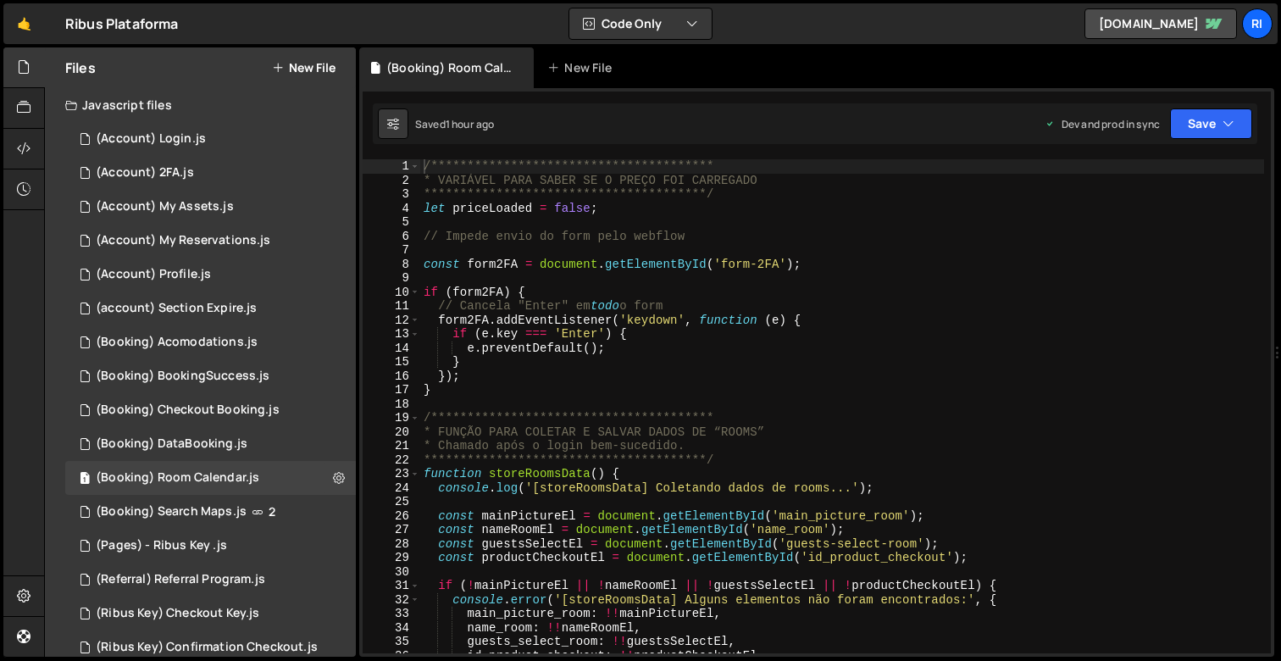
type textarea "e.preventDefault();"
click at [989, 354] on div "**********" at bounding box center [842, 420] width 844 height 522
